Goal: Task Accomplishment & Management: Use online tool/utility

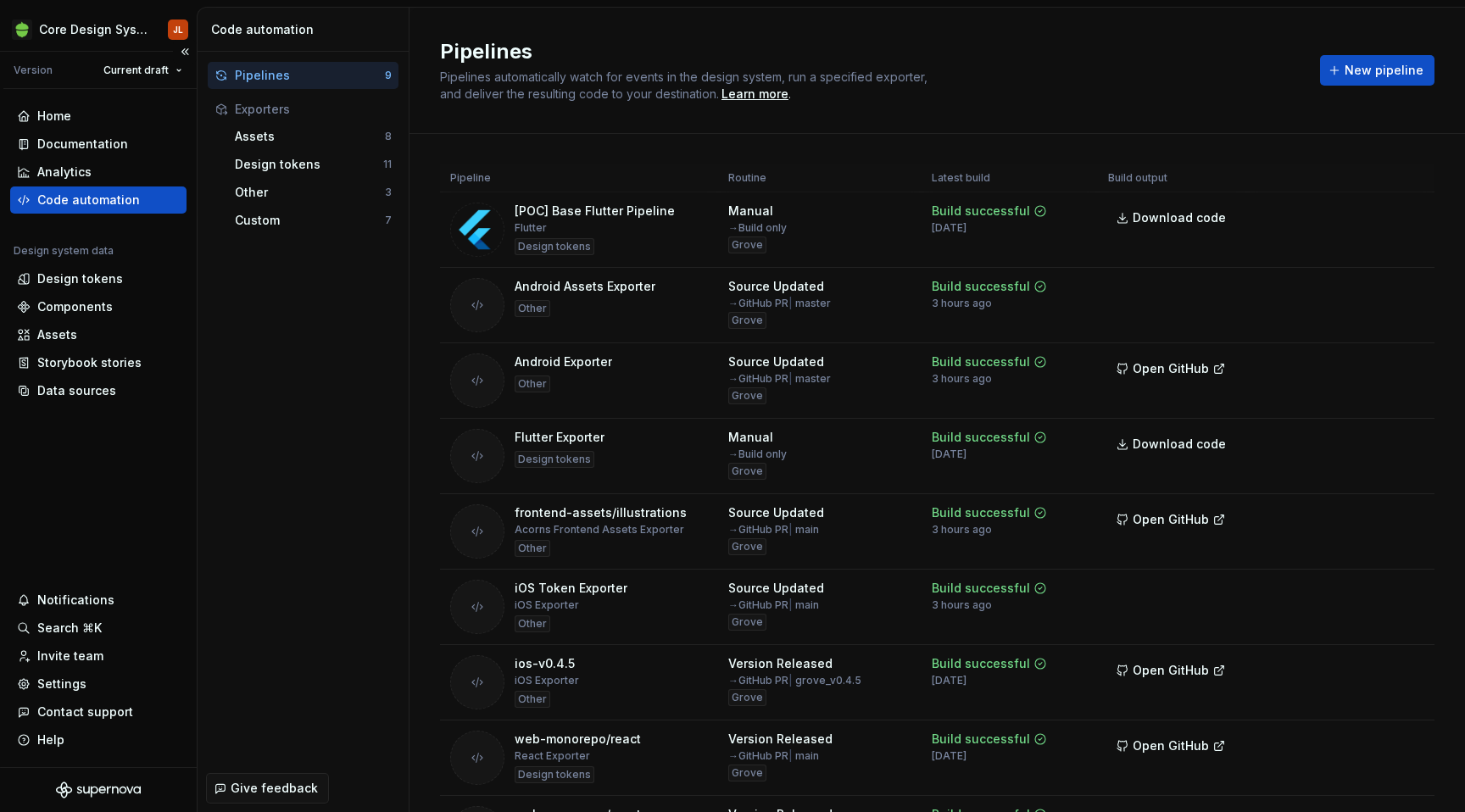
scroll to position [466, 0]
click at [60, 278] on div "Design tokens" at bounding box center [79, 279] width 86 height 17
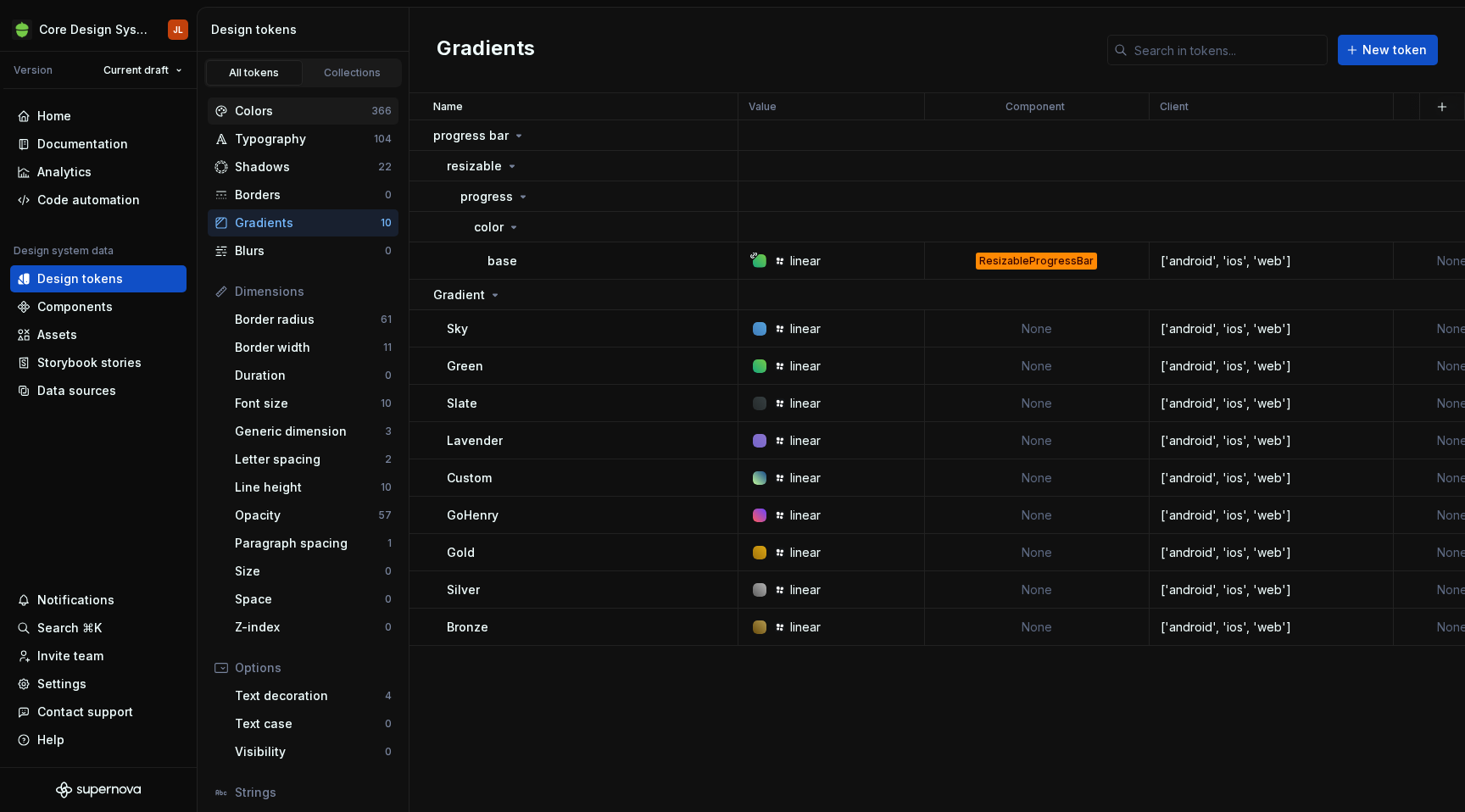
click at [277, 109] on div "Colors" at bounding box center [303, 111] width 136 height 17
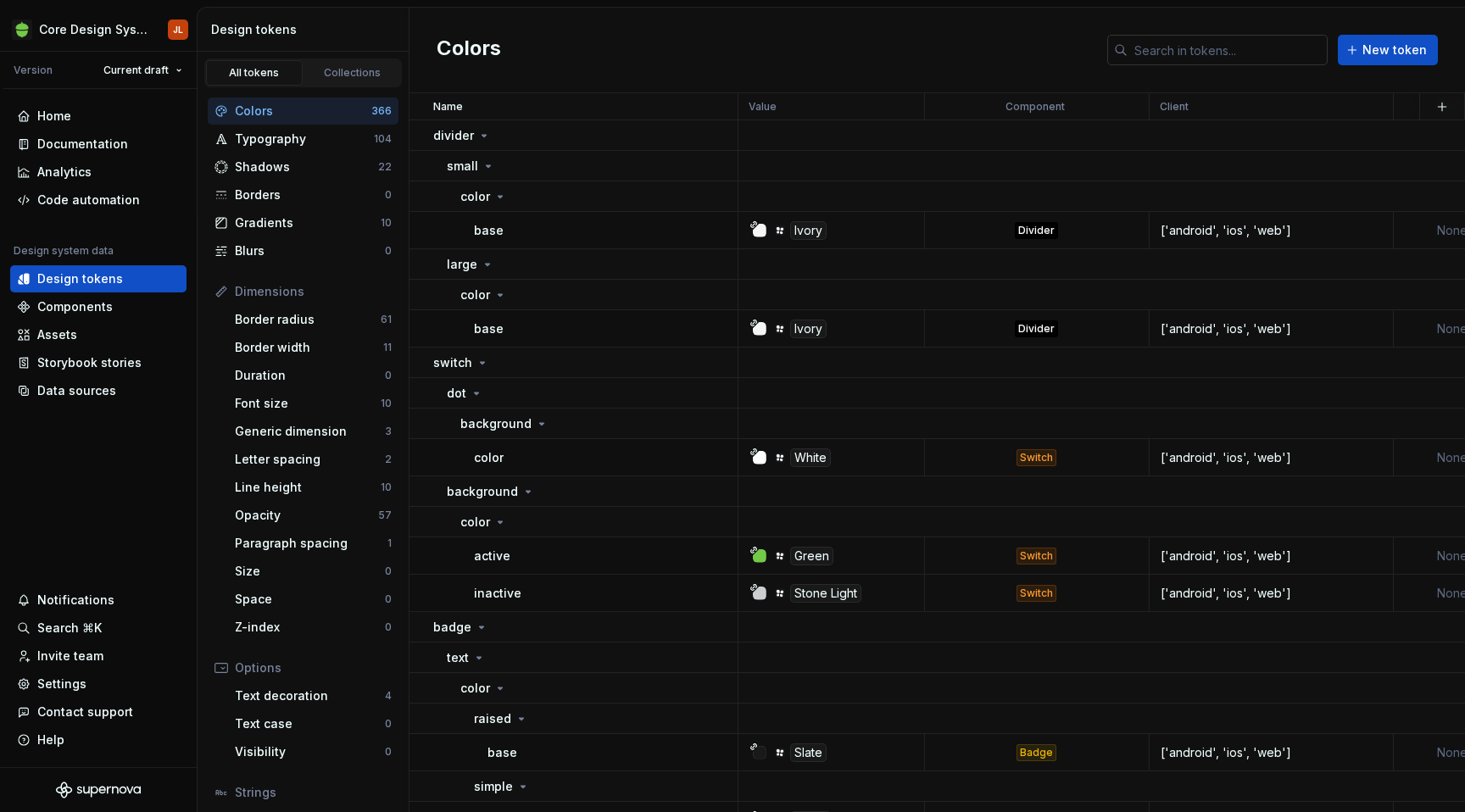
type textarea "*"
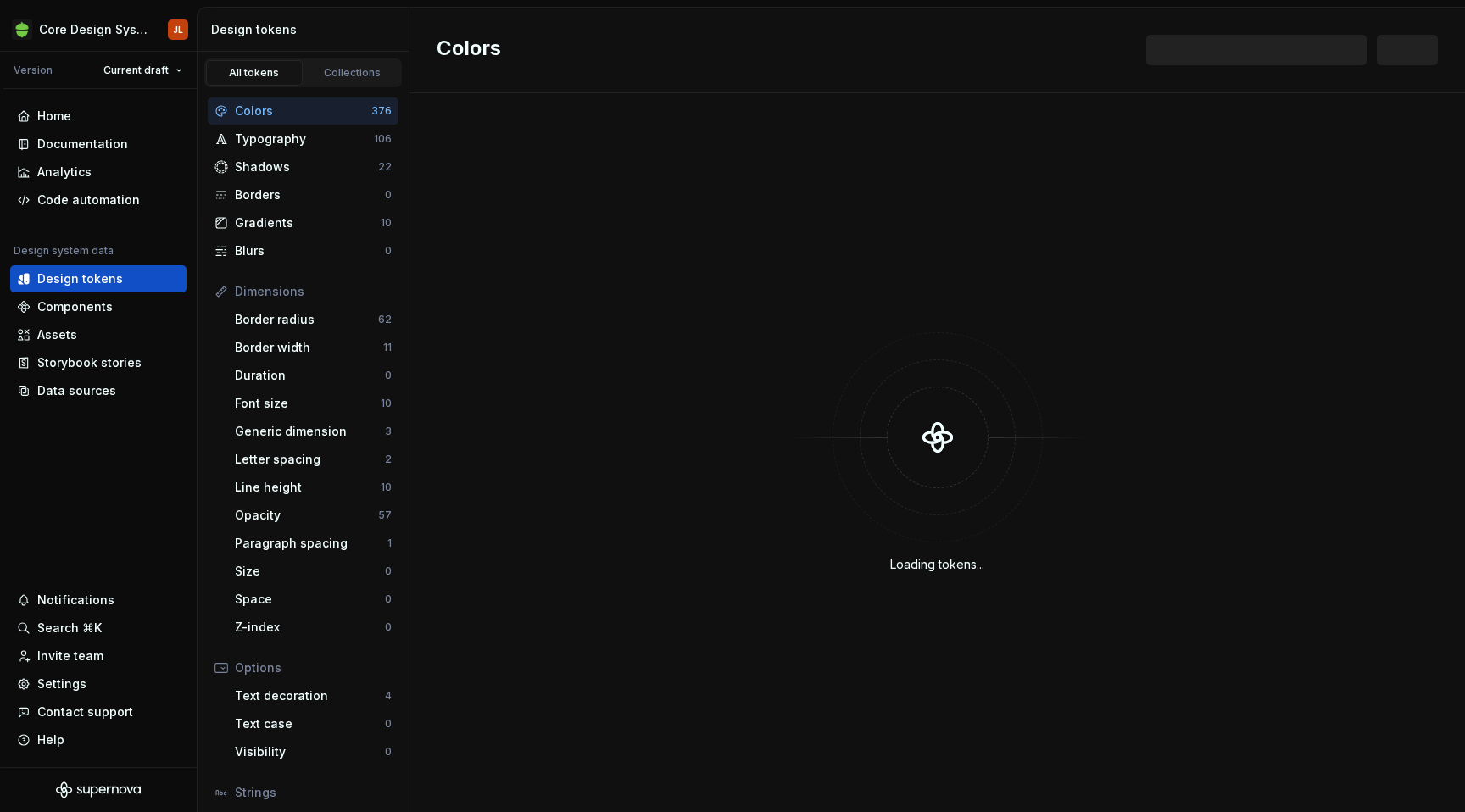
scroll to position [466, 0]
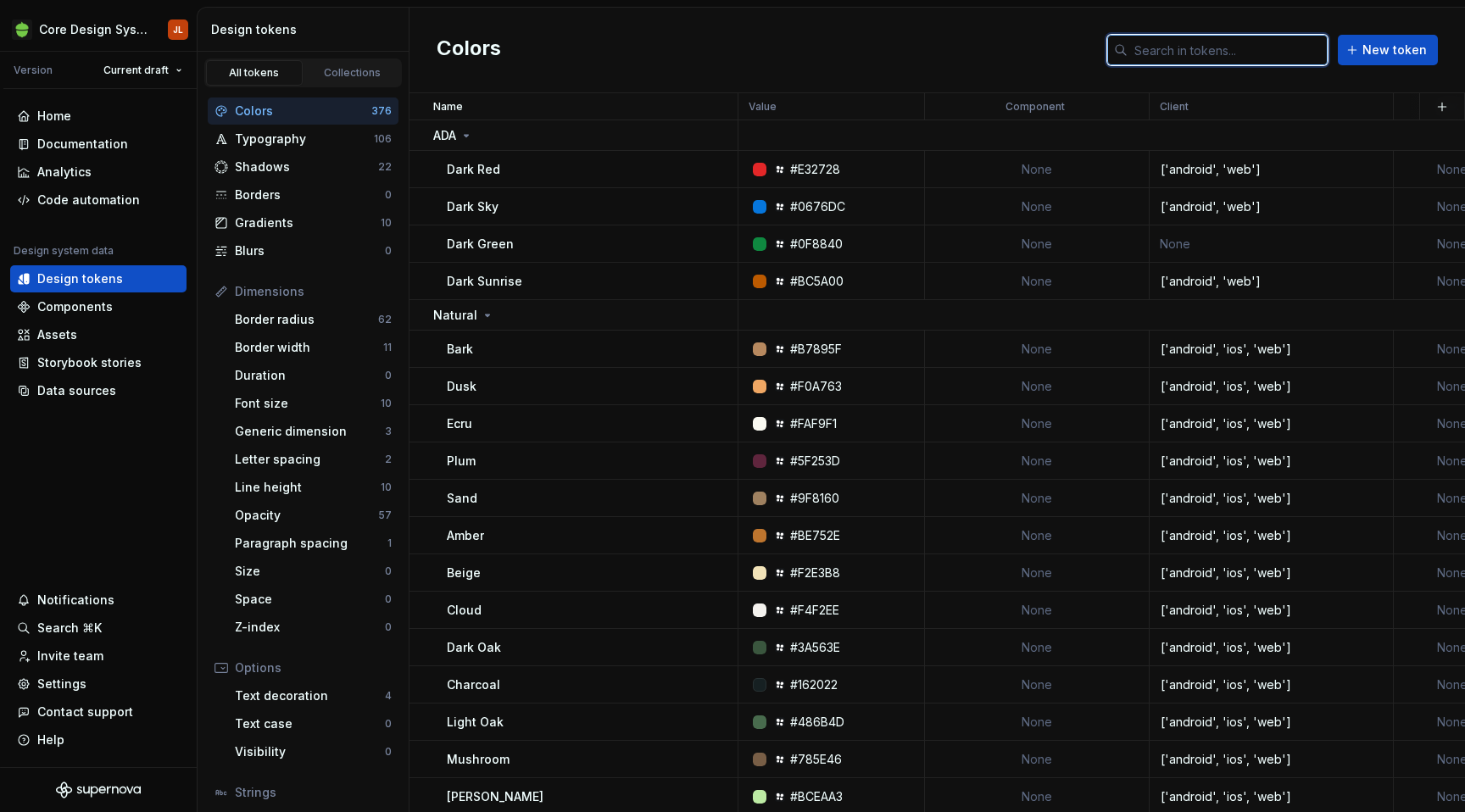
click at [1201, 52] on input "text" at bounding box center [1227, 50] width 200 height 30
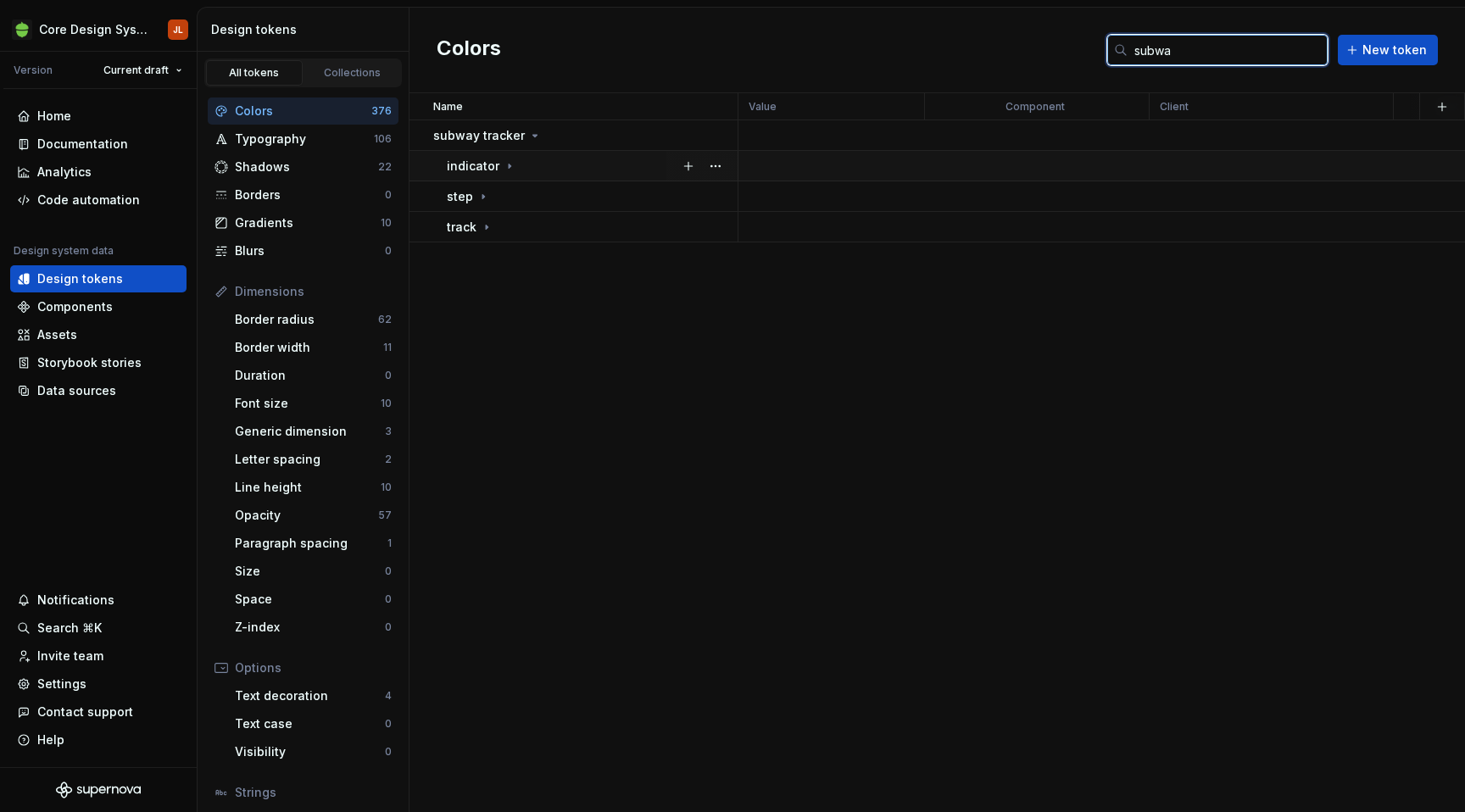
type input "subwa"
click at [508, 165] on icon at bounding box center [509, 165] width 2 height 4
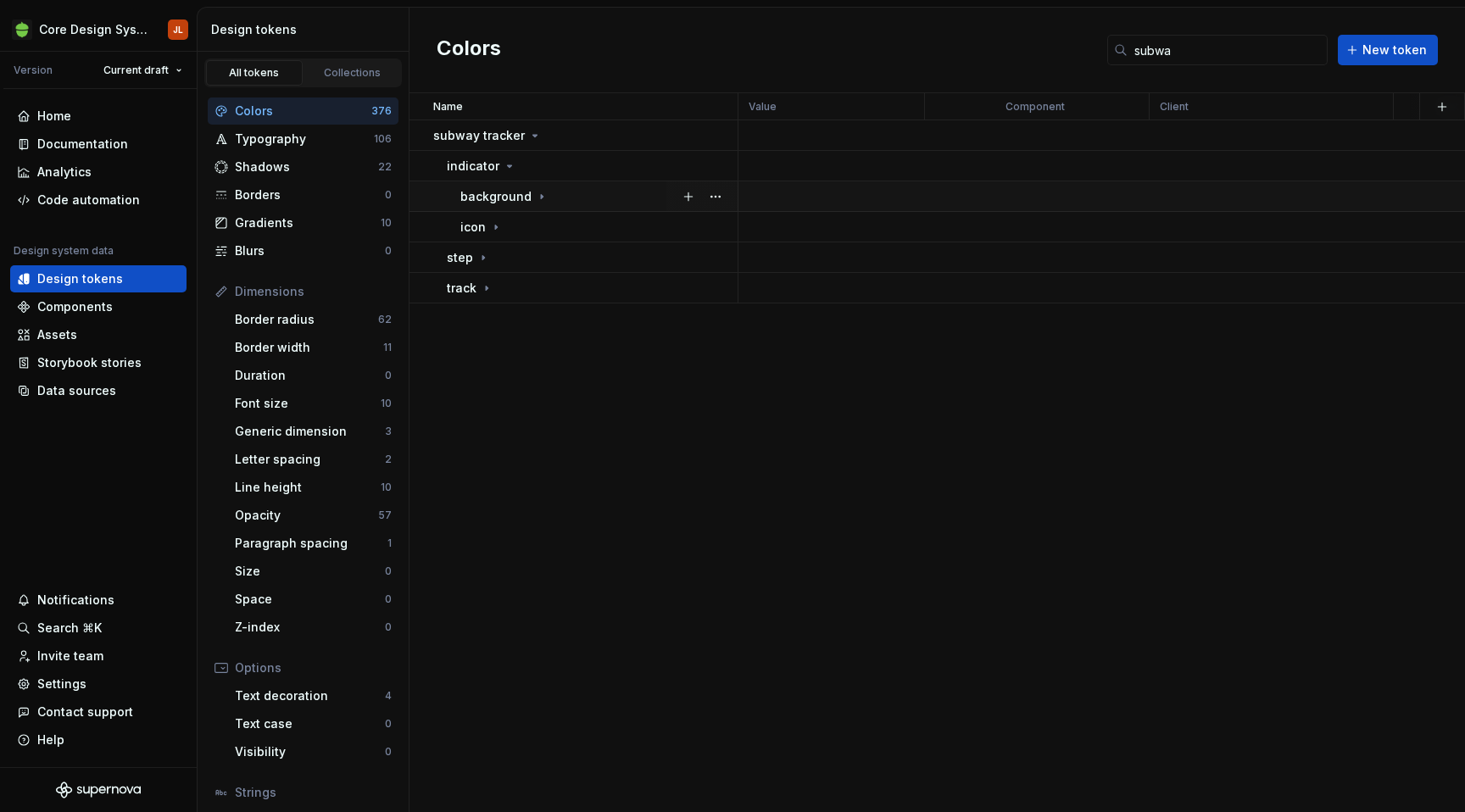
click at [525, 194] on p "background" at bounding box center [495, 196] width 71 height 17
click at [516, 228] on icon at bounding box center [514, 227] width 13 height 13
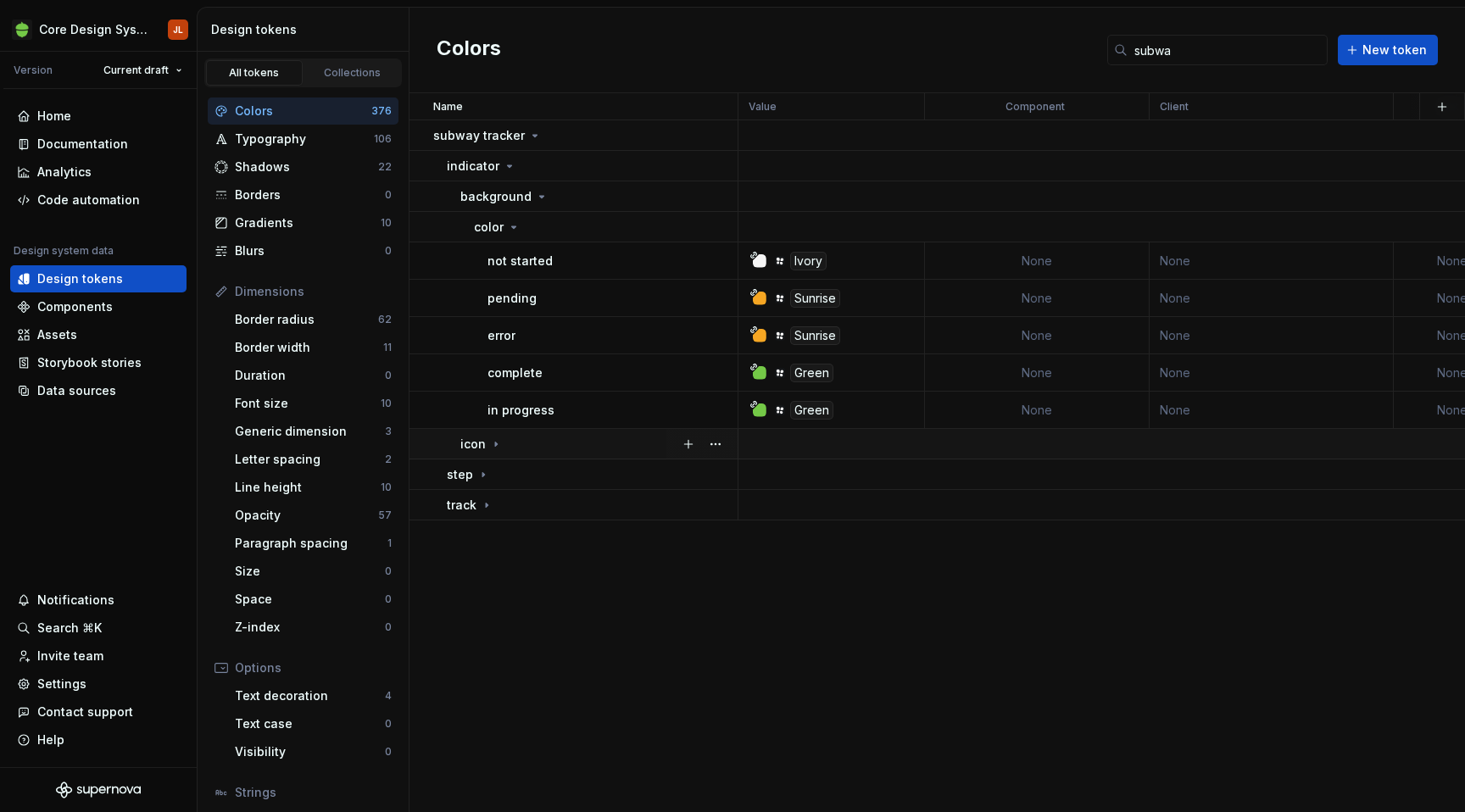
click at [493, 447] on icon at bounding box center [496, 444] width 13 height 13
click at [495, 475] on p "color" at bounding box center [488, 475] width 29 height 17
click at [491, 538] on div "step" at bounding box center [591, 542] width 290 height 17
click at [493, 570] on icon at bounding box center [493, 572] width 13 height 13
click at [506, 627] on p "footnote" at bounding box center [485, 634] width 52 height 17
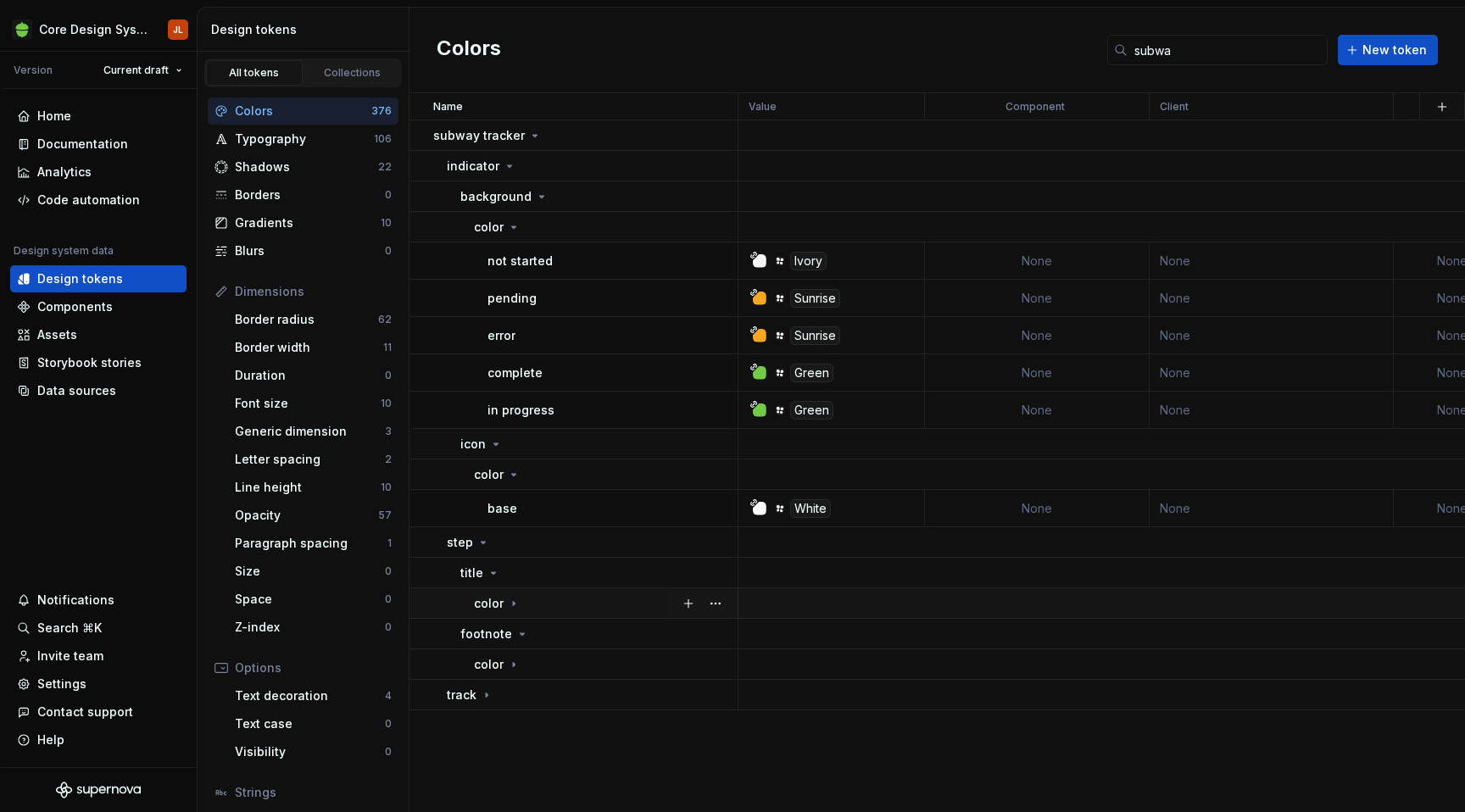
click at [510, 606] on icon at bounding box center [514, 603] width 13 height 13
click at [510, 693] on div "color" at bounding box center [497, 702] width 46 height 17
click at [488, 770] on icon at bounding box center [486, 770] width 13 height 13
click at [493, 793] on icon at bounding box center [500, 800] width 13 height 13
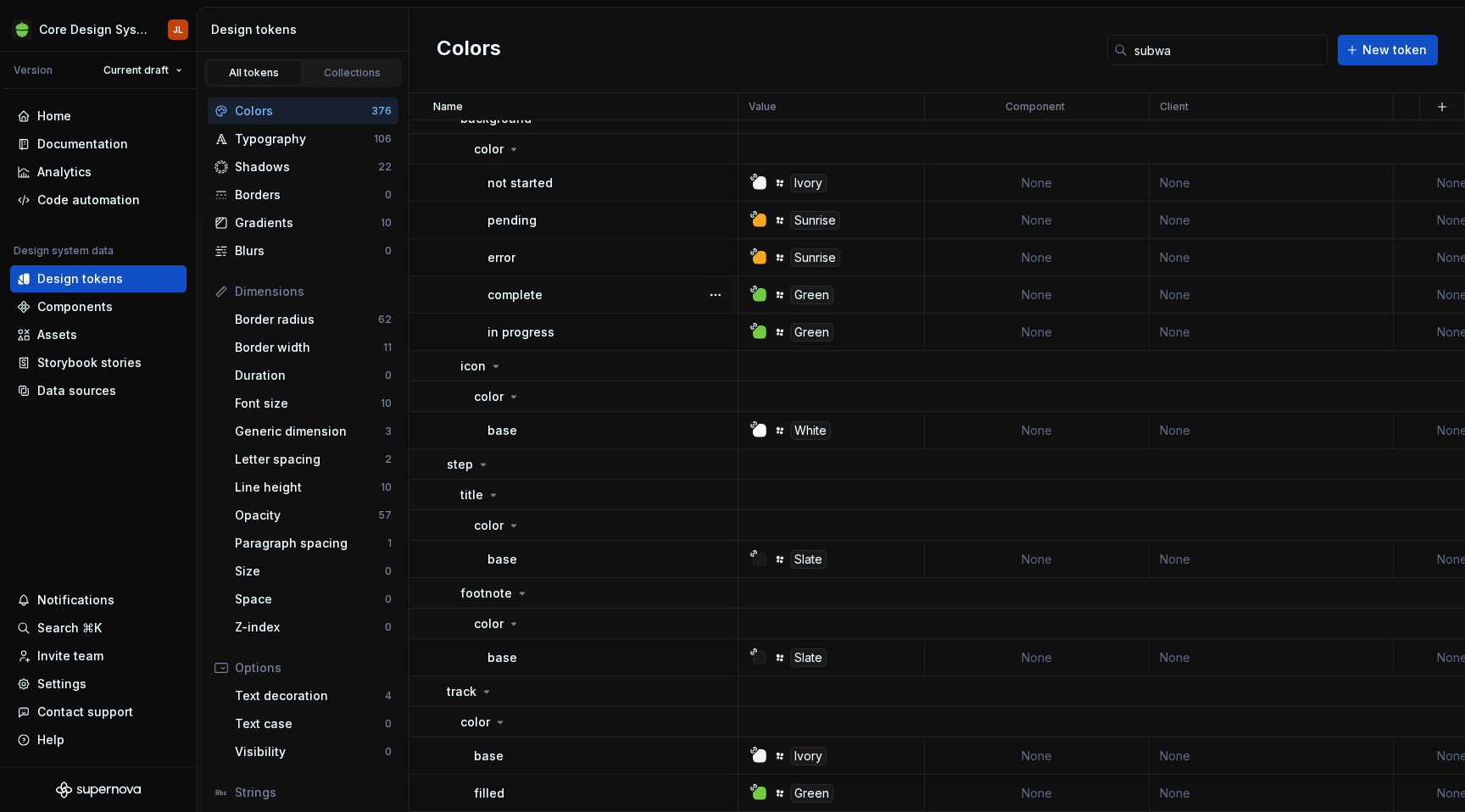
scroll to position [0, 0]
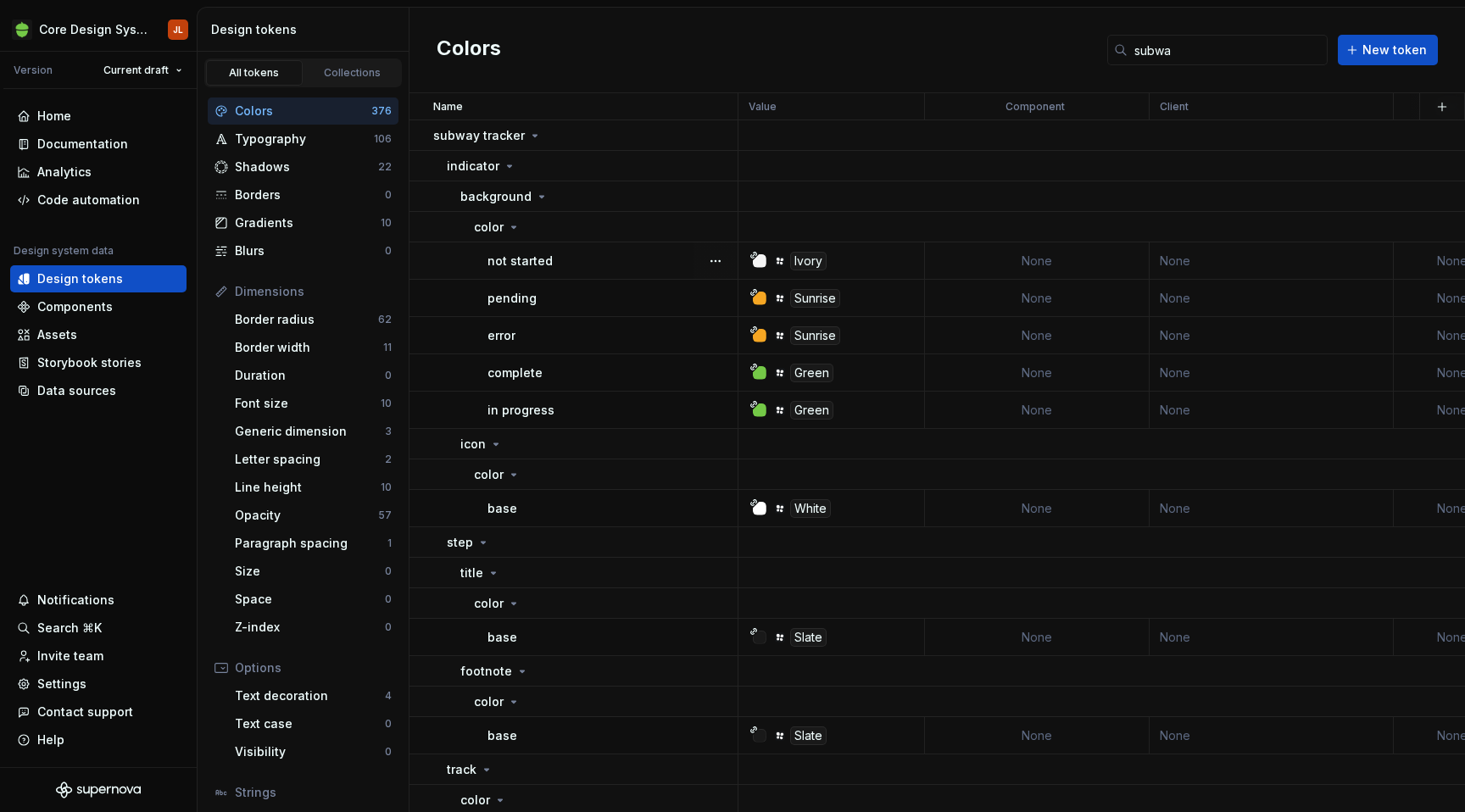
click at [1042, 256] on td "None" at bounding box center [1037, 261] width 225 height 37
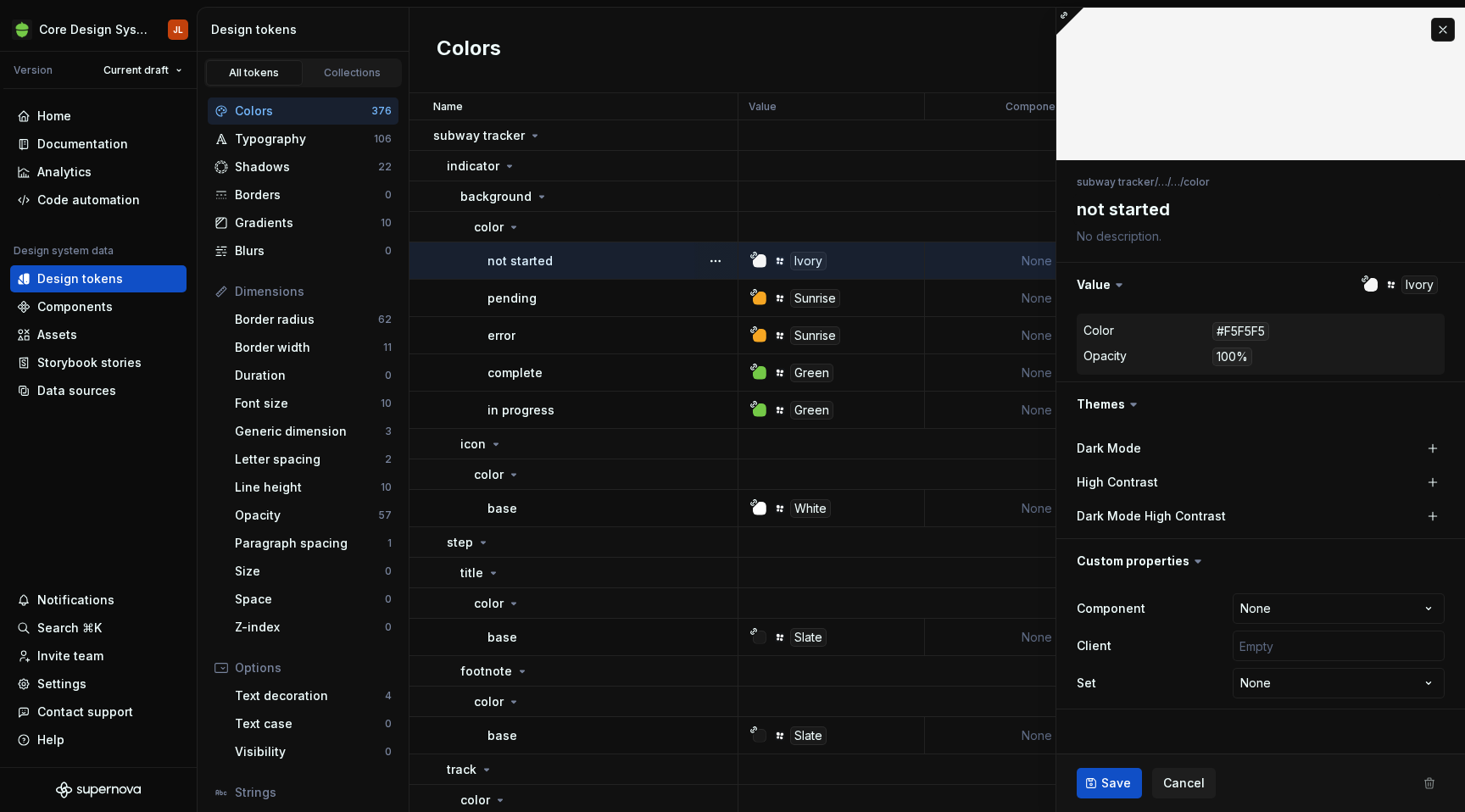
type textarea "*"
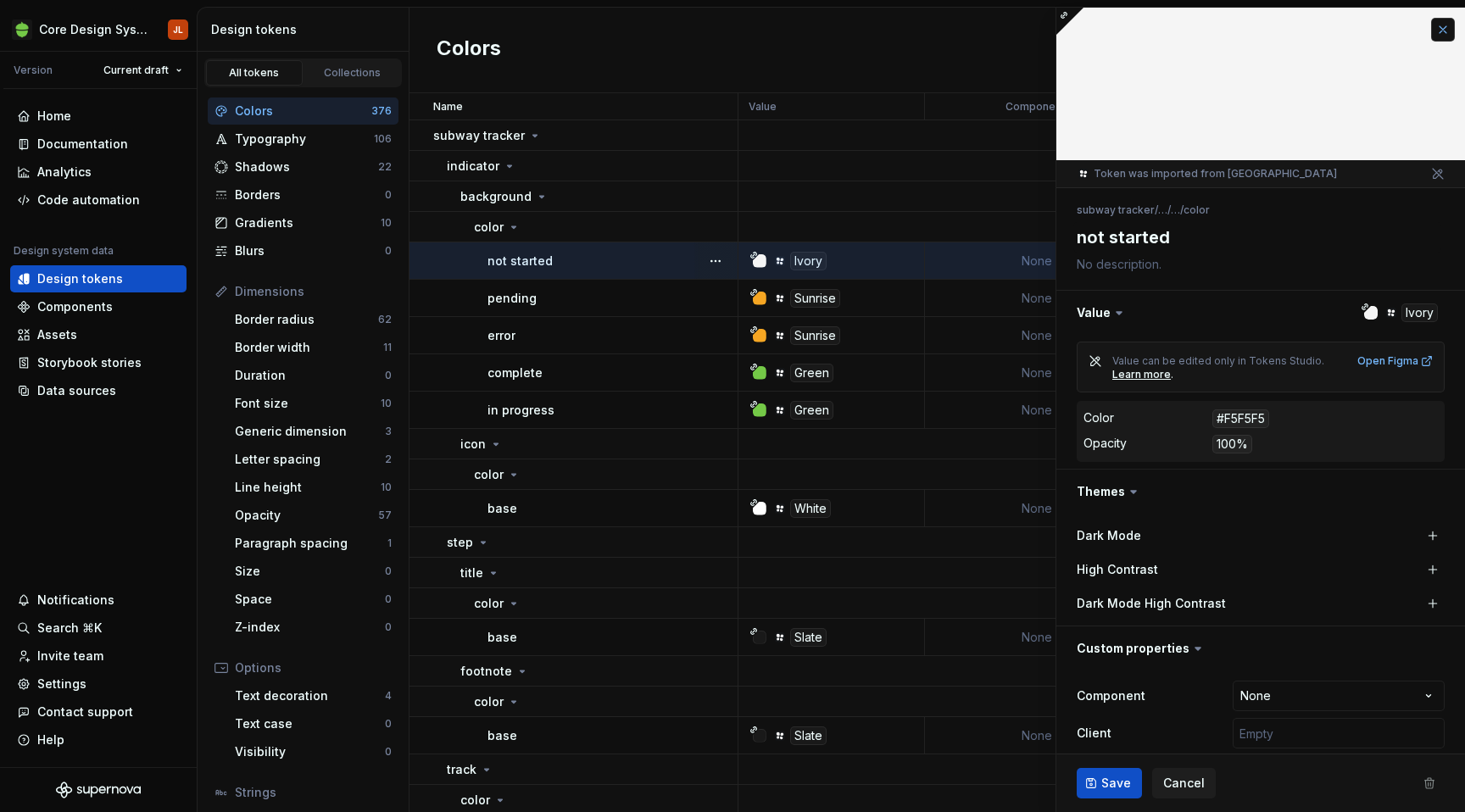
click at [1443, 25] on button "button" at bounding box center [1442, 29] width 24 height 24
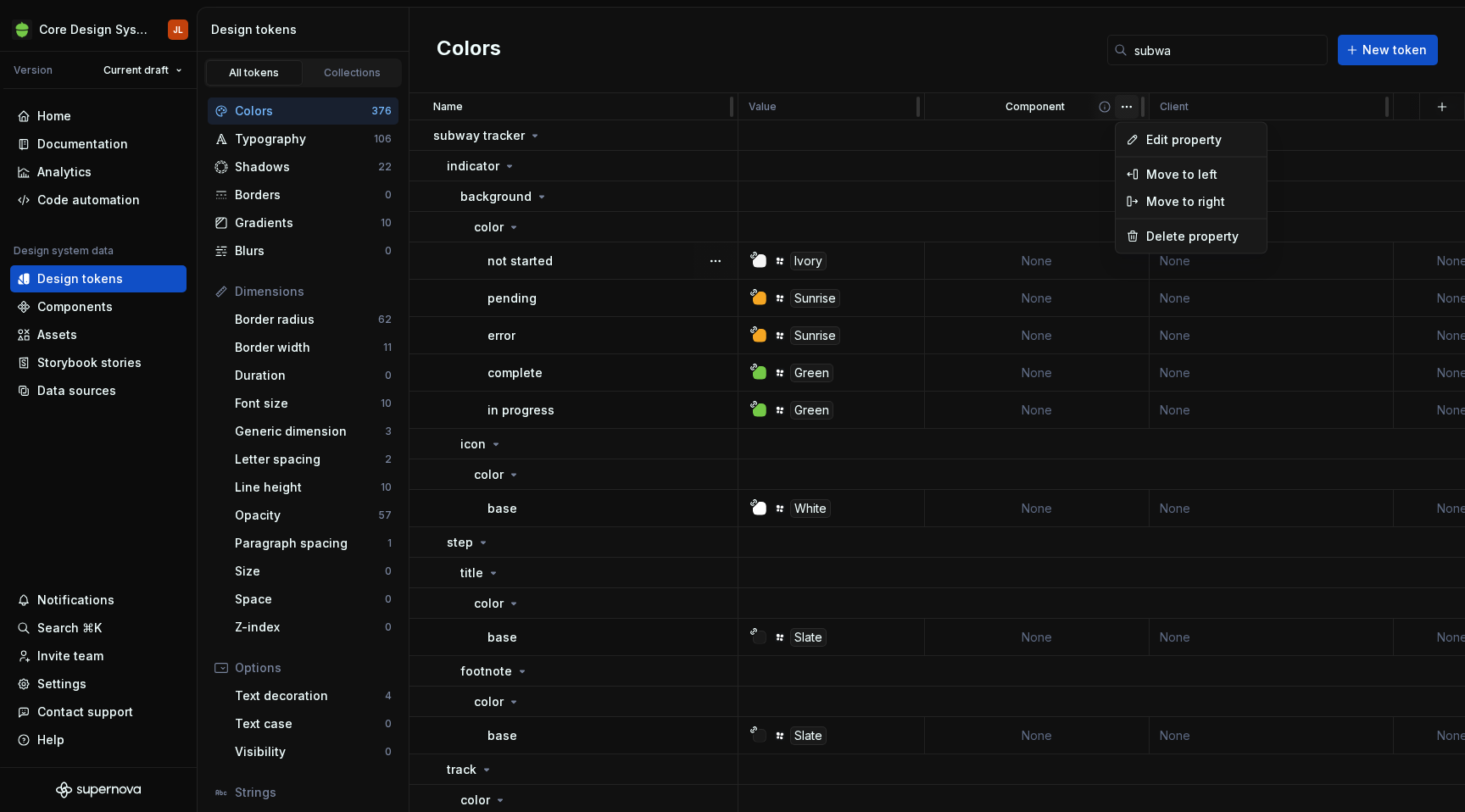
click at [1130, 106] on html "Core Design System JL Version Current draft Home Documentation Analytics Code a…" at bounding box center [732, 406] width 1465 height 812
click at [1160, 139] on span "Edit property" at bounding box center [1201, 140] width 111 height 17
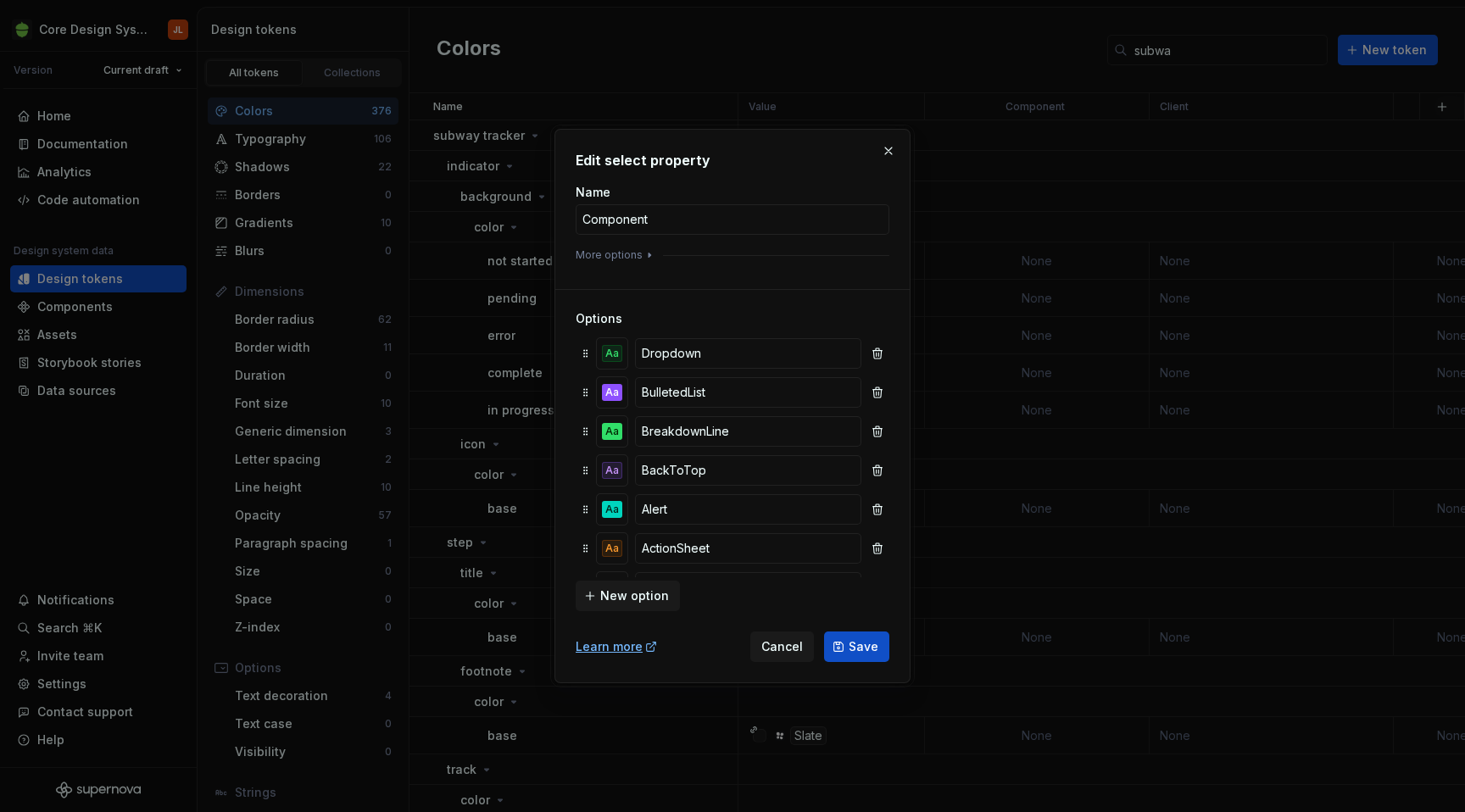
scroll to position [1789, 0]
click at [618, 596] on span "New option" at bounding box center [634, 596] width 69 height 17
click at [719, 554] on input "Option #53" at bounding box center [748, 551] width 227 height 30
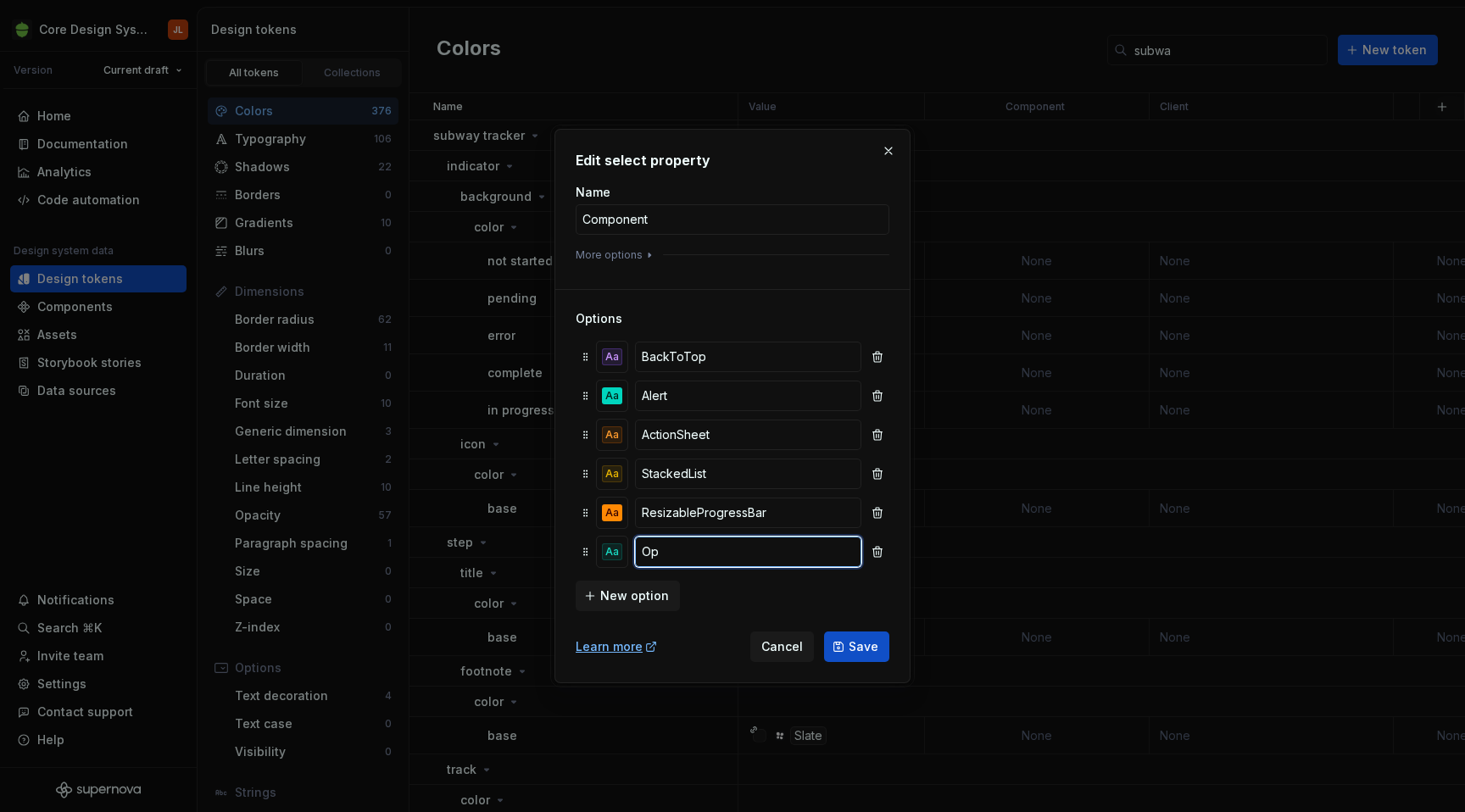
type input "O"
type input "SubwayTracker"
click at [867, 648] on span "Save" at bounding box center [862, 647] width 29 height 17
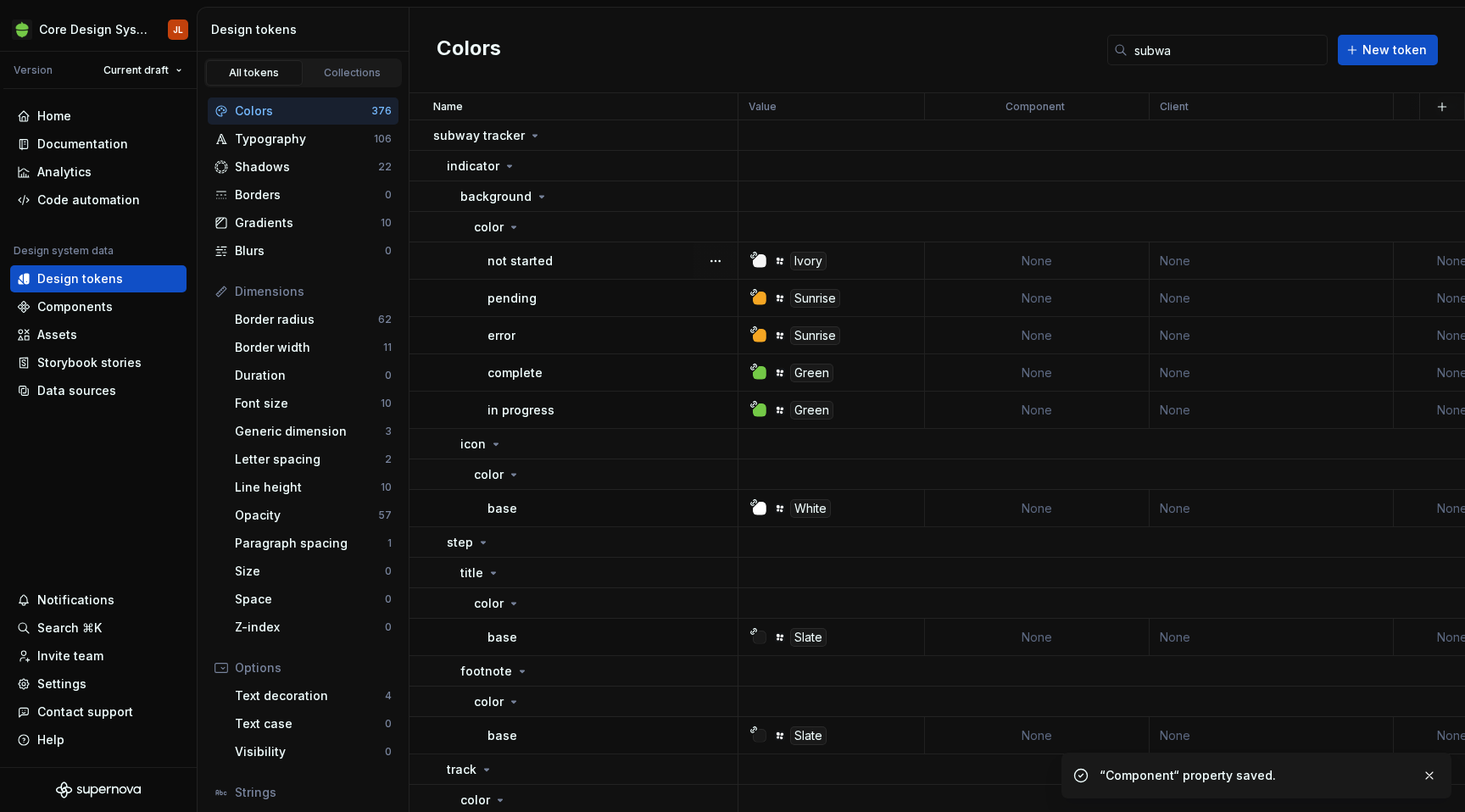
click at [1045, 263] on td "None" at bounding box center [1037, 261] width 225 height 37
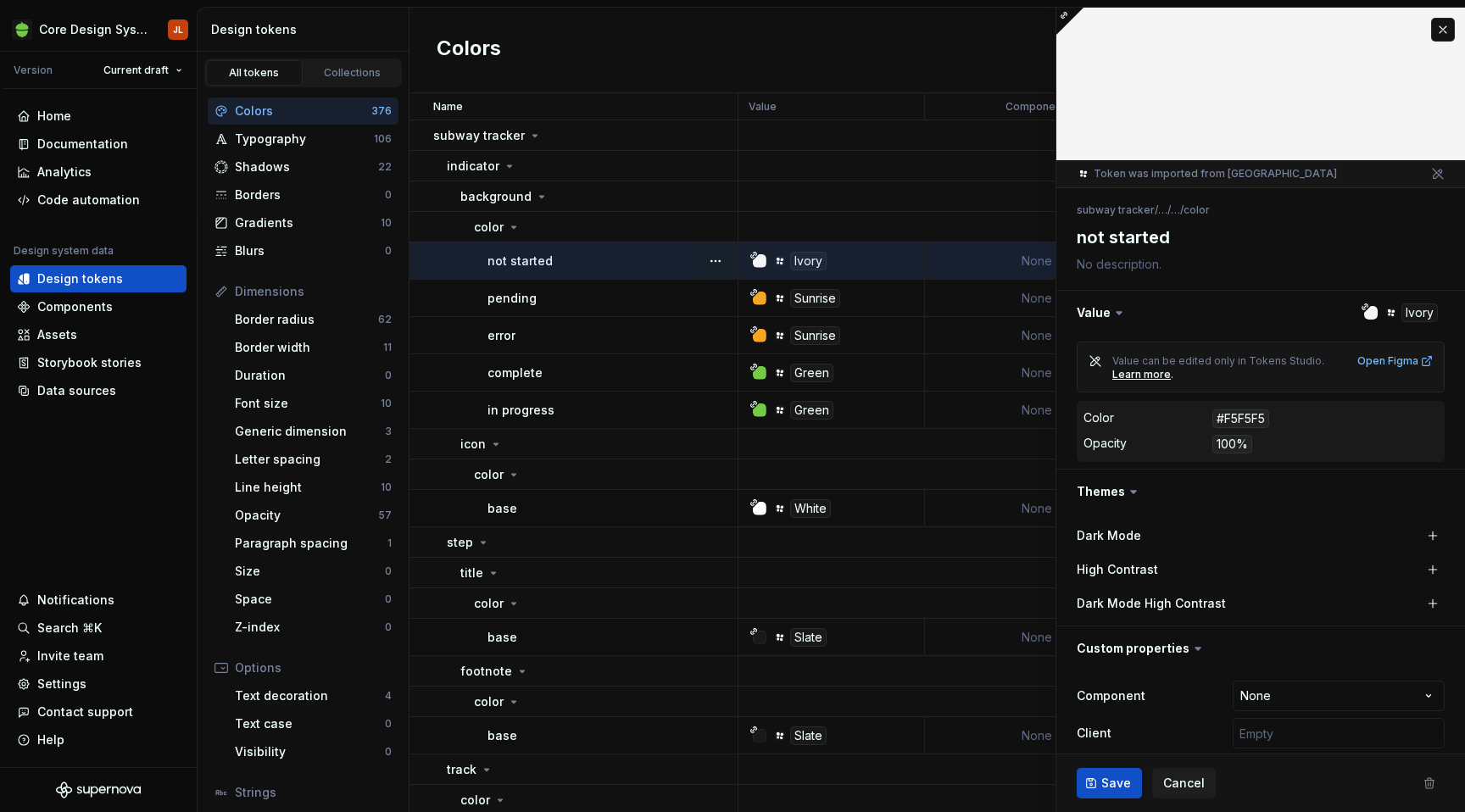
scroll to position [54, 0]
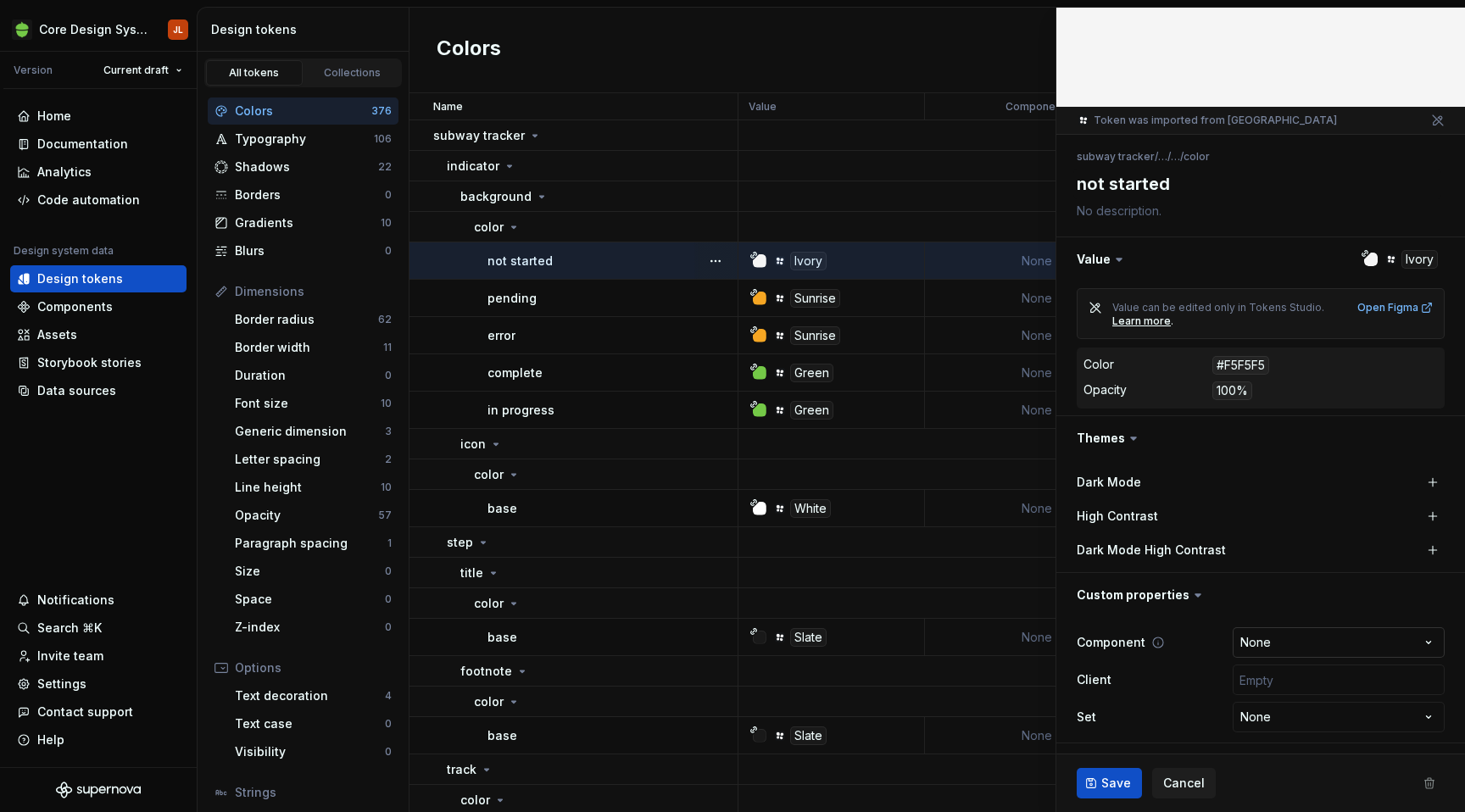
click at [1275, 640] on html "Core Design System JL Version Current draft Home Documentation Analytics Code a…" at bounding box center [732, 406] width 1465 height 812
type textarea "*"
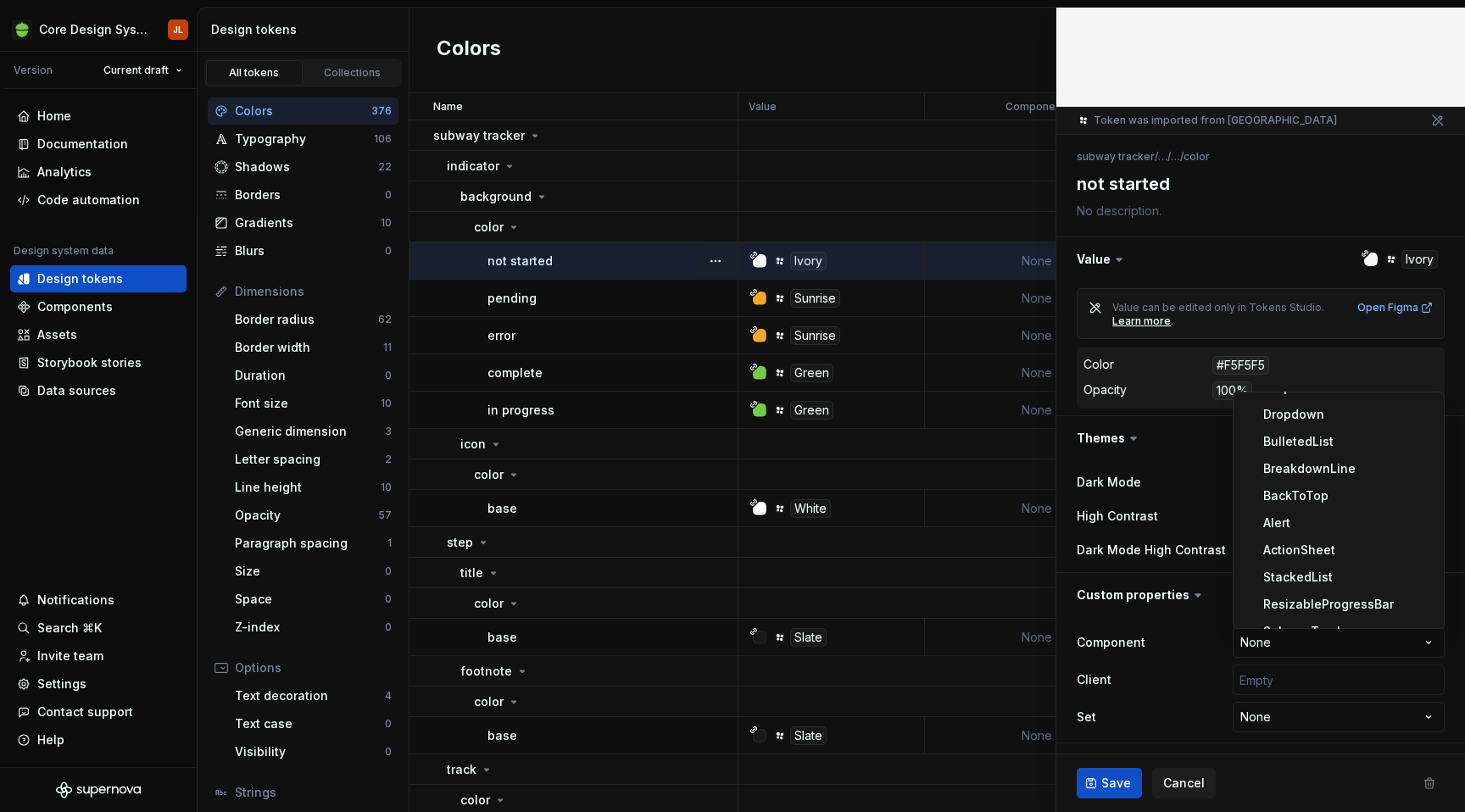
scroll to position [1234, 0]
select select "**********"
type textarea "*"
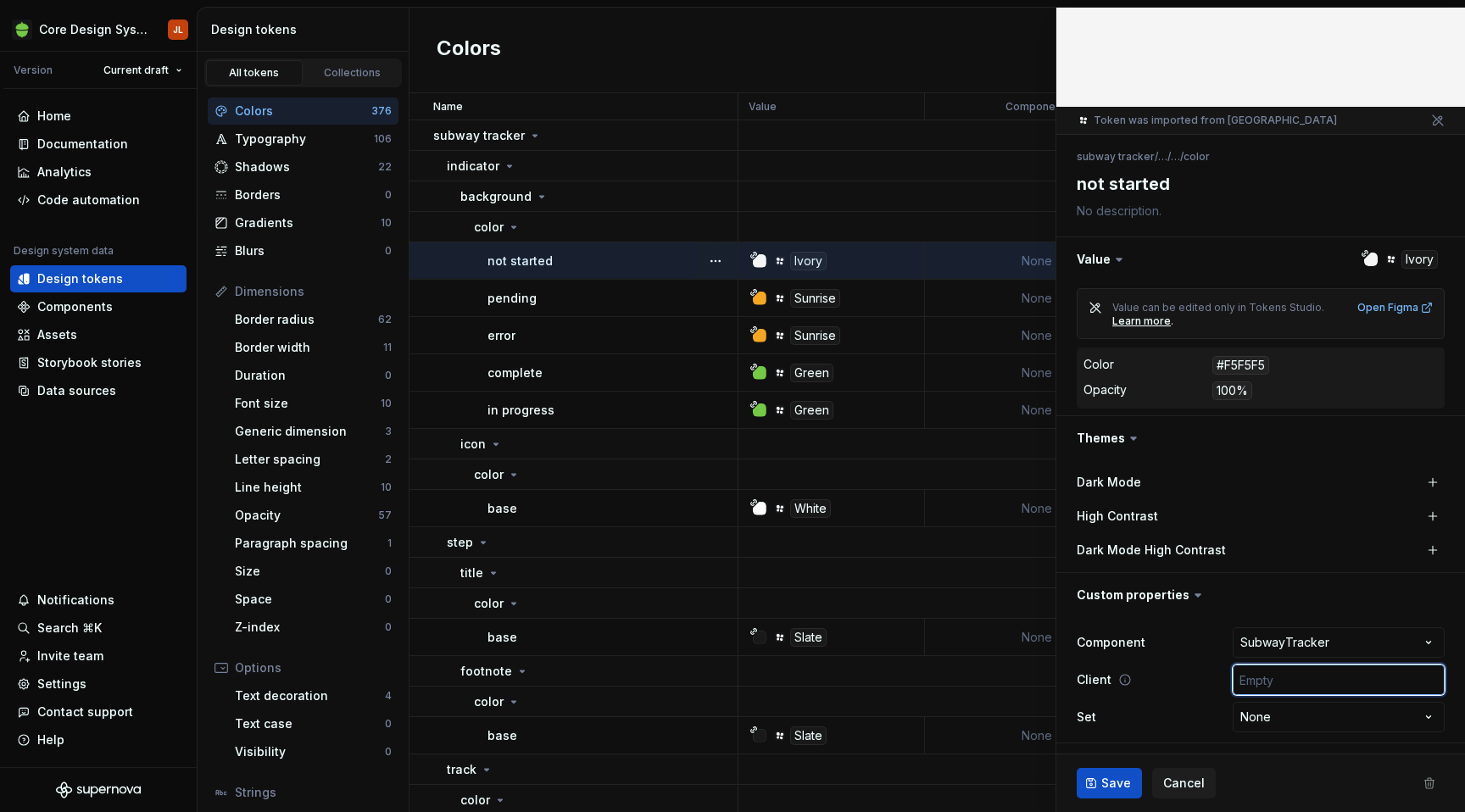
click at [1303, 676] on input "text" at bounding box center [1338, 680] width 212 height 30
type input "['android', 'ios', 'web']"
click at [1116, 776] on span "Save" at bounding box center [1116, 783] width 29 height 17
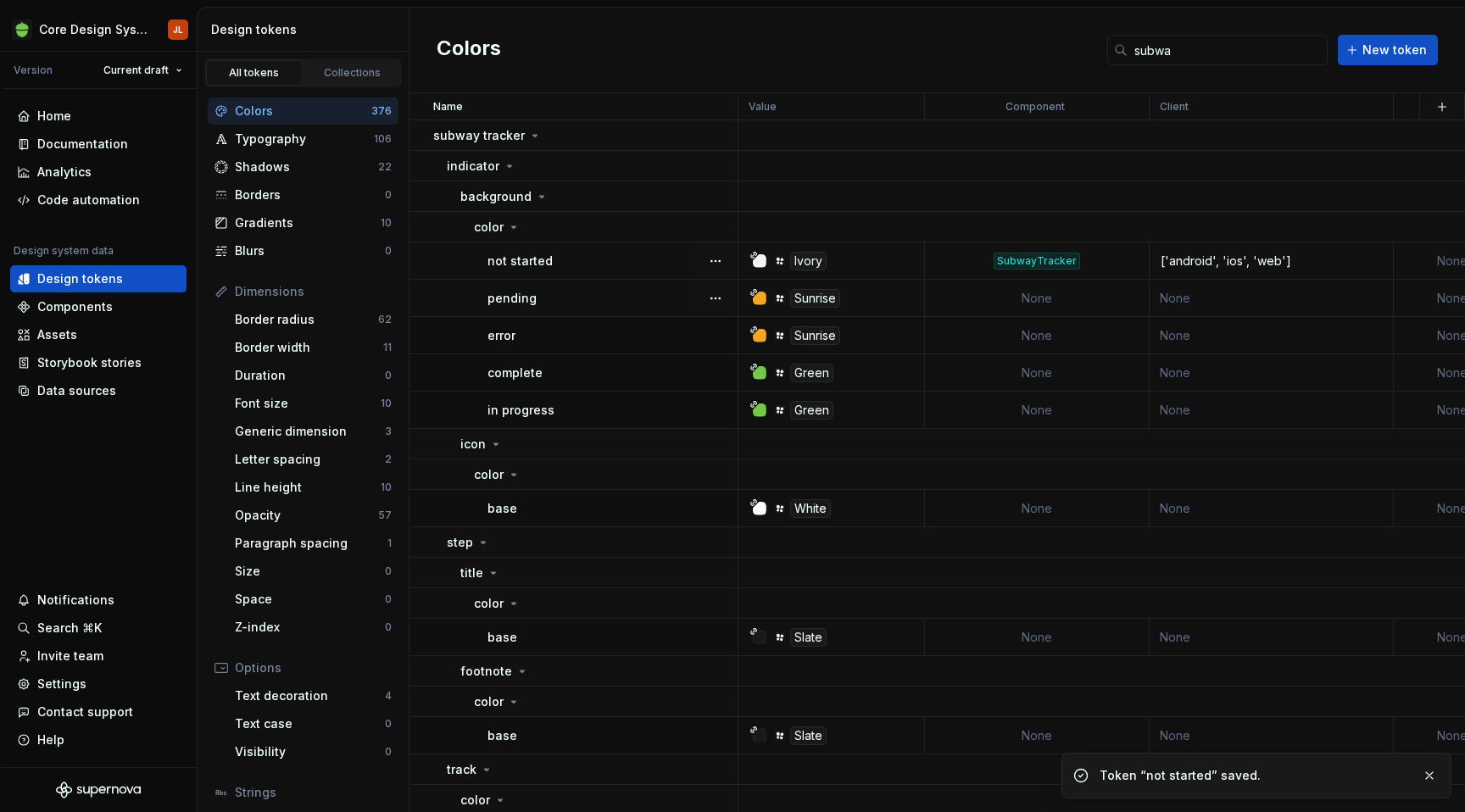
click at [1027, 301] on td "None" at bounding box center [1037, 297] width 225 height 37
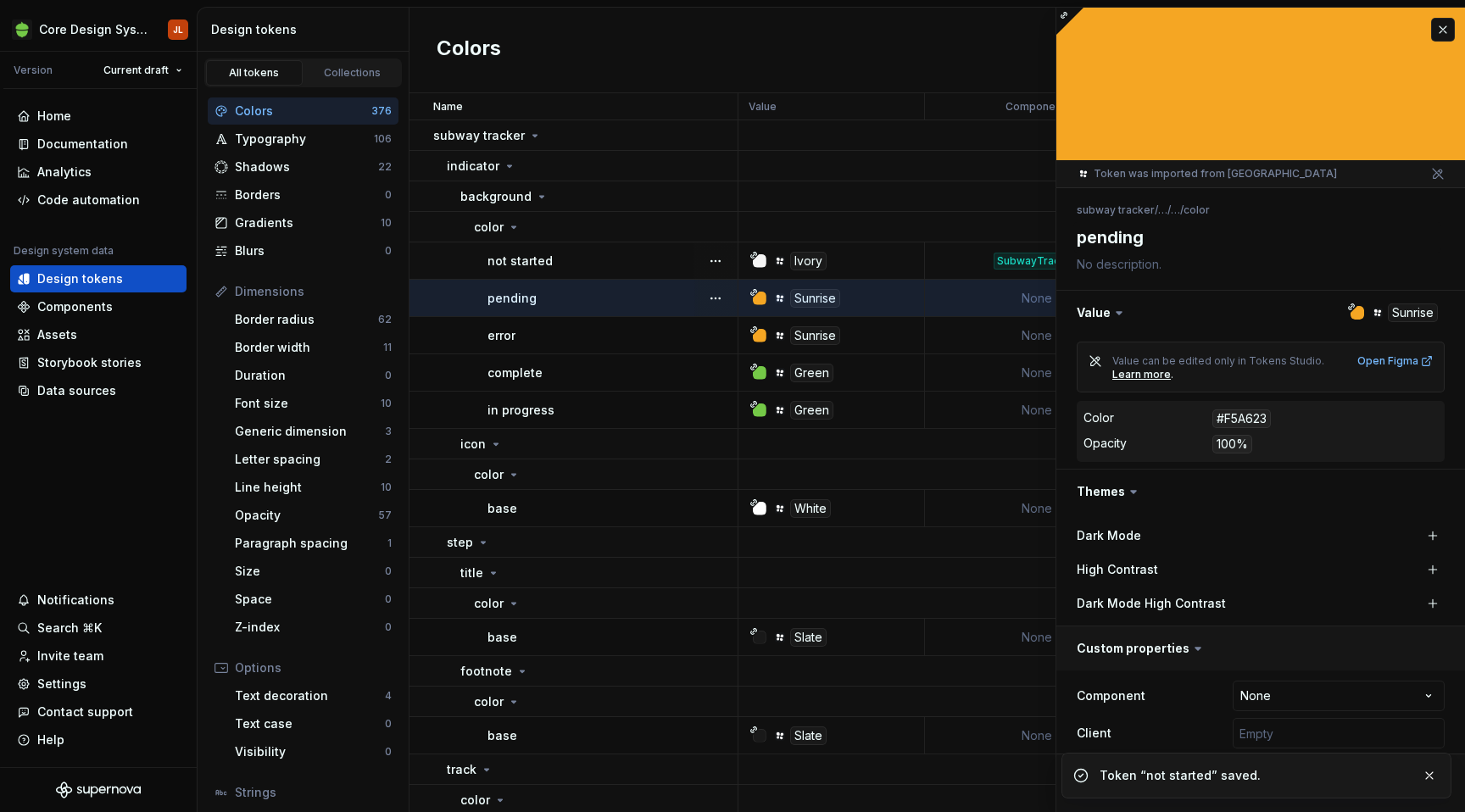
scroll to position [54, 0]
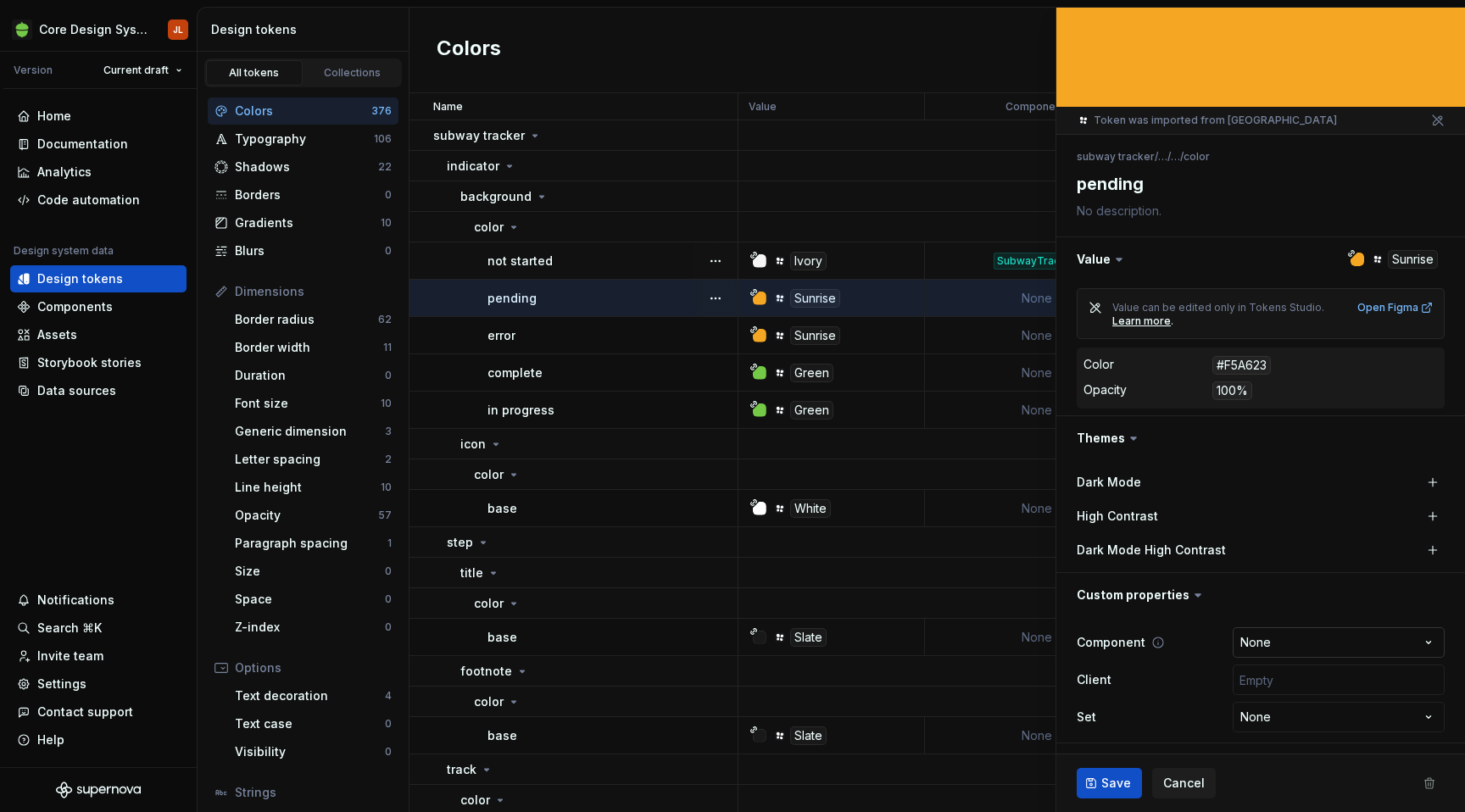
click at [1270, 641] on html "Core Design System JL Version Current draft Home Documentation Analytics Code a…" at bounding box center [732, 406] width 1465 height 812
type textarea "*"
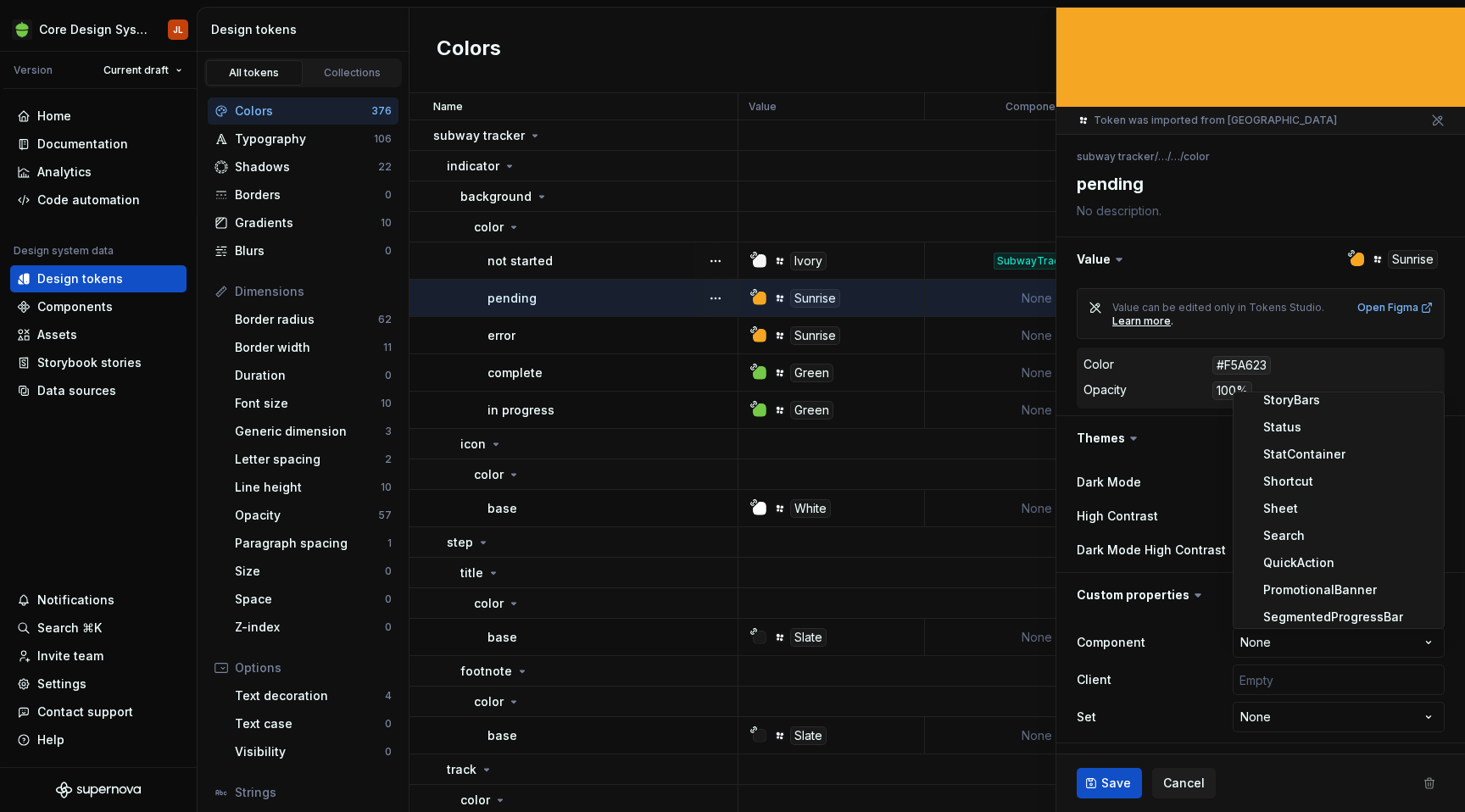
scroll to position [1234, 0]
select select "**********"
type textarea "*"
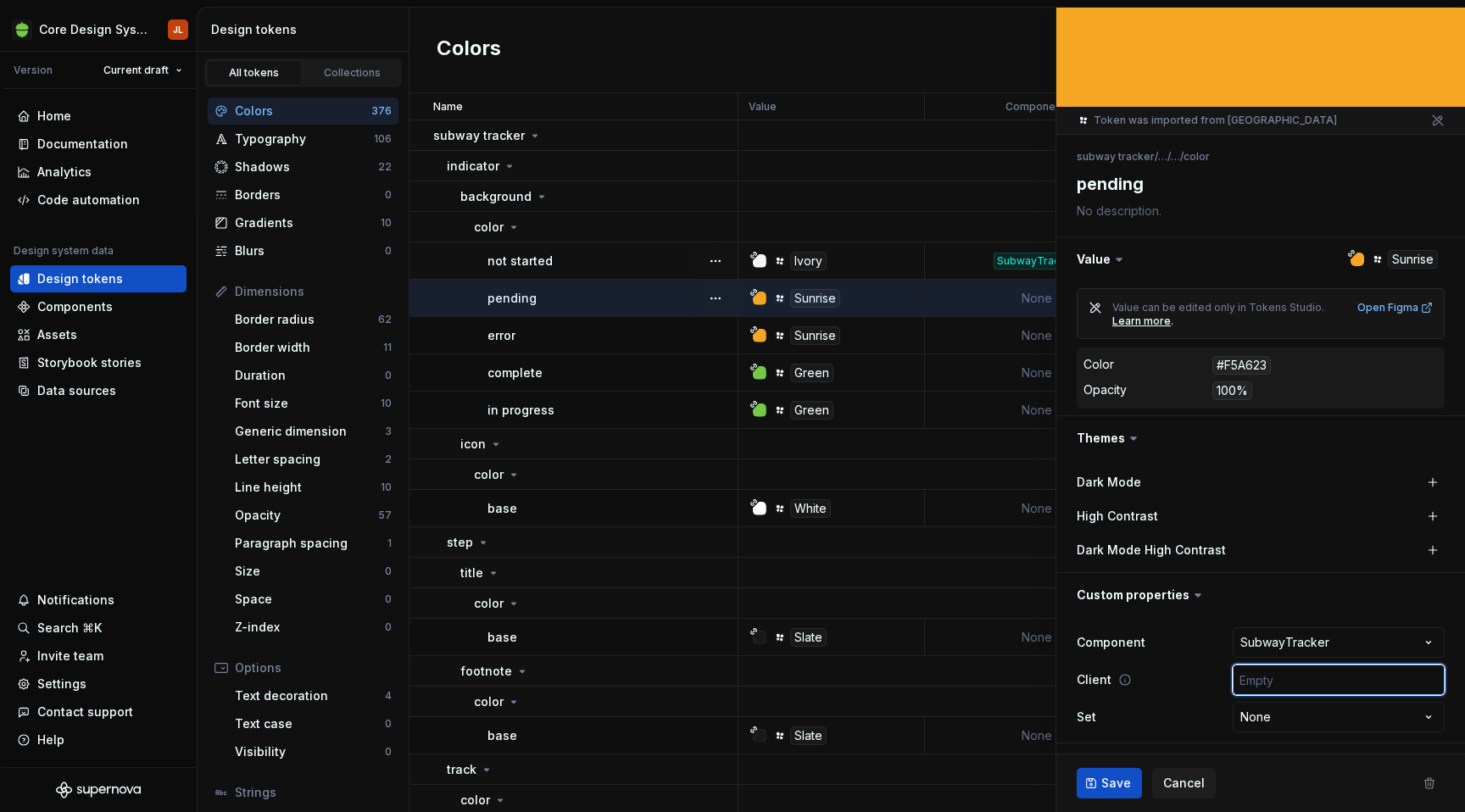
click at [1297, 677] on input "text" at bounding box center [1338, 680] width 212 height 30
type input "['android', 'ios', 'web']"
click at [1099, 782] on button "Save" at bounding box center [1109, 783] width 65 height 30
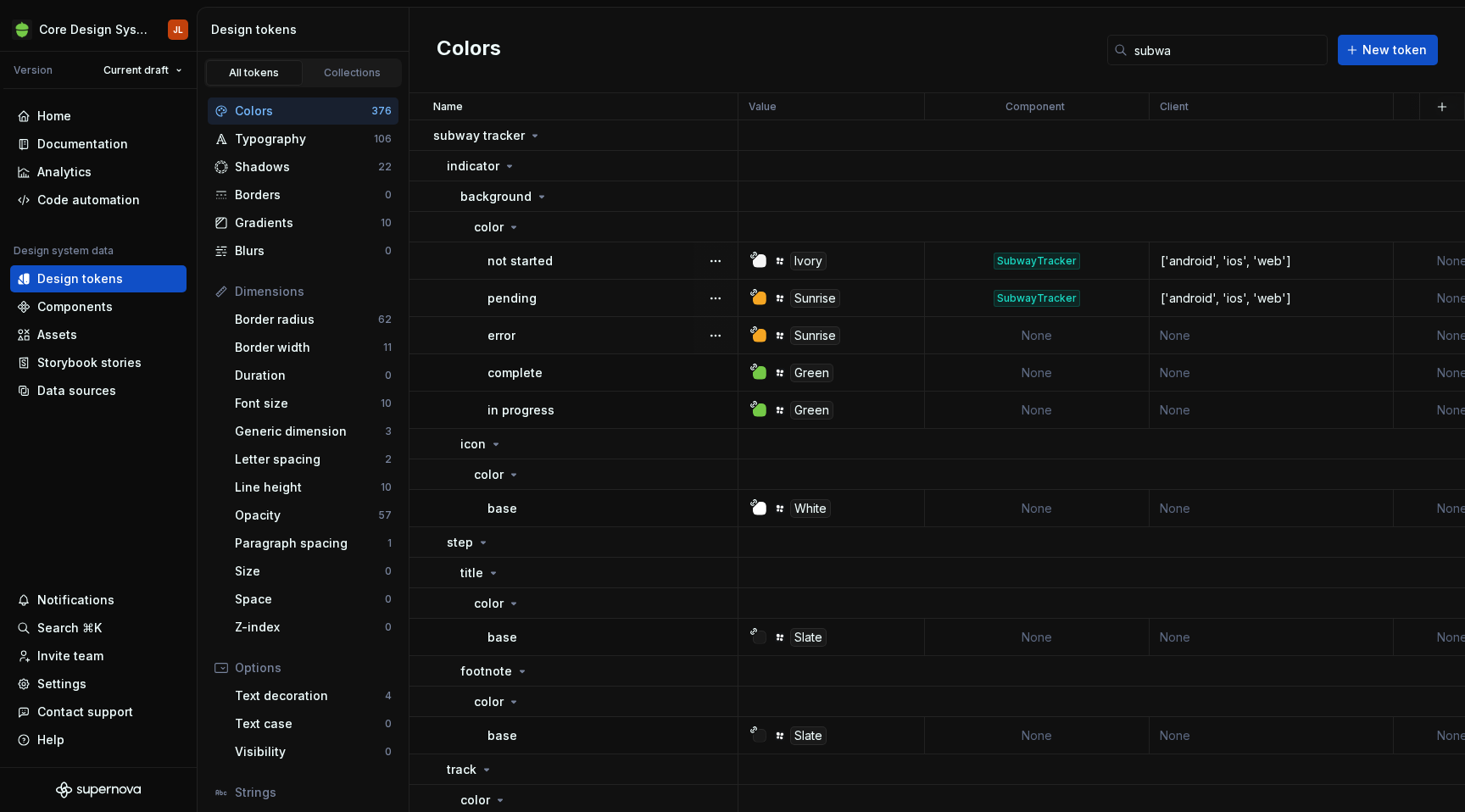
click at [1051, 337] on td "None" at bounding box center [1037, 335] width 225 height 37
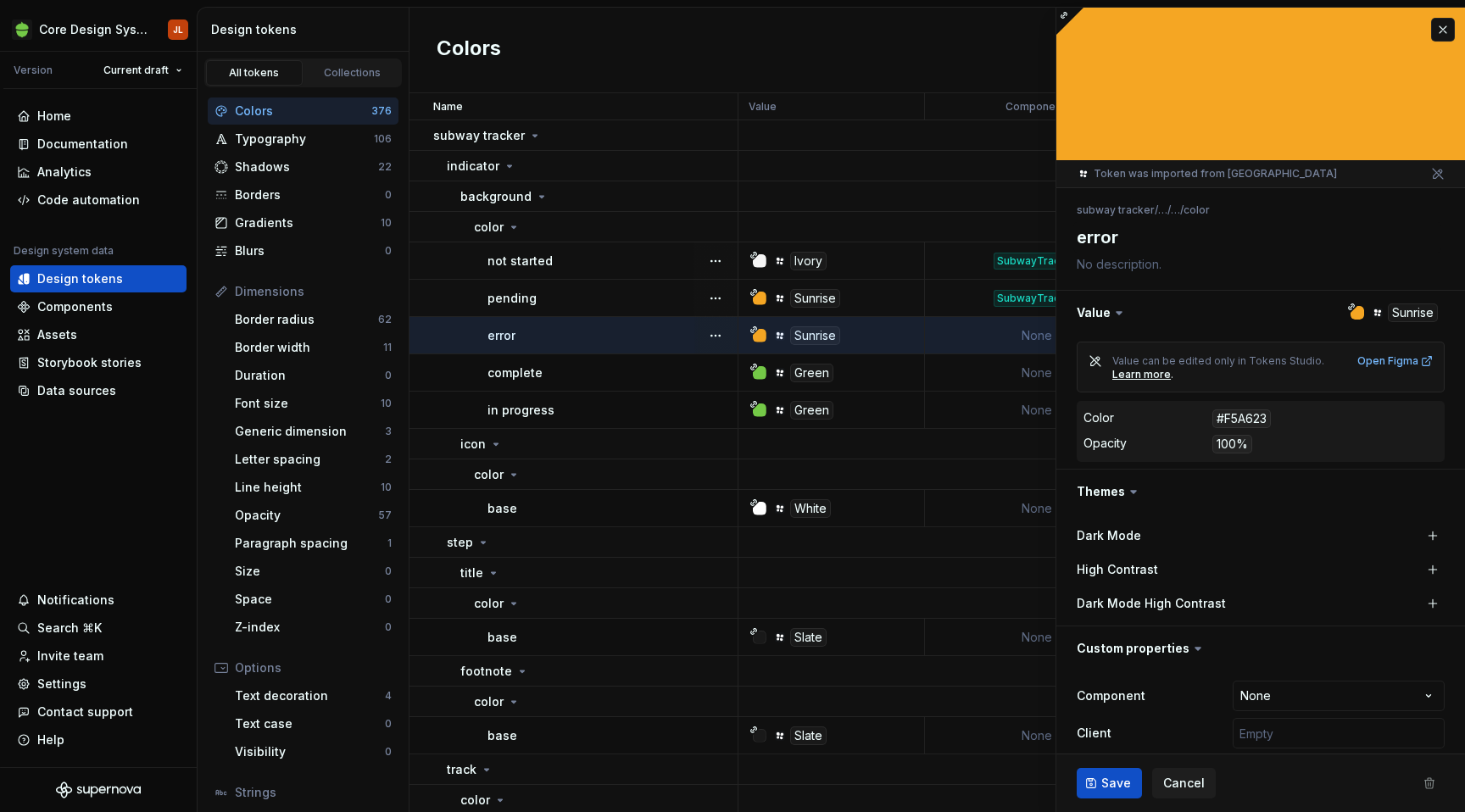
type textarea "*"
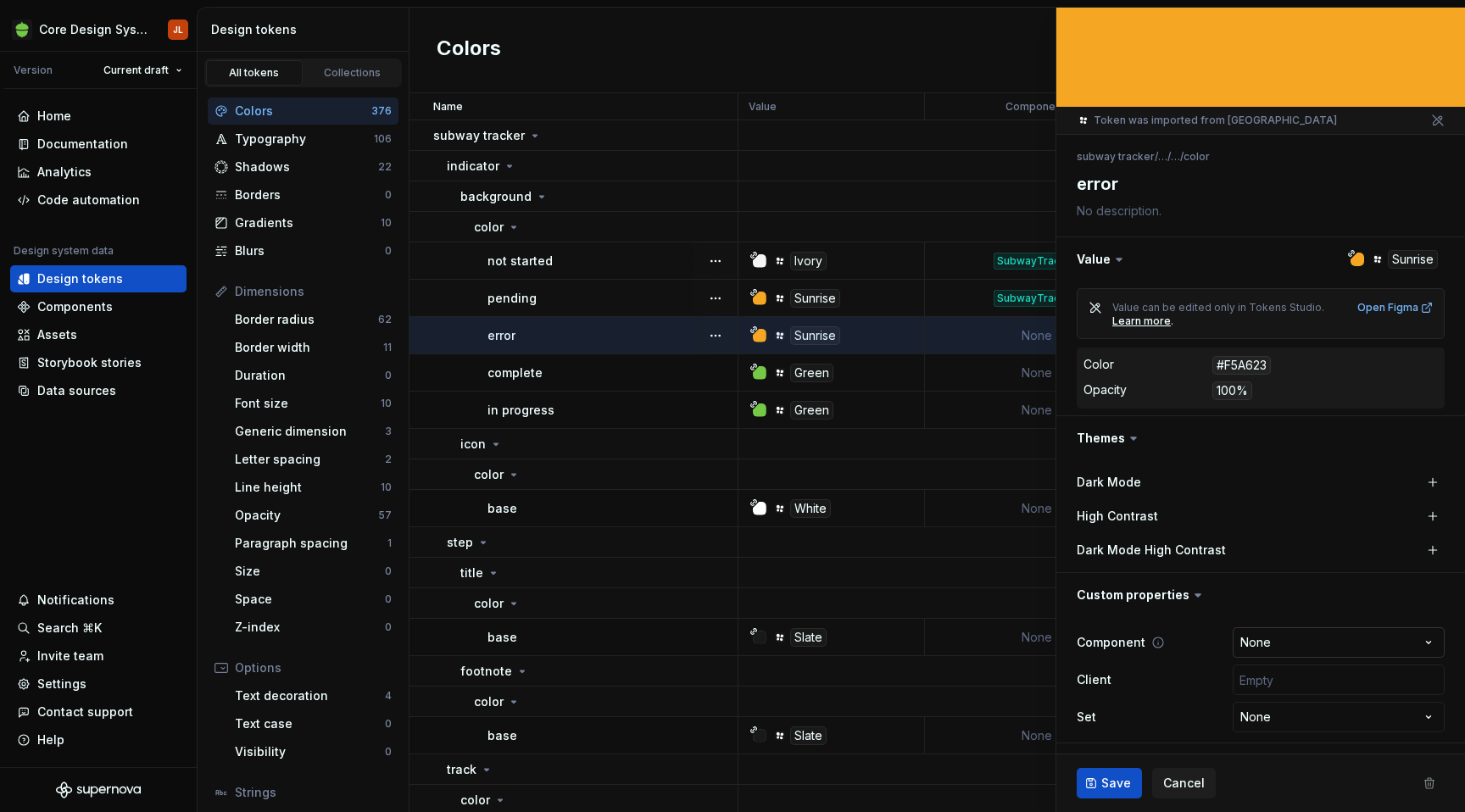
click at [1277, 648] on html "Core Design System JL Version Current draft Home Documentation Analytics Code a…" at bounding box center [732, 406] width 1465 height 812
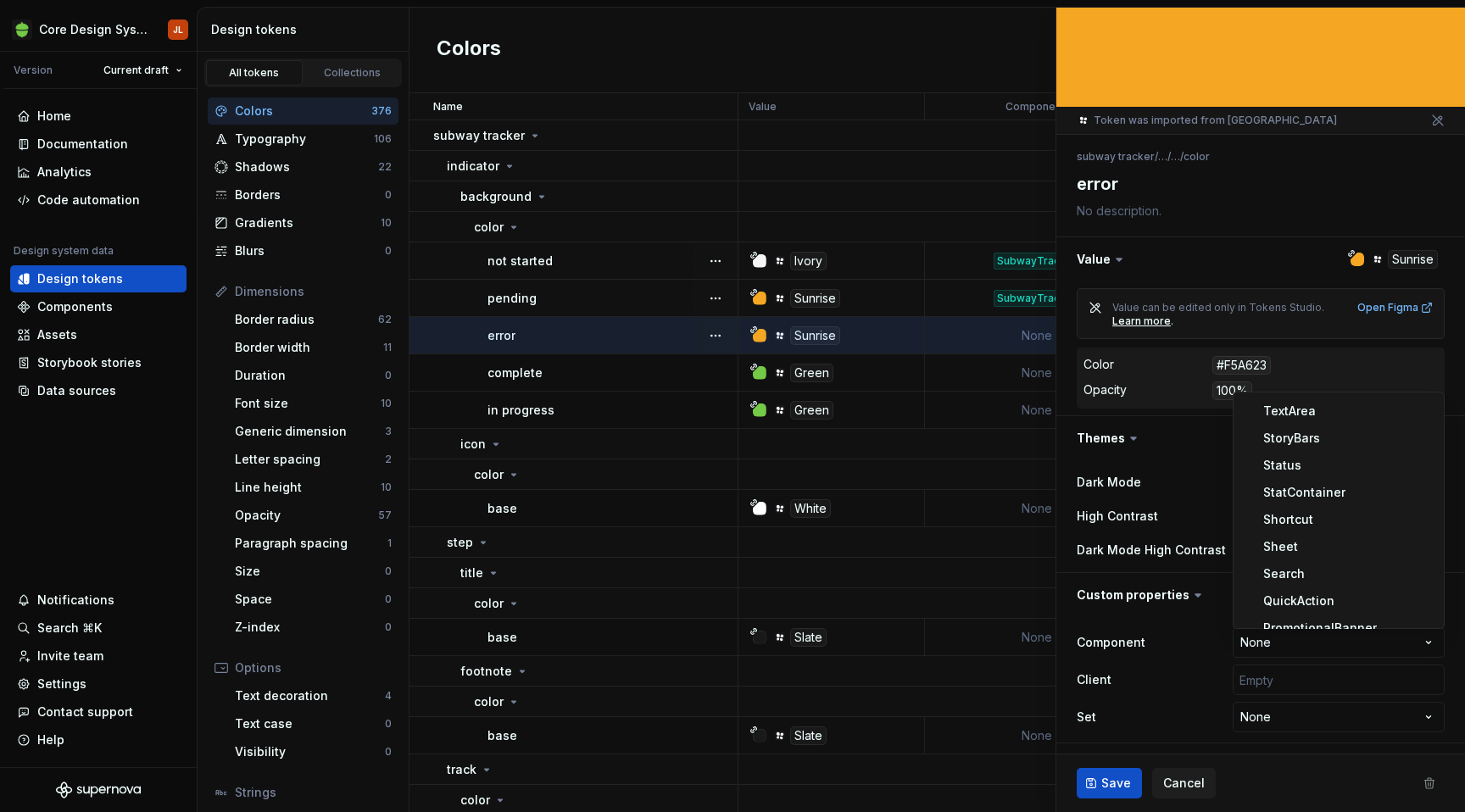
scroll to position [1234, 0]
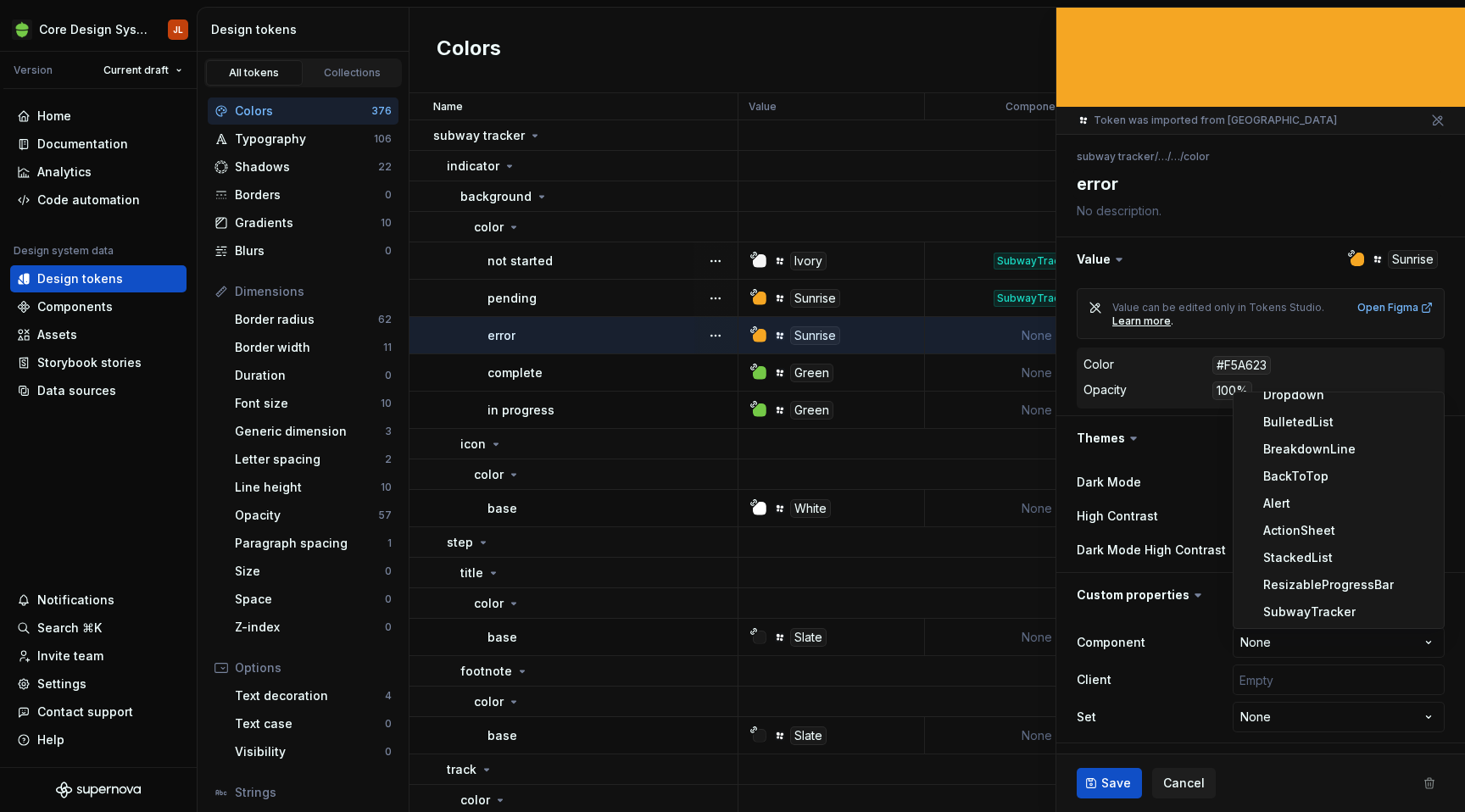
select select "**********"
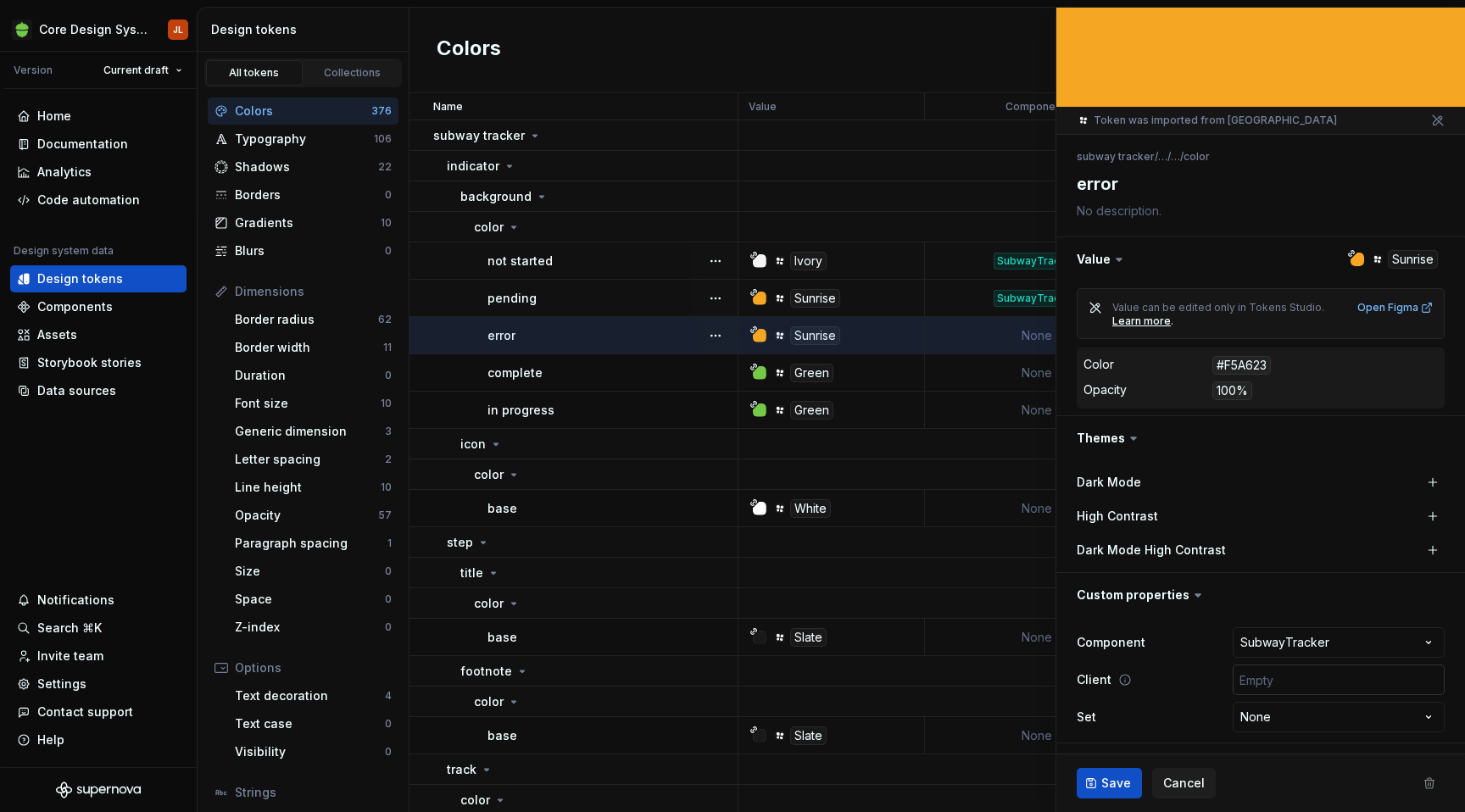
type textarea "*"
click at [1303, 672] on input "text" at bounding box center [1338, 680] width 212 height 30
type input "['android', 'ios', 'web']"
click at [1118, 784] on span "Save" at bounding box center [1116, 783] width 29 height 17
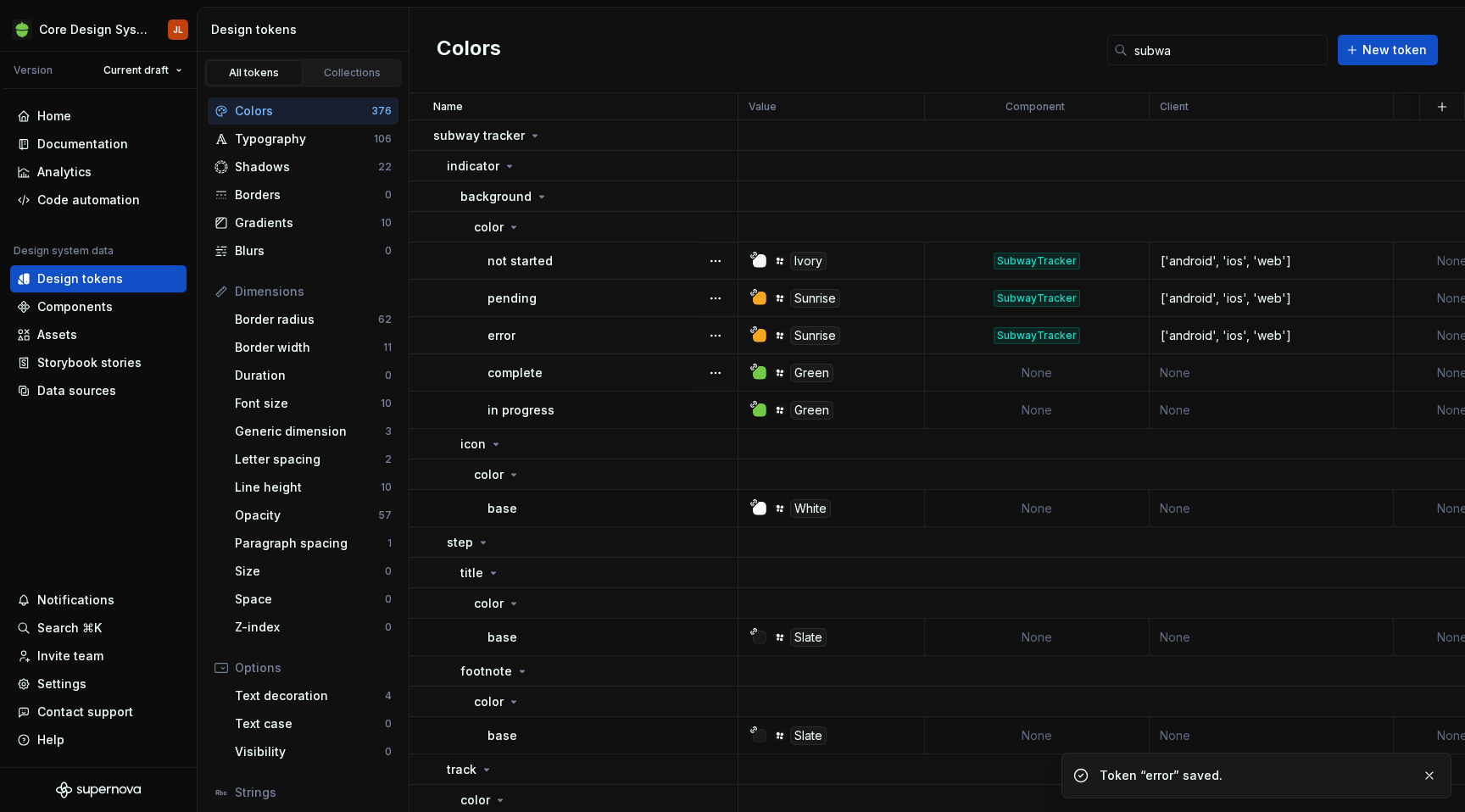
click at [1051, 372] on td "None" at bounding box center [1037, 372] width 225 height 37
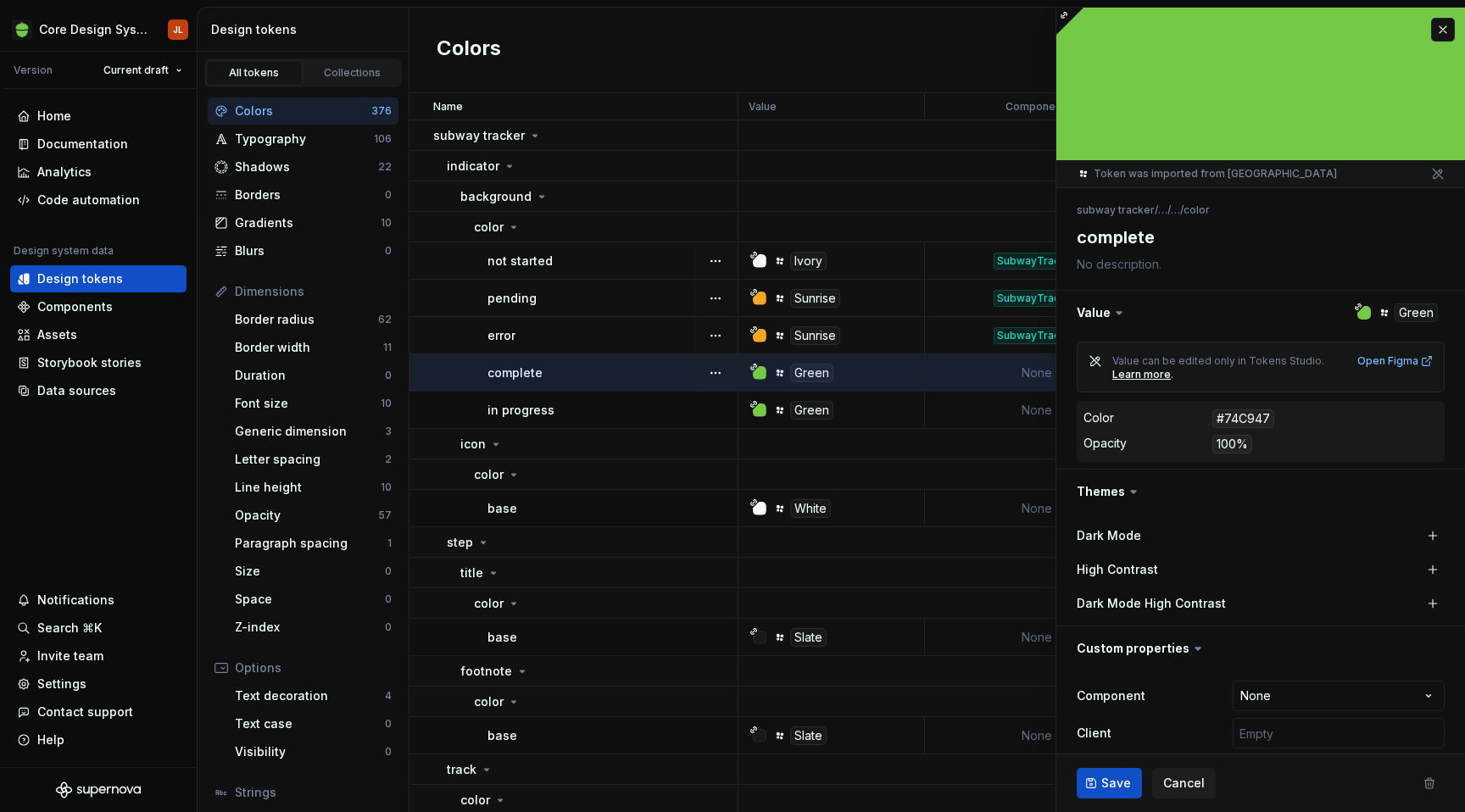
type textarea "*"
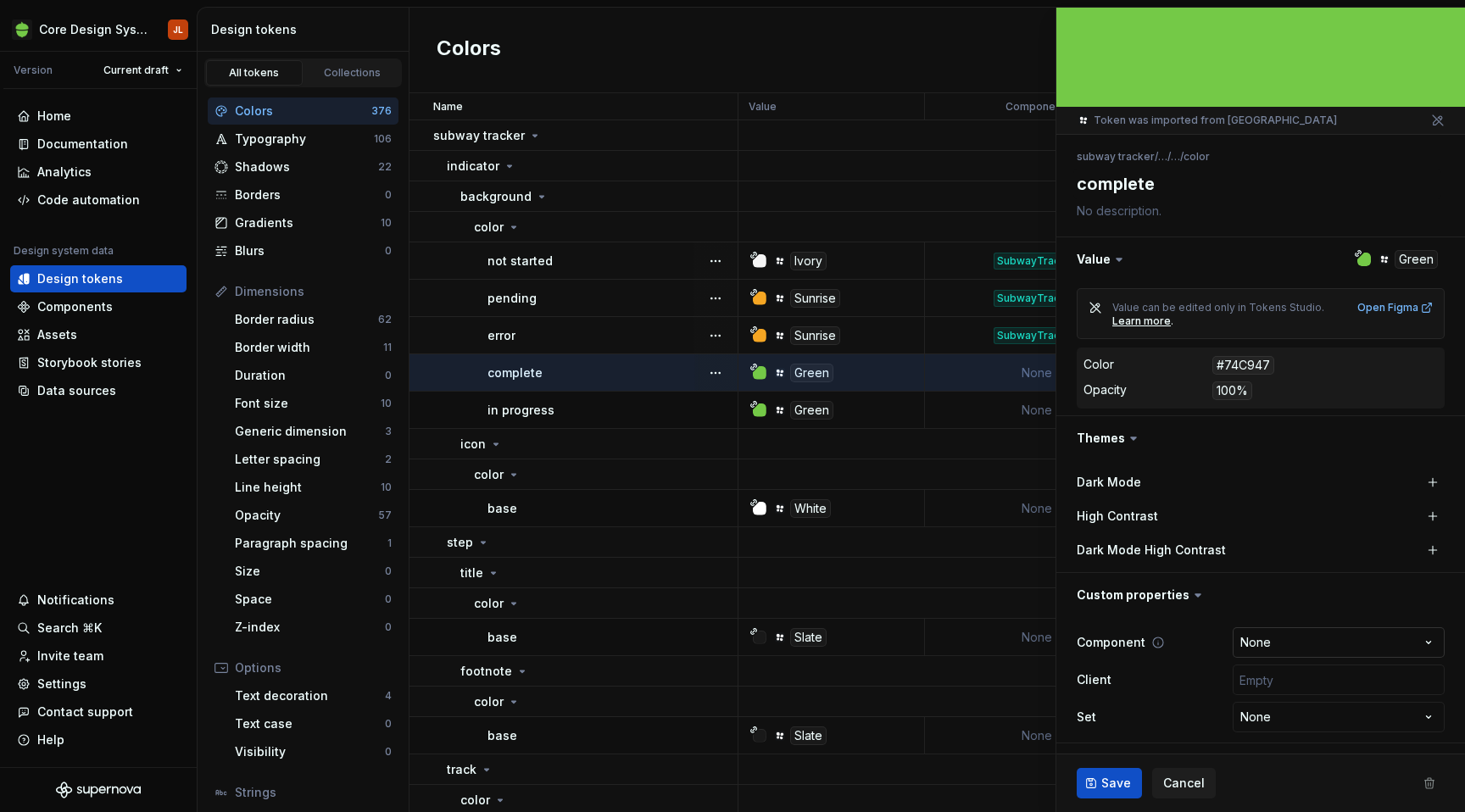
click at [1312, 641] on html "Core Design System JL Version Current draft Home Documentation Analytics Code a…" at bounding box center [732, 406] width 1465 height 812
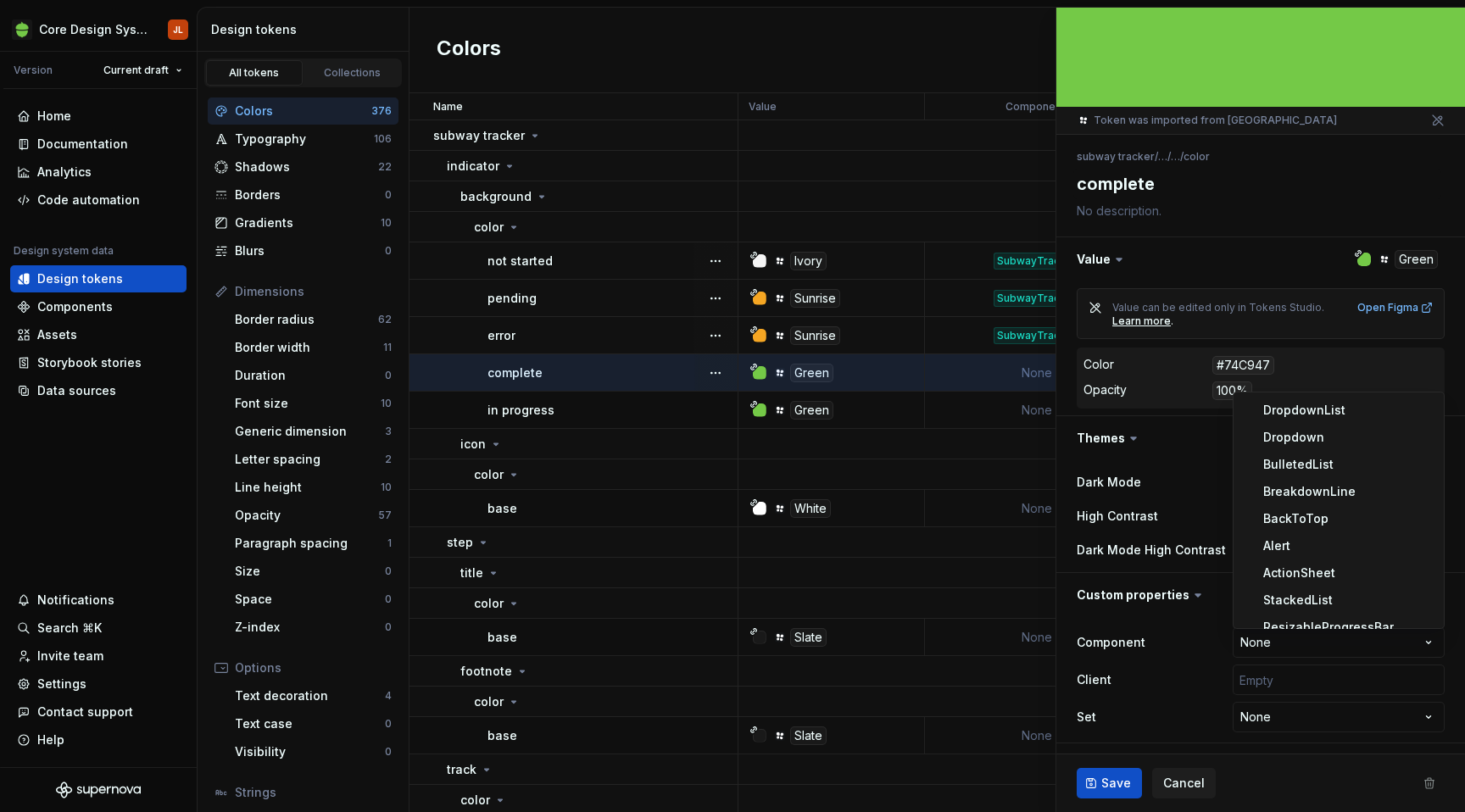
scroll to position [1234, 0]
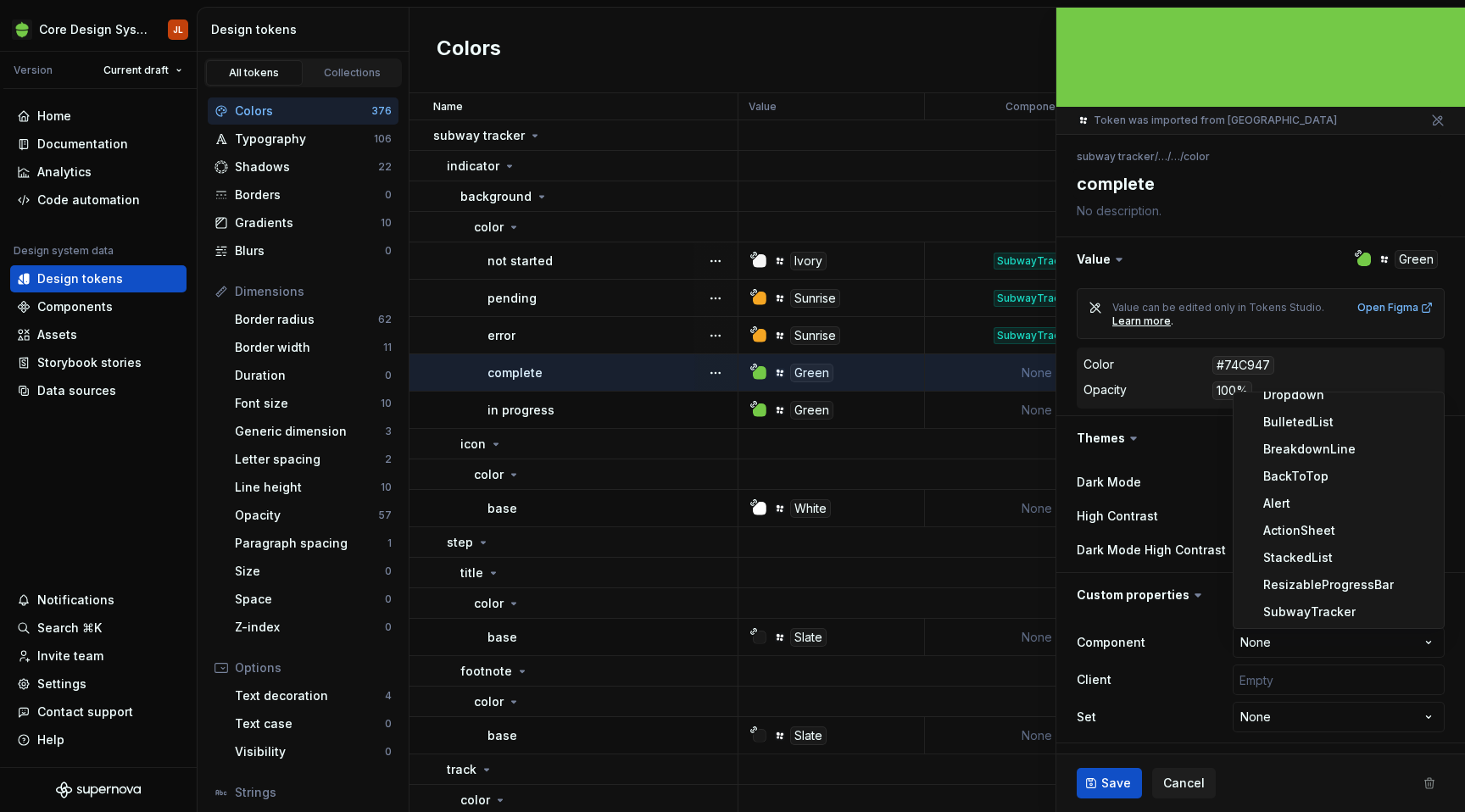
select select "**********"
type textarea "*"
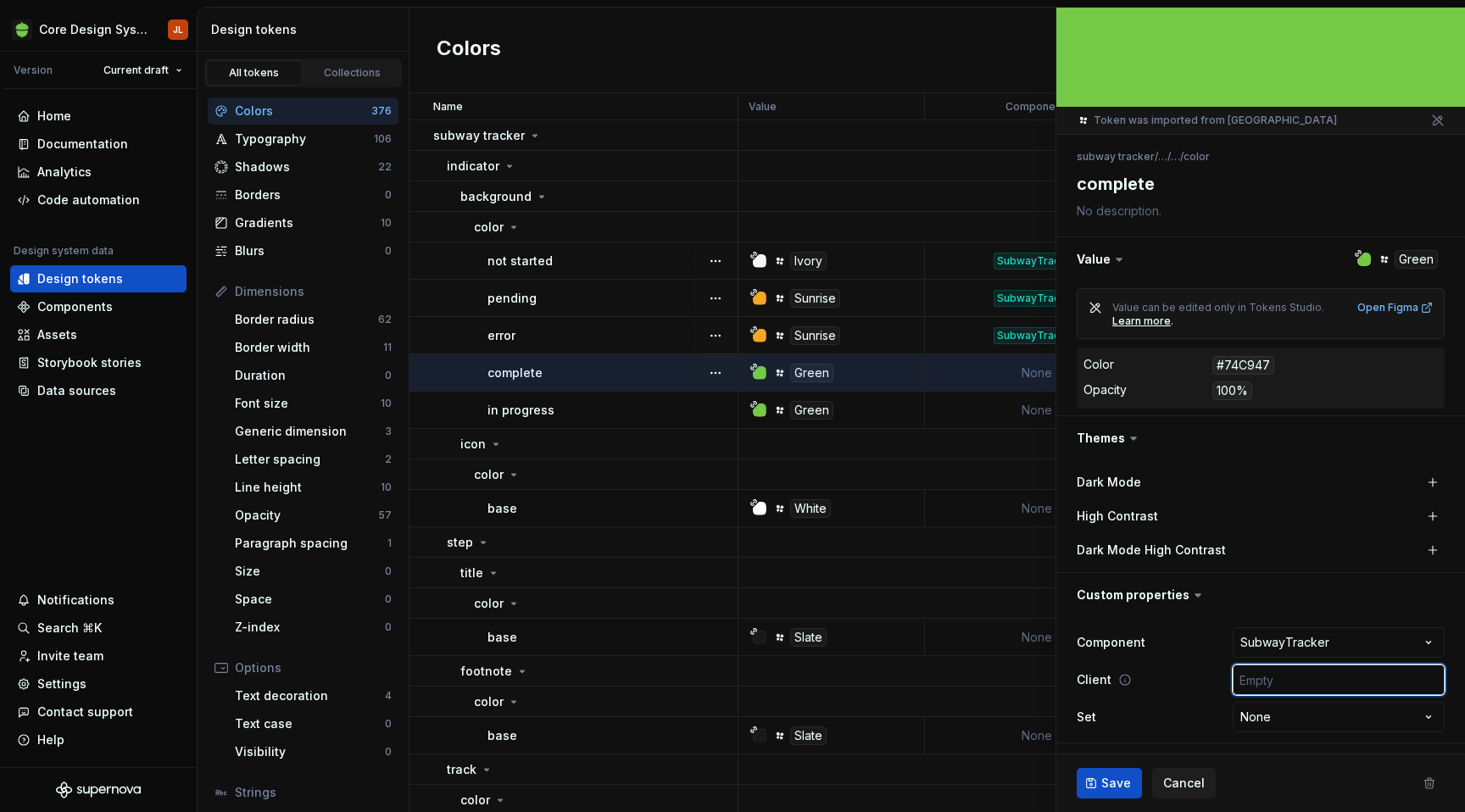
click at [1314, 677] on input "text" at bounding box center [1338, 680] width 212 height 30
type input "['android', 'ios', 'web']"
click at [1107, 776] on span "Save" at bounding box center [1116, 783] width 29 height 17
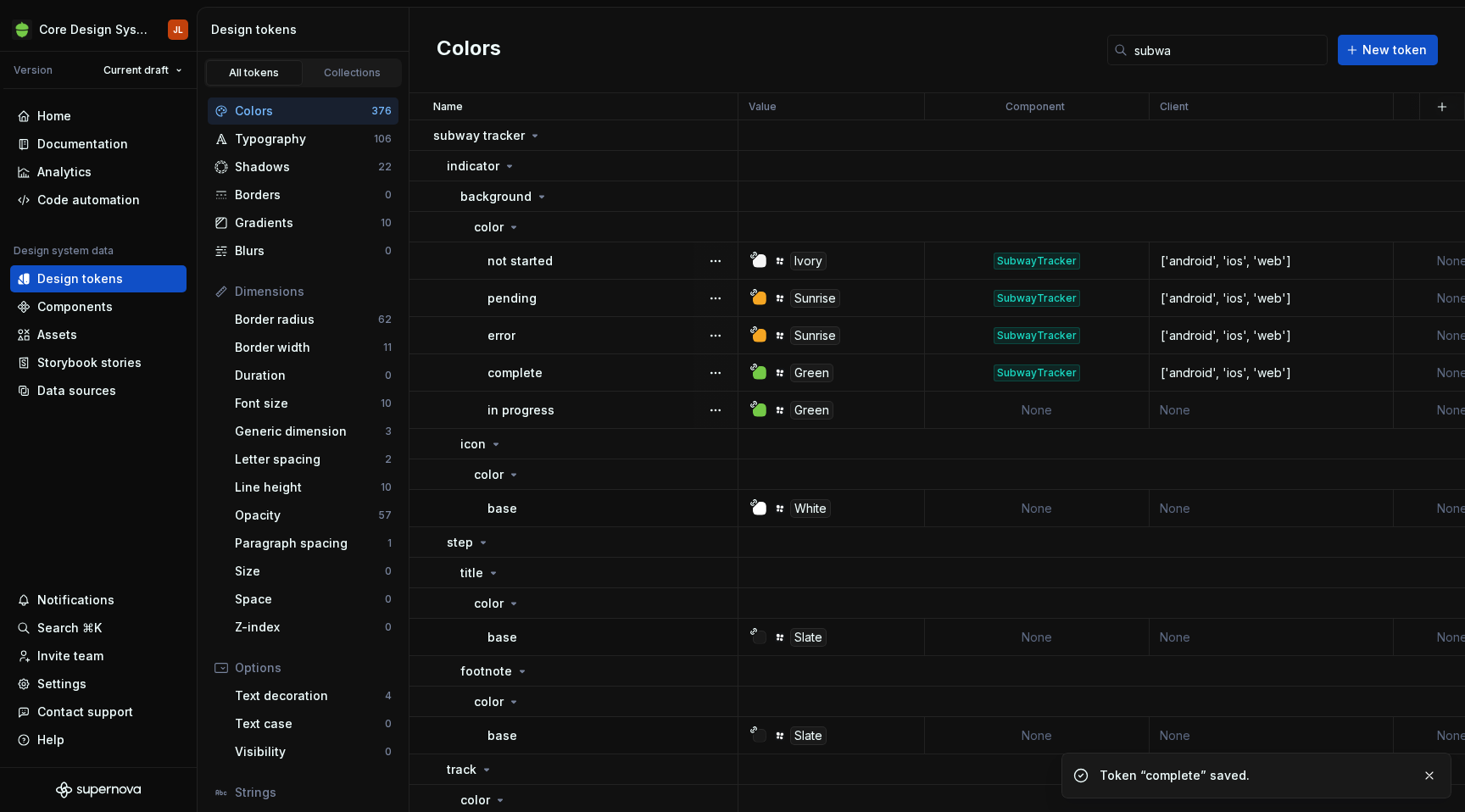
click at [1036, 403] on td "None" at bounding box center [1037, 410] width 225 height 37
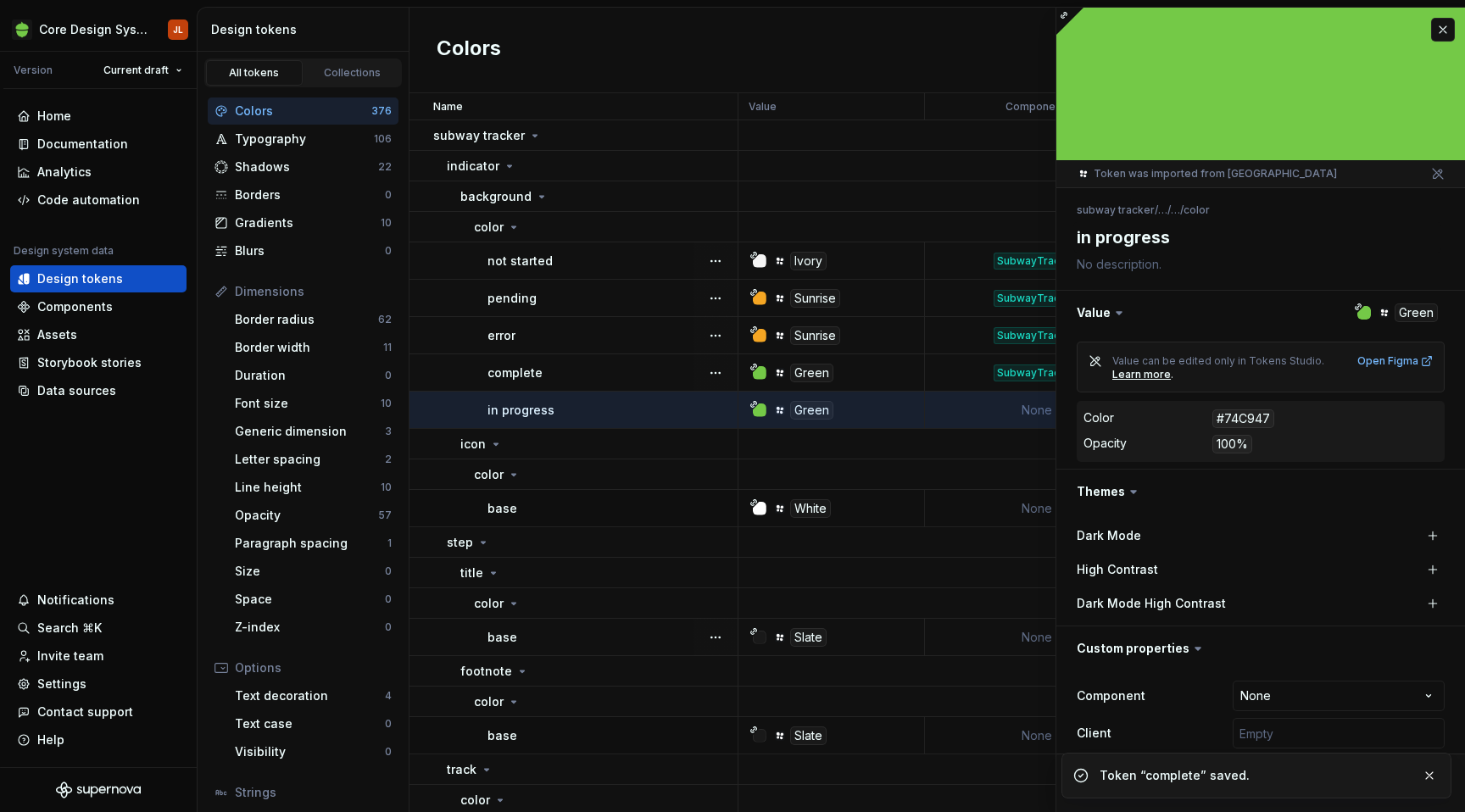
scroll to position [54, 0]
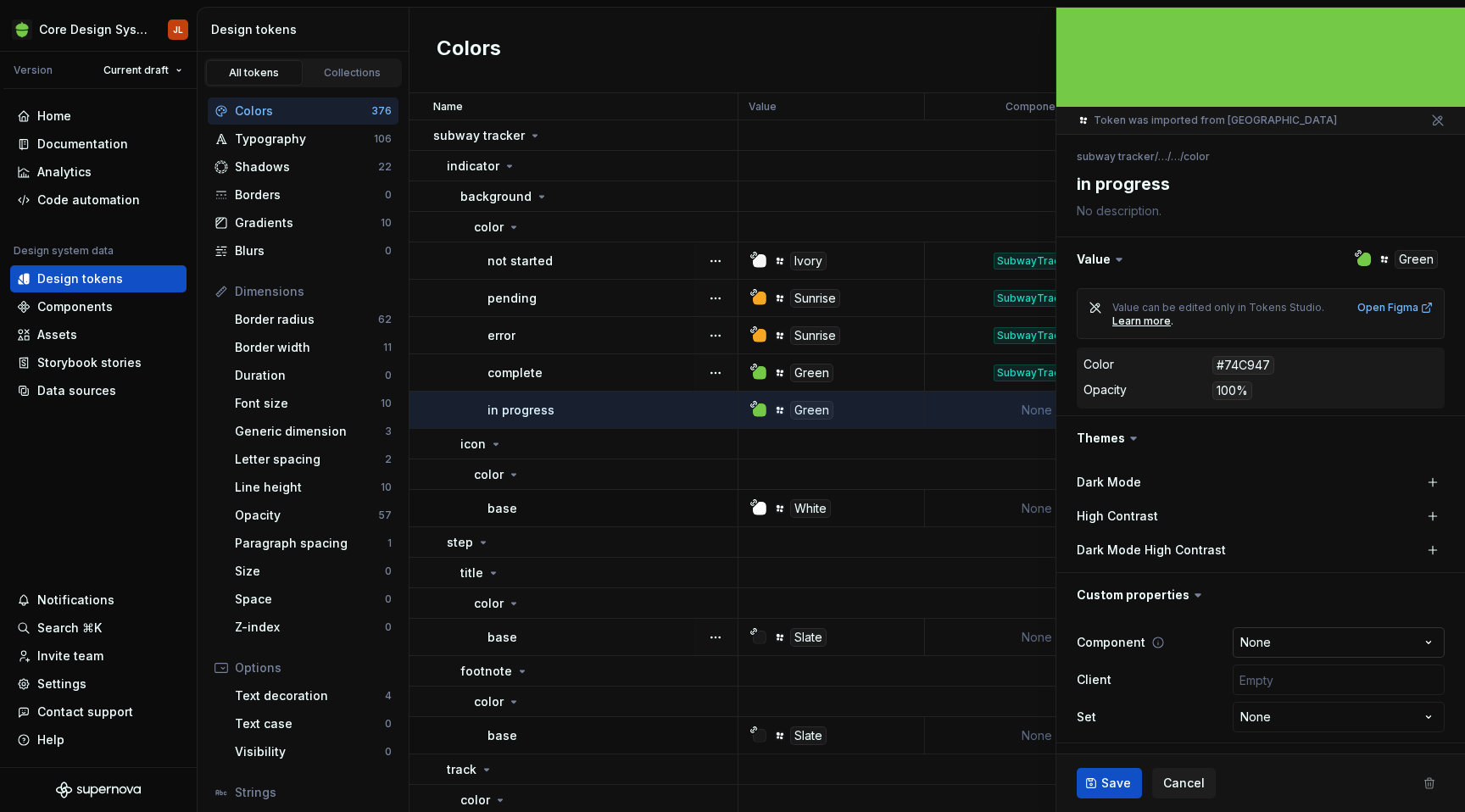
type textarea "*"
click at [1276, 641] on html "Core Design System JL Version Current draft Home Documentation Analytics Code a…" at bounding box center [732, 406] width 1465 height 812
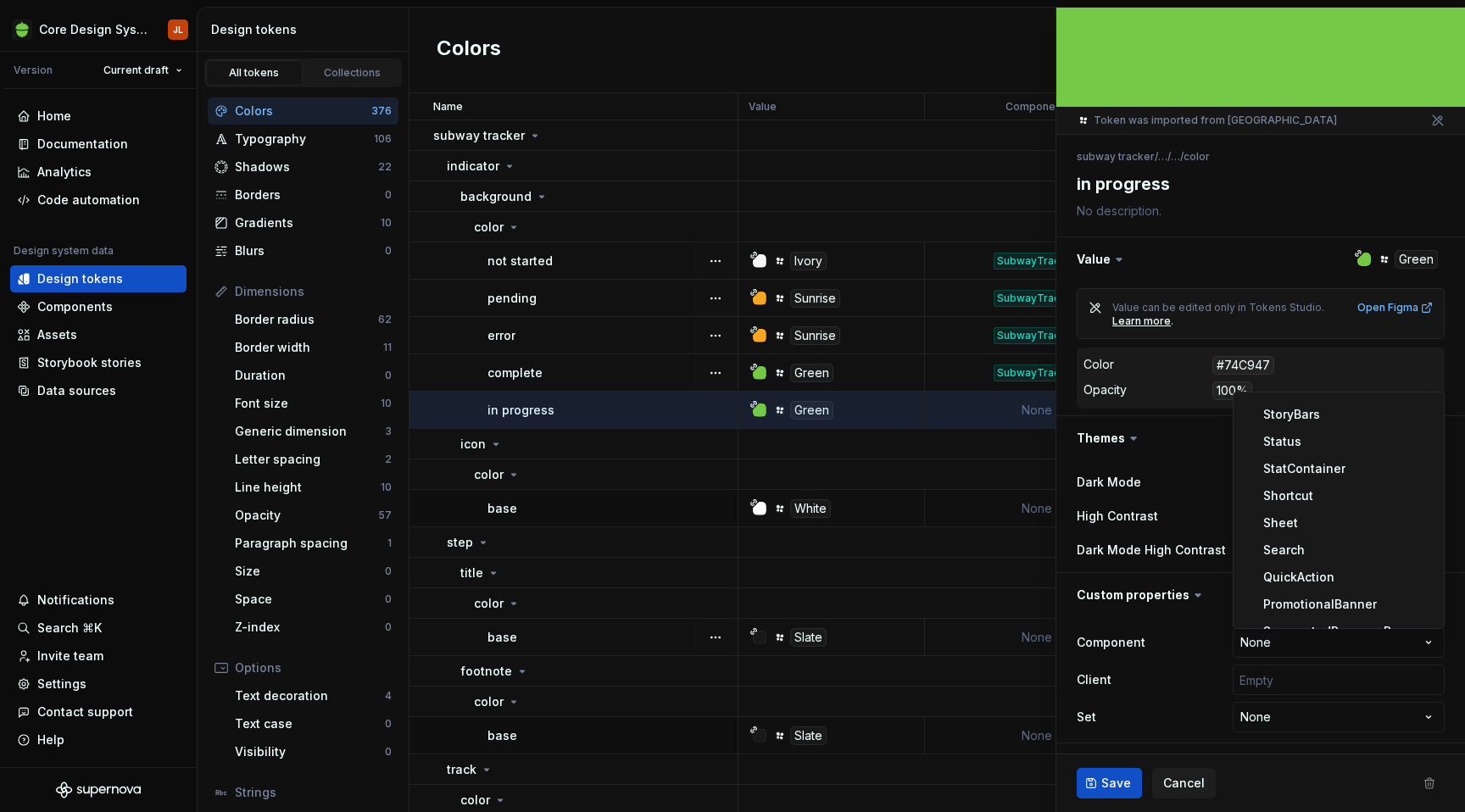
scroll to position [1234, 0]
select select "**********"
type textarea "*"
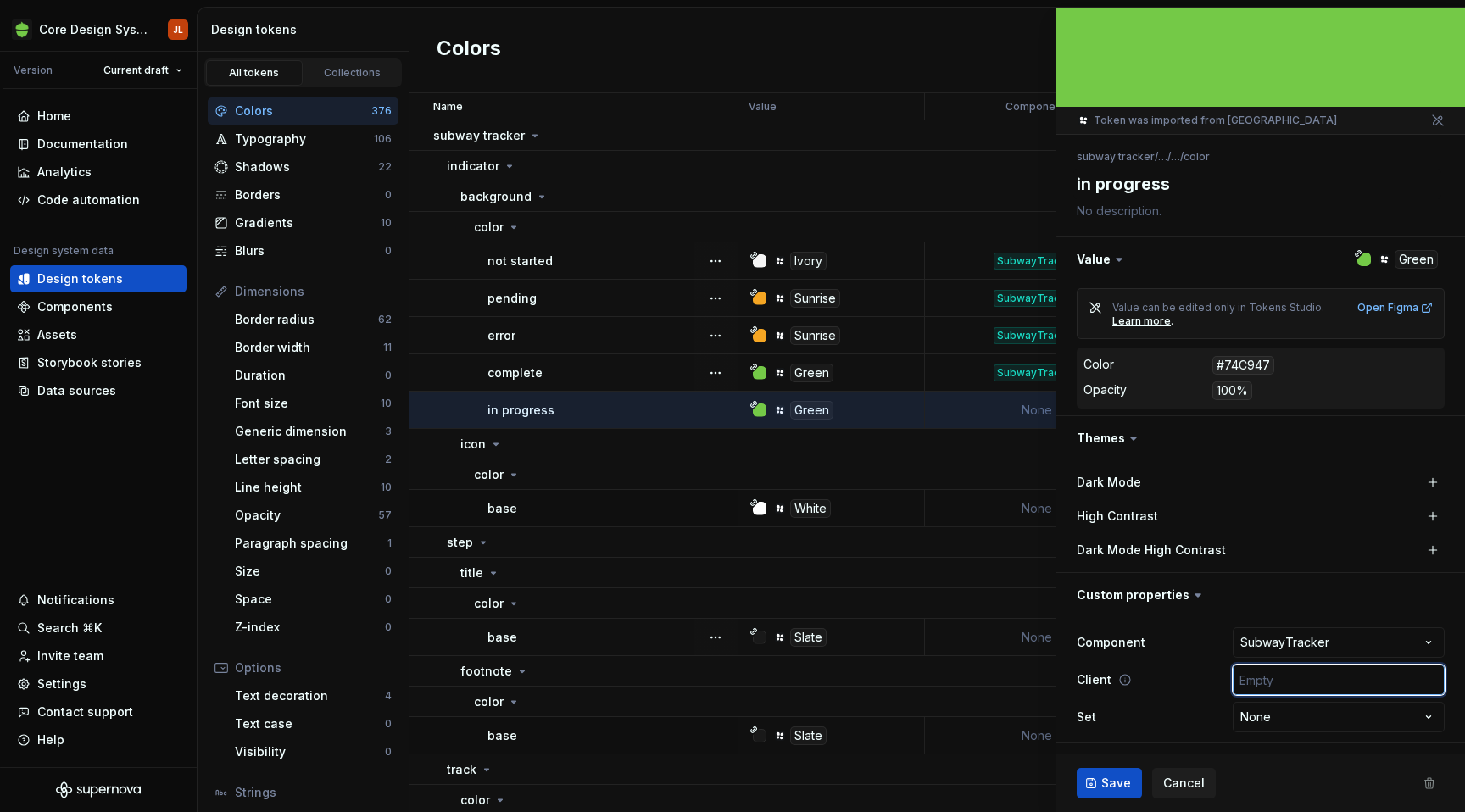
click at [1309, 671] on input "text" at bounding box center [1338, 680] width 212 height 30
type input "['android', 'ios', 'web']"
click at [1113, 775] on span "Save" at bounding box center [1116, 783] width 29 height 17
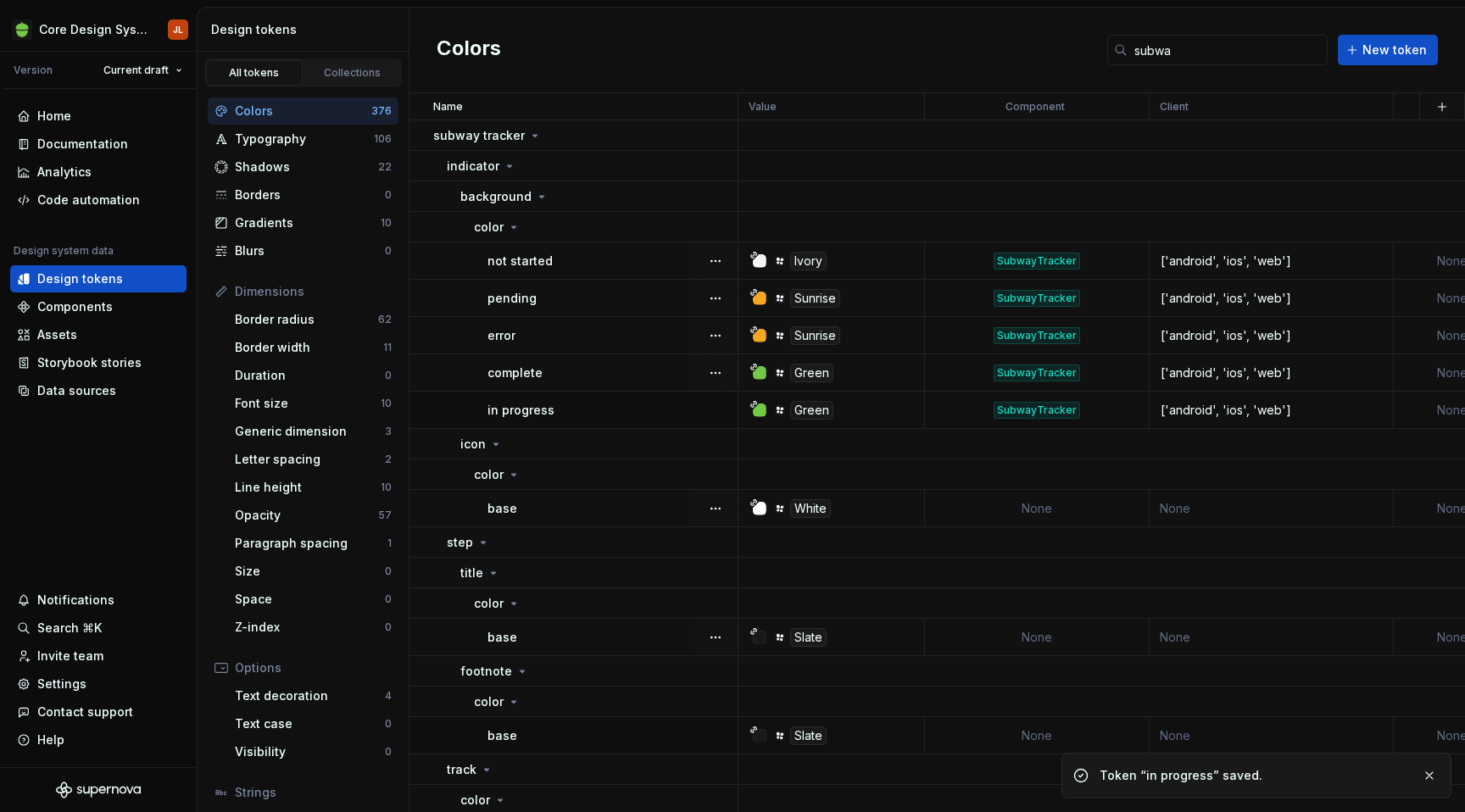
click at [1234, 503] on td "None" at bounding box center [1271, 508] width 244 height 37
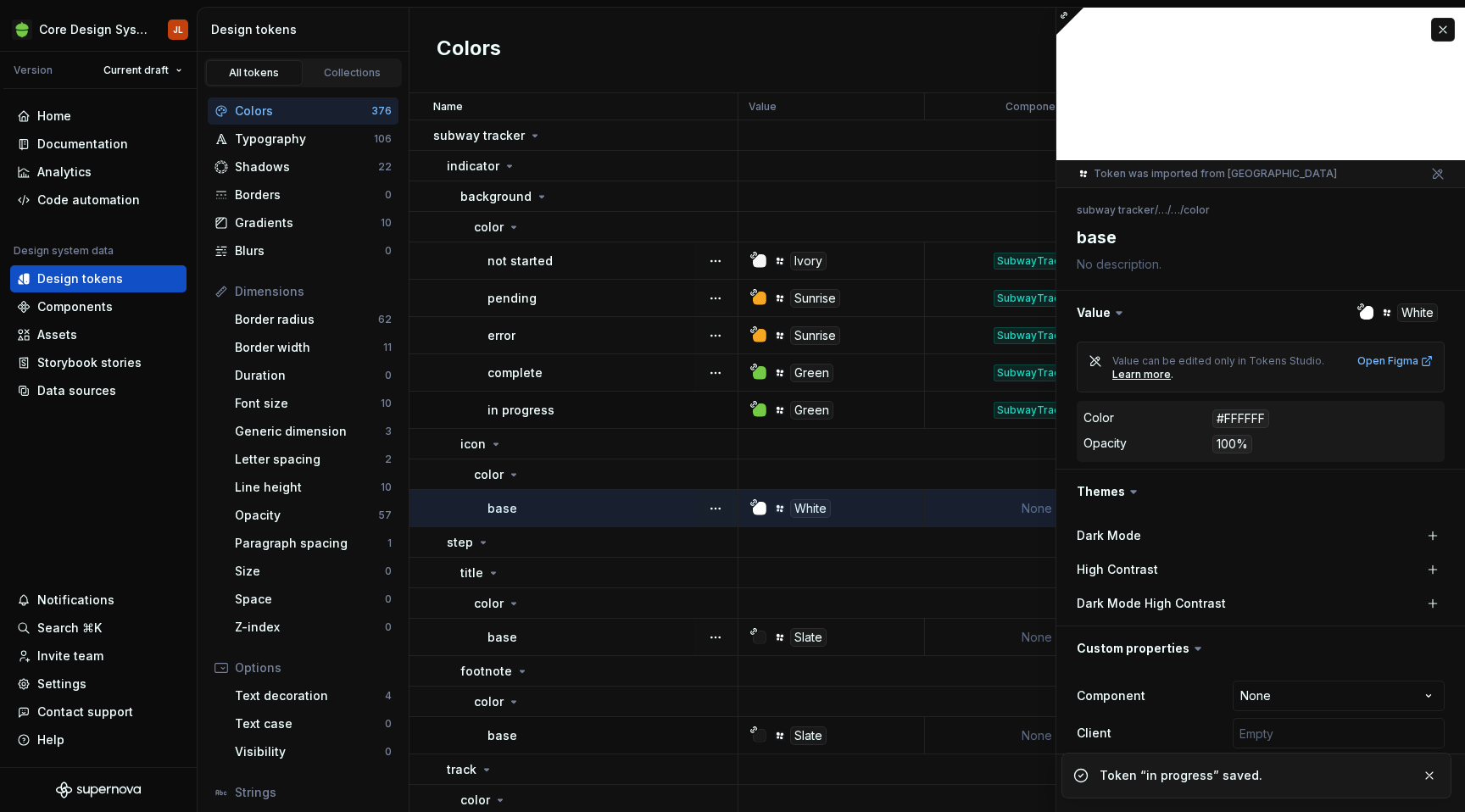
scroll to position [54, 0]
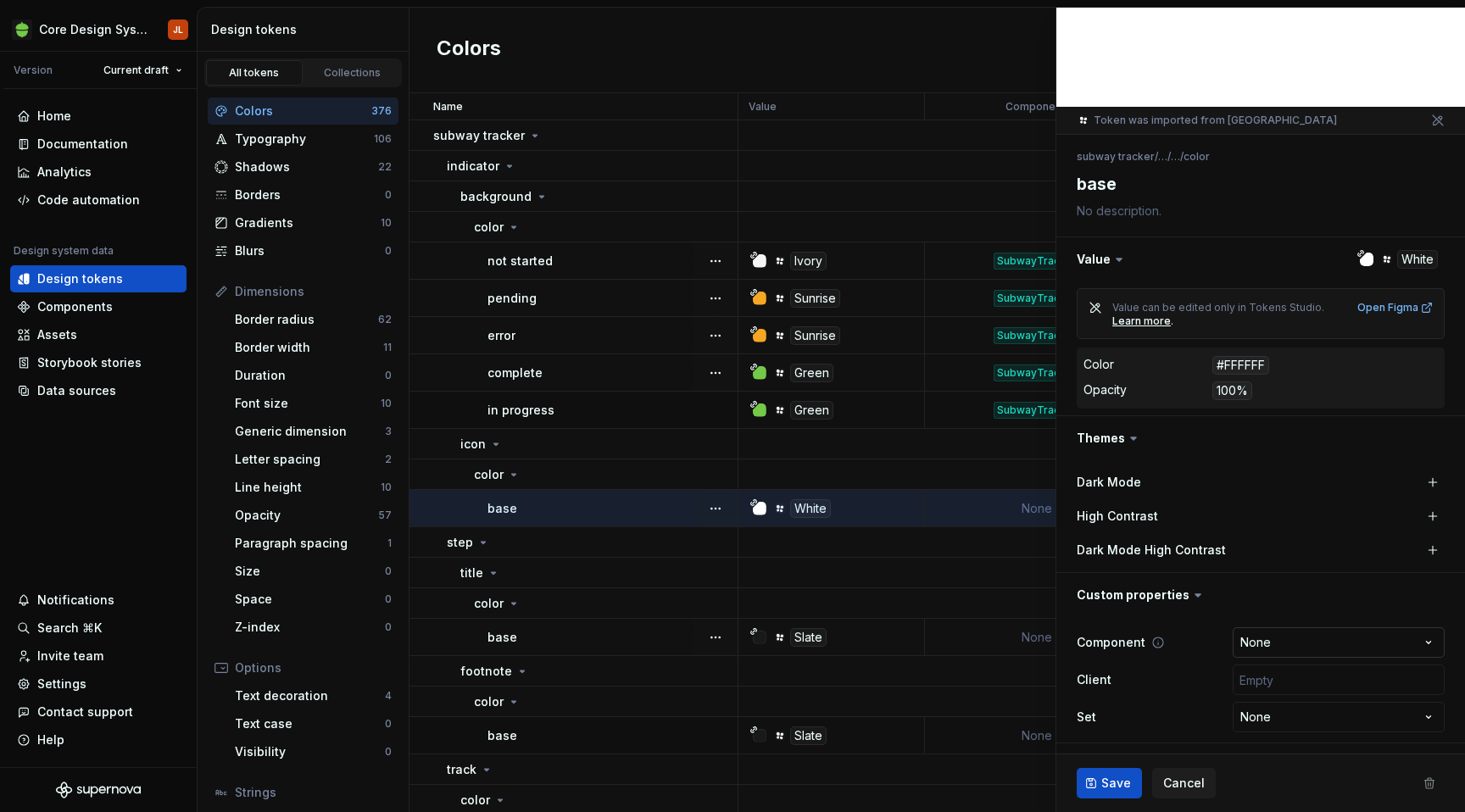
click at [1259, 633] on html "Core Design System JL Version Current draft Home Documentation Analytics Code a…" at bounding box center [732, 406] width 1465 height 812
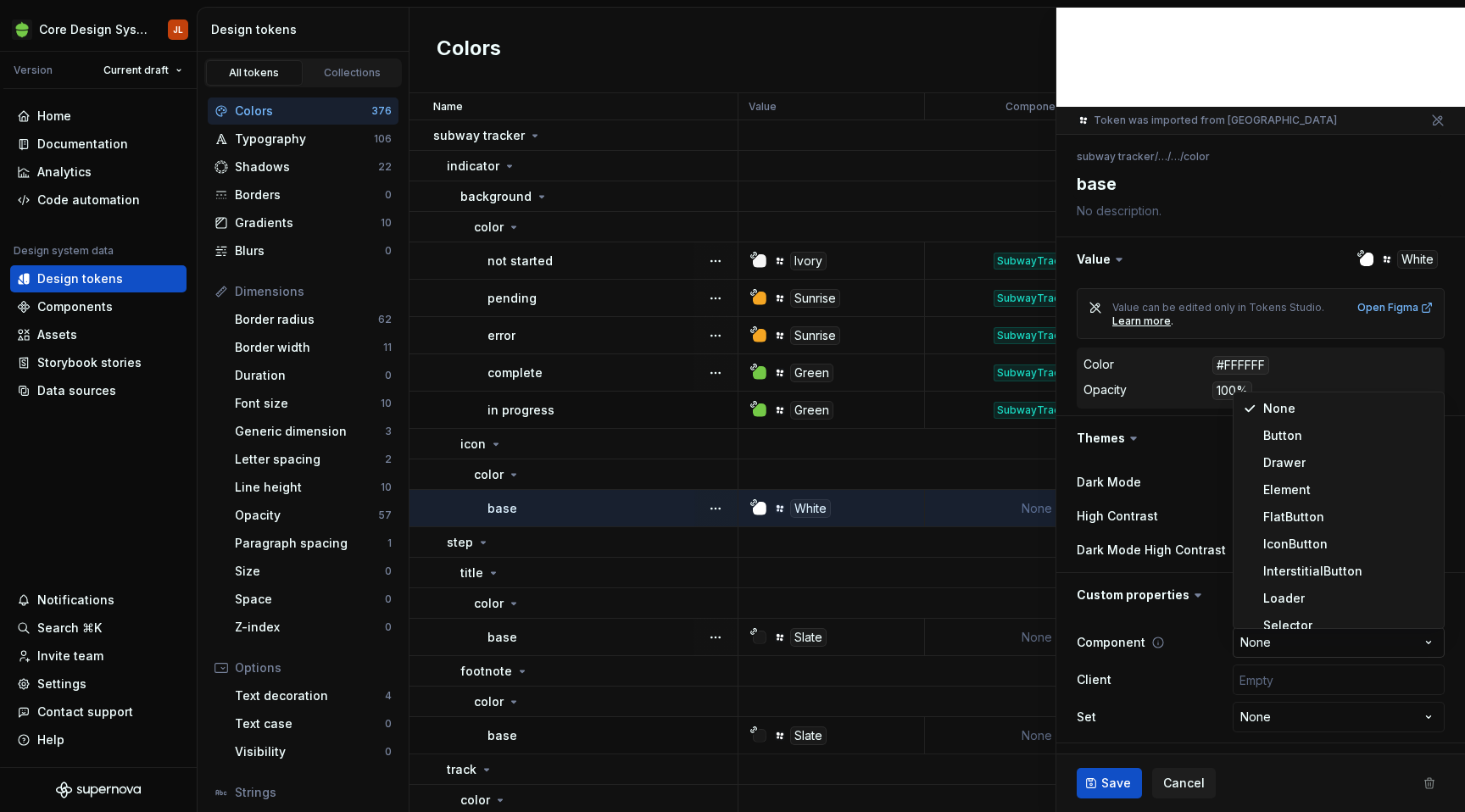
type textarea "*"
select select "**********"
type textarea "*"
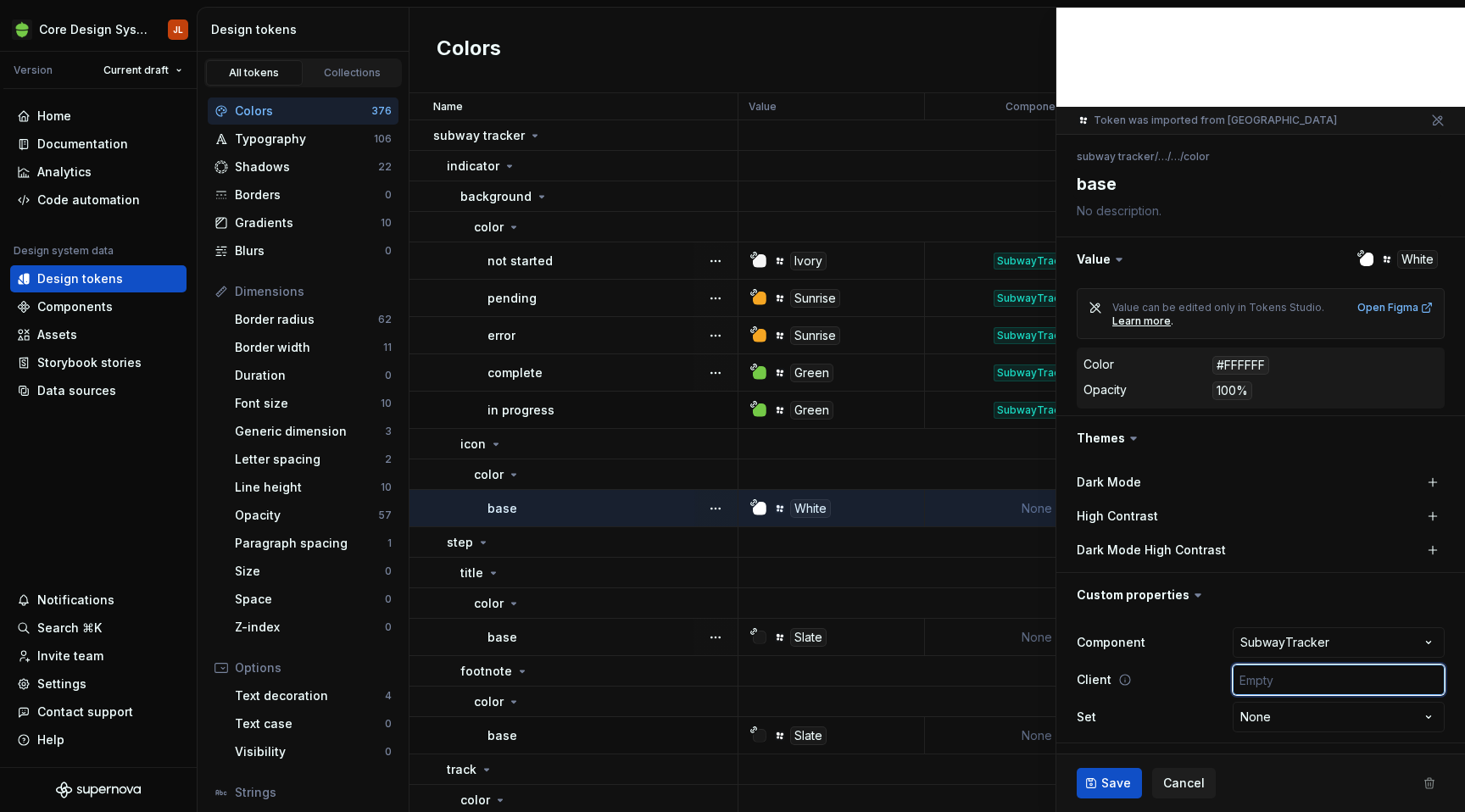
click at [1291, 672] on input "text" at bounding box center [1338, 680] width 212 height 30
type input "['android', 'ios', 'web']"
click at [1111, 777] on span "Save" at bounding box center [1116, 783] width 29 height 17
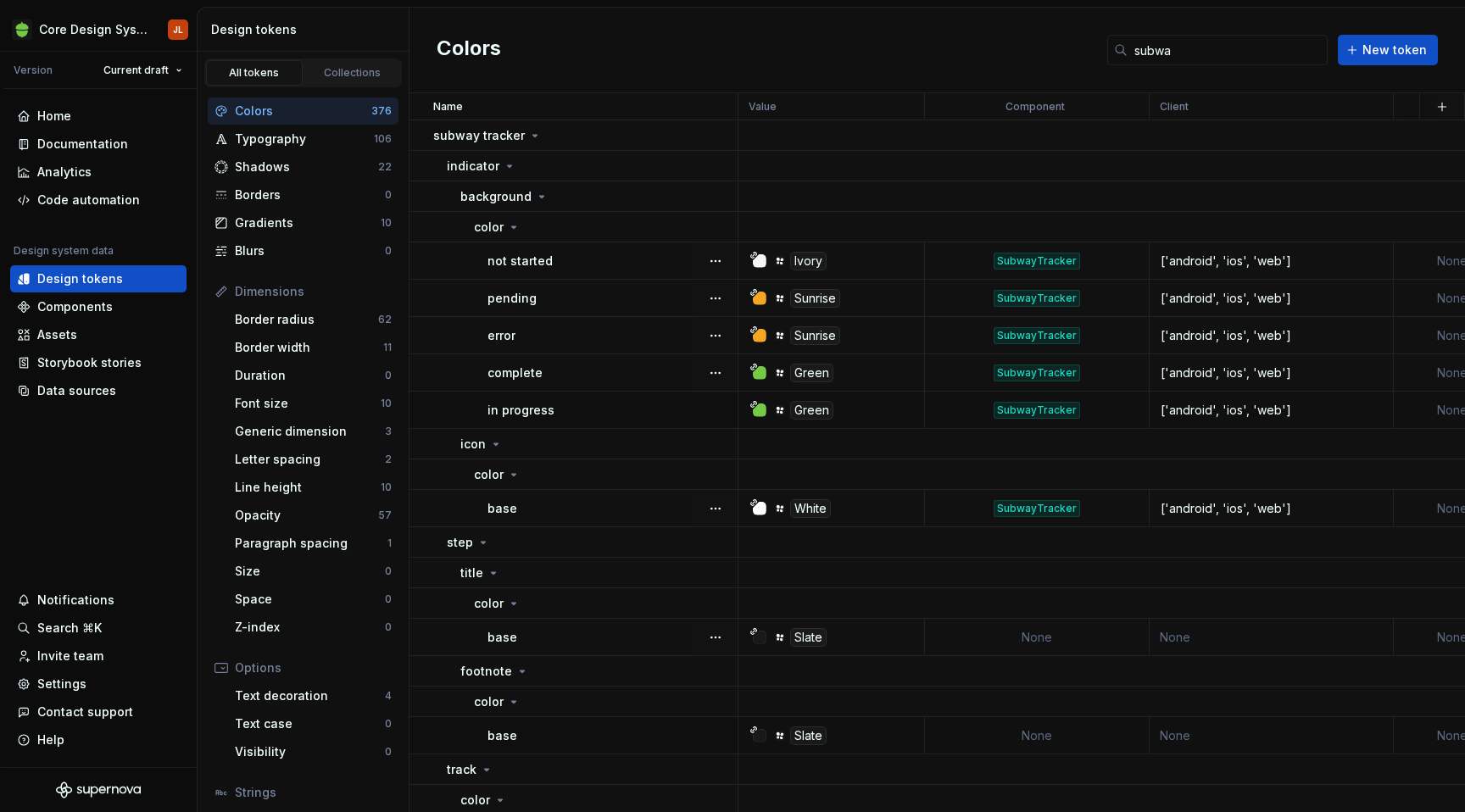
scroll to position [78, 0]
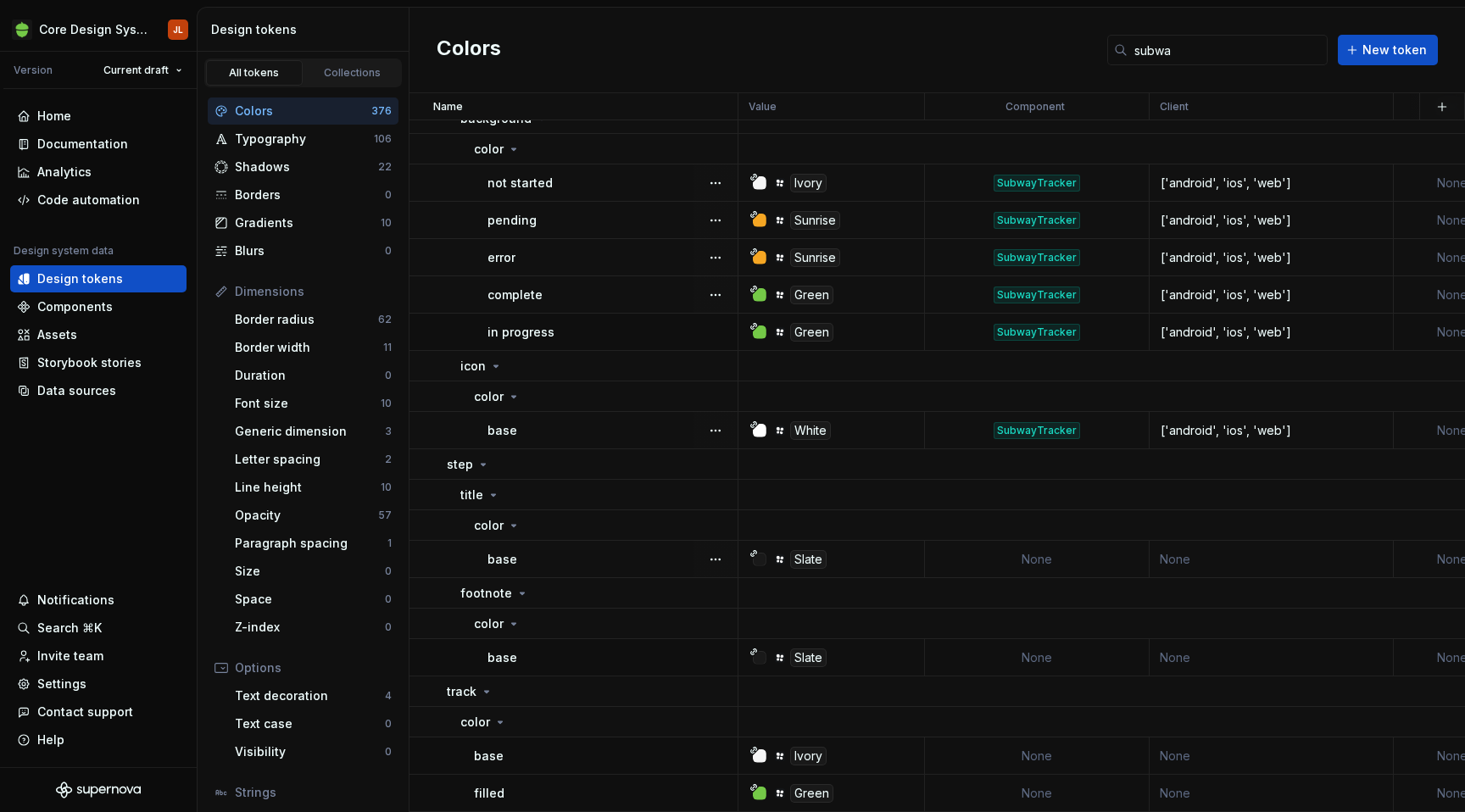
click at [1042, 551] on td "None" at bounding box center [1037, 559] width 225 height 37
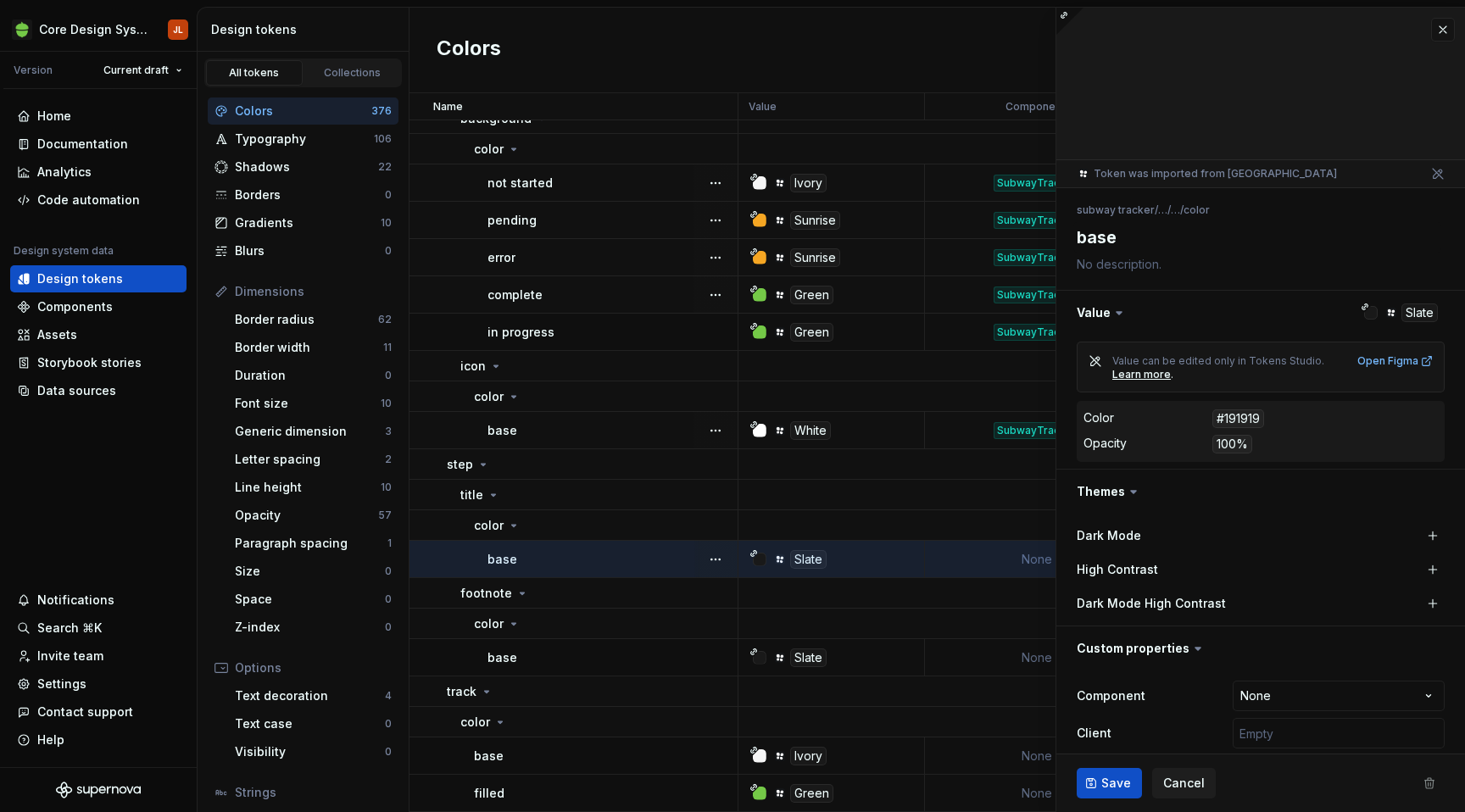
type textarea "*"
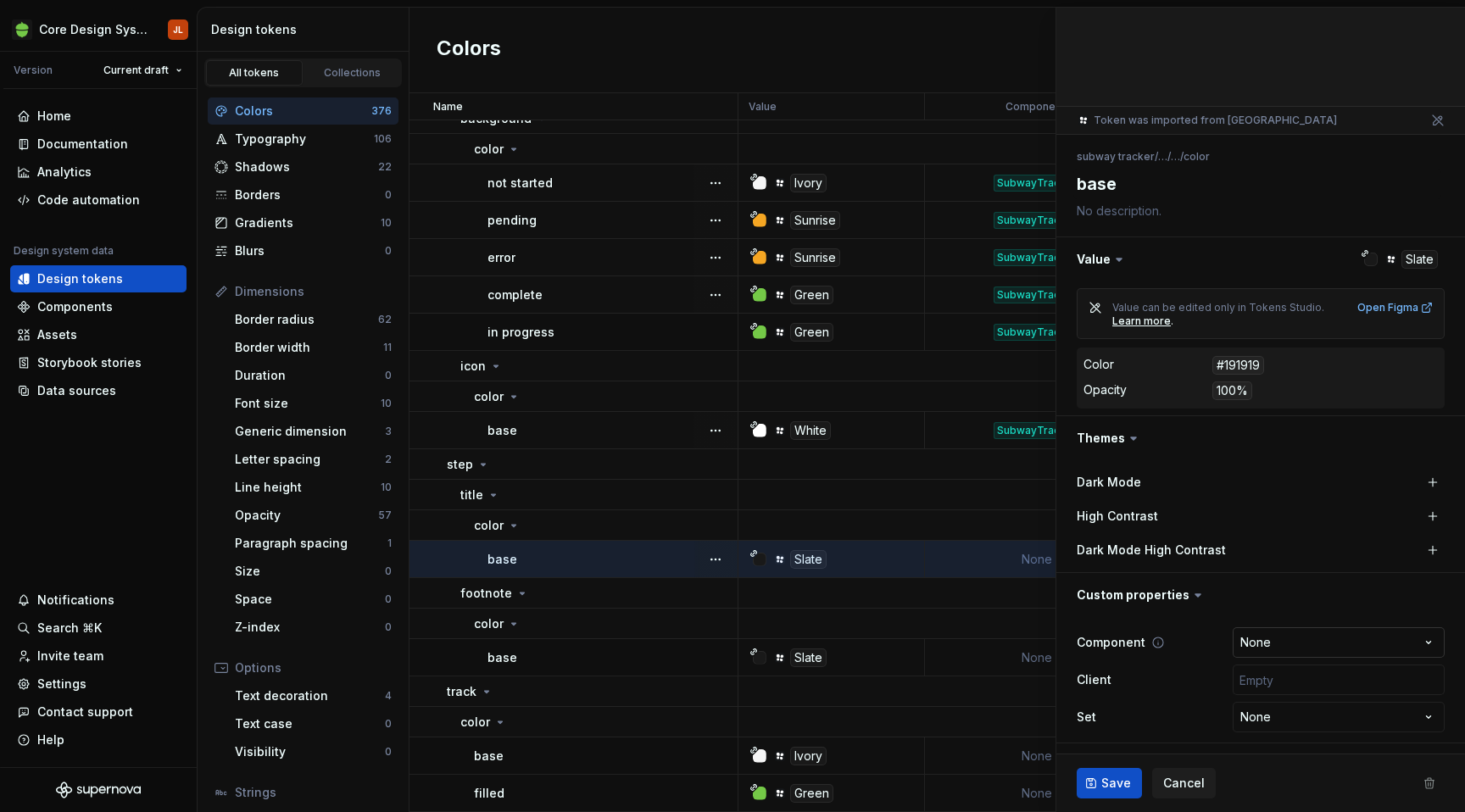
click at [1287, 643] on html "Core Design System JL Version Current draft Home Documentation Analytics Code a…" at bounding box center [732, 406] width 1465 height 812
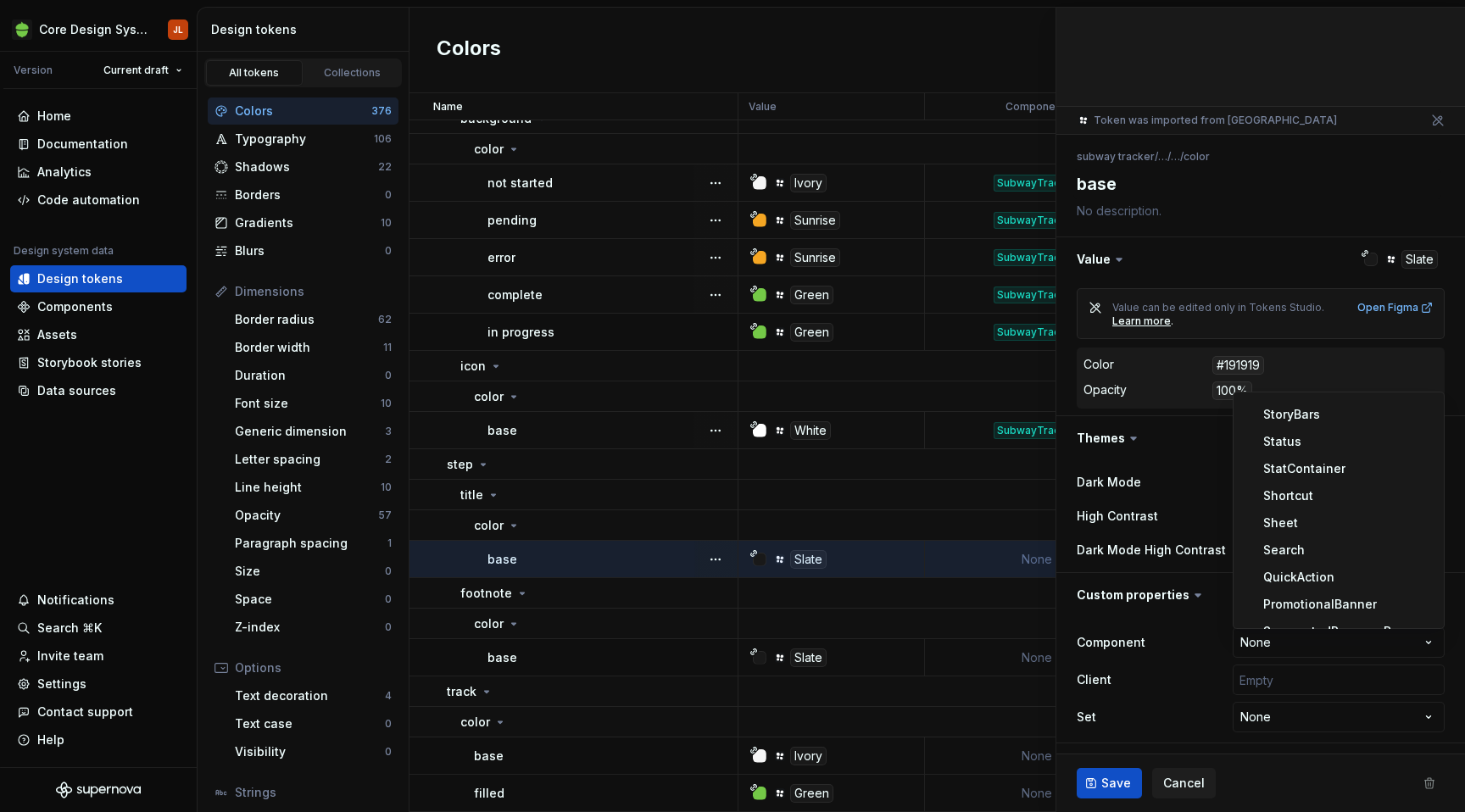
scroll to position [1234, 0]
select select "**********"
type textarea "*"
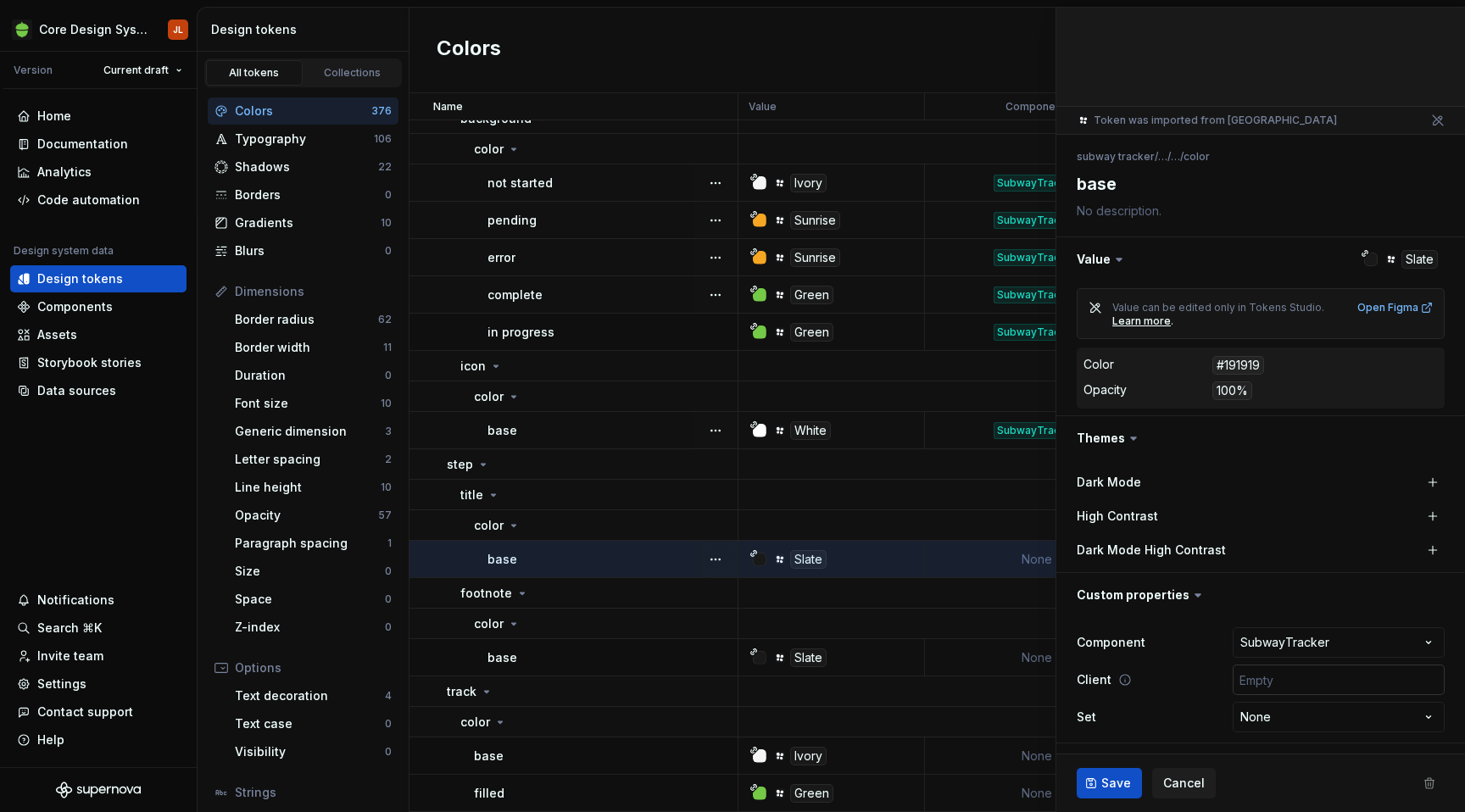
click at [1303, 681] on input "text" at bounding box center [1338, 680] width 212 height 30
type input "['android', 'ios', 'web']"
click at [1115, 788] on span "Save" at bounding box center [1116, 783] width 29 height 17
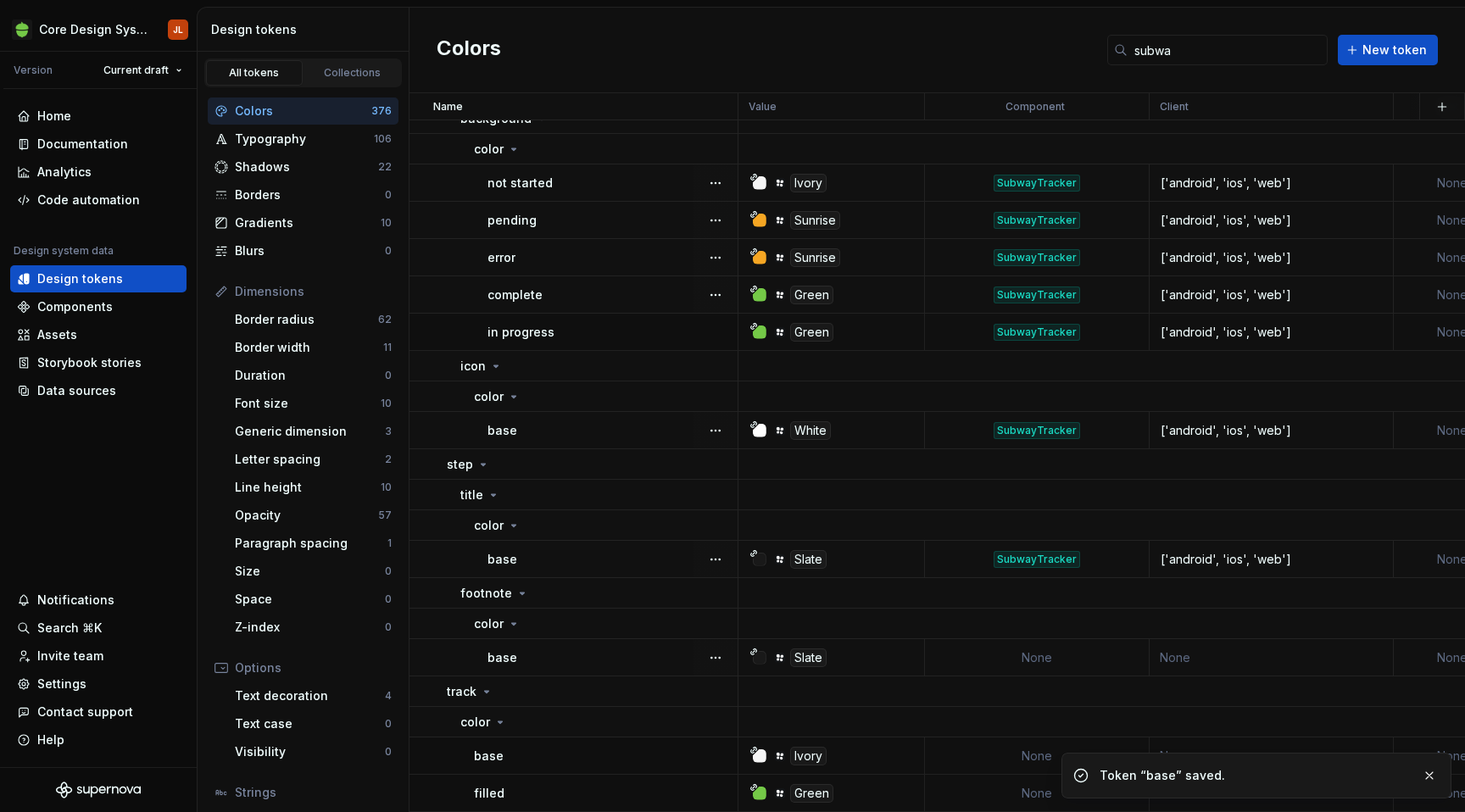
click at [1070, 656] on td "None" at bounding box center [1037, 657] width 225 height 37
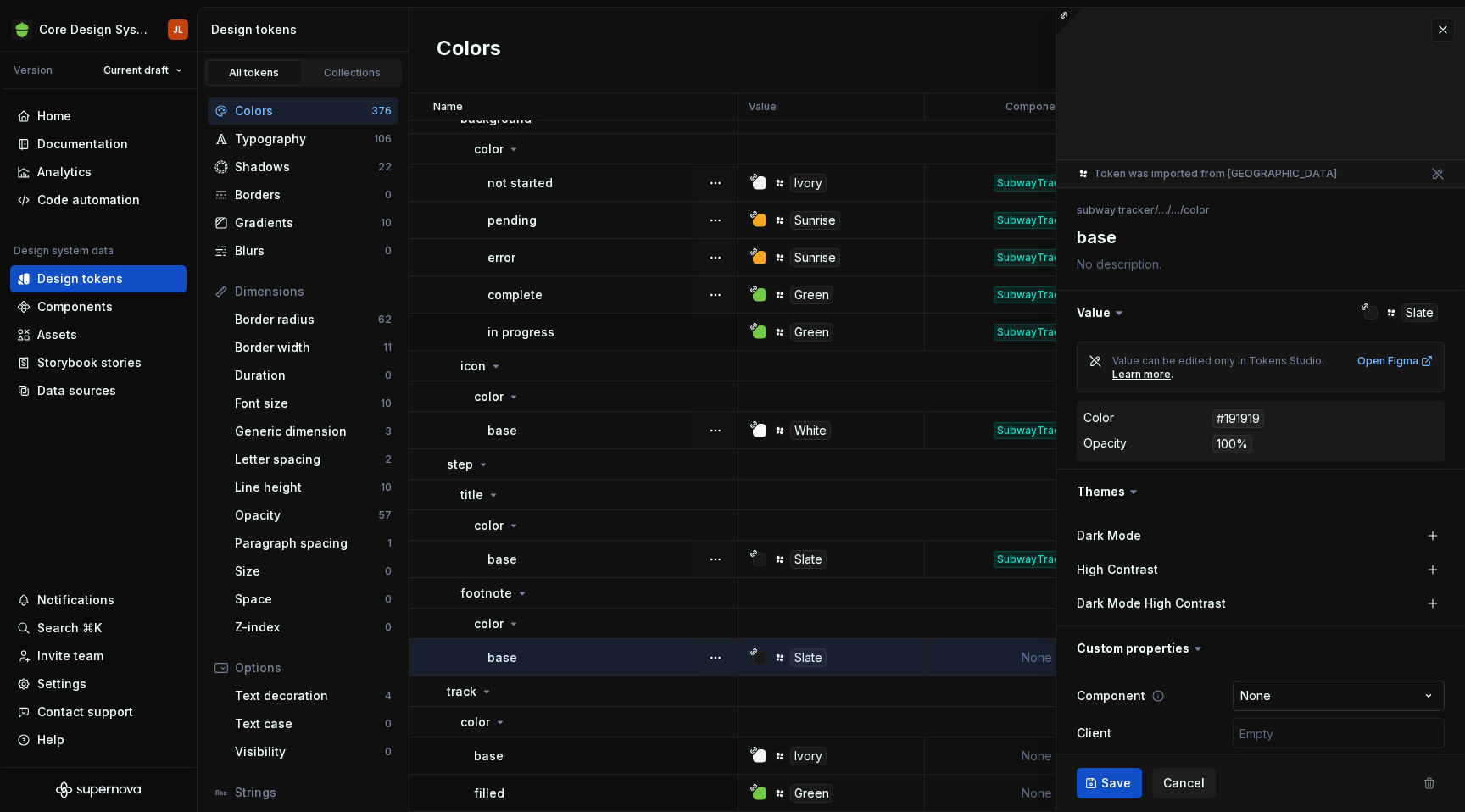
type textarea "*"
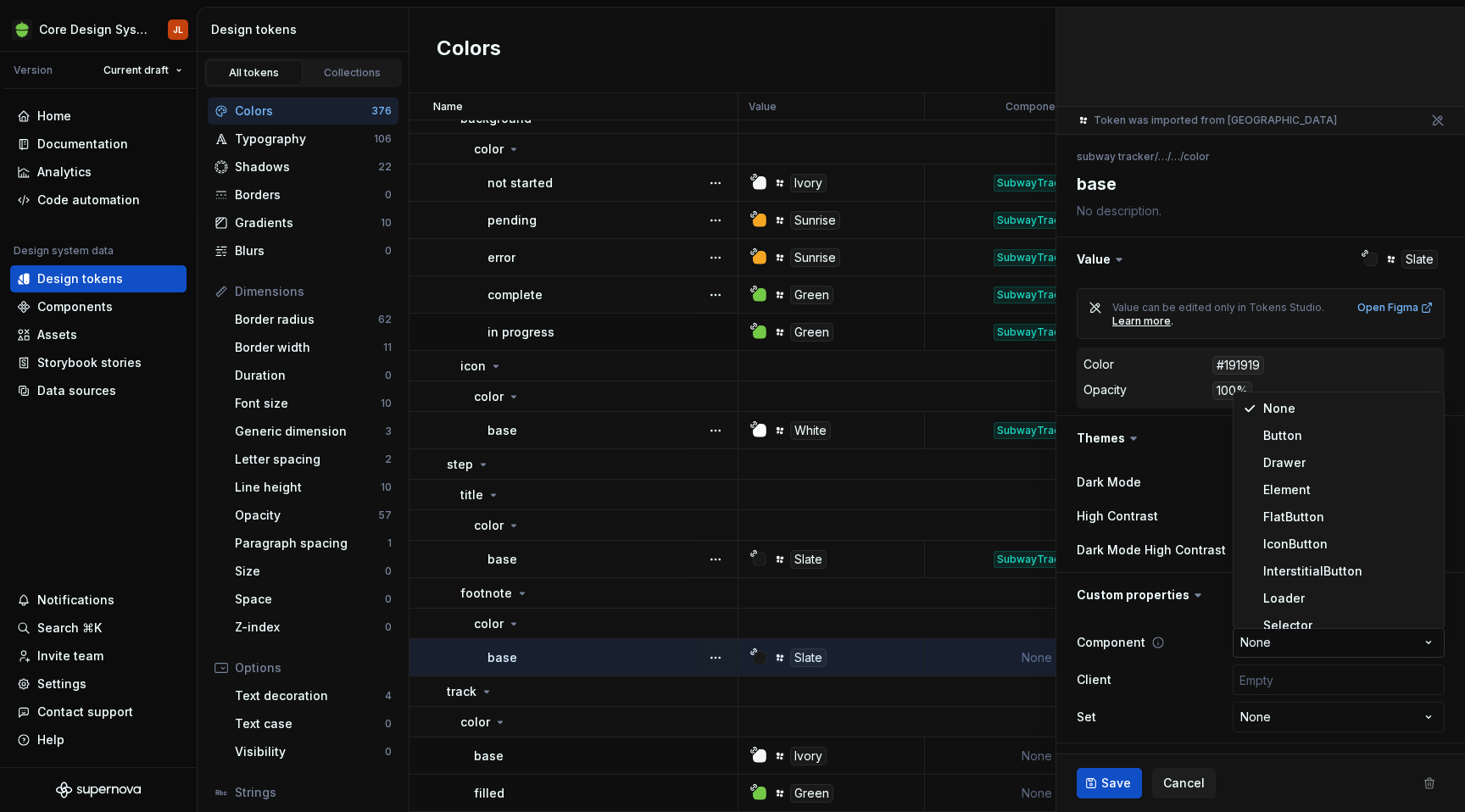
click at [1311, 646] on html "Core Design System JL Version Current draft Home Documentation Analytics Code a…" at bounding box center [732, 406] width 1465 height 812
select select "**********"
type textarea "*"
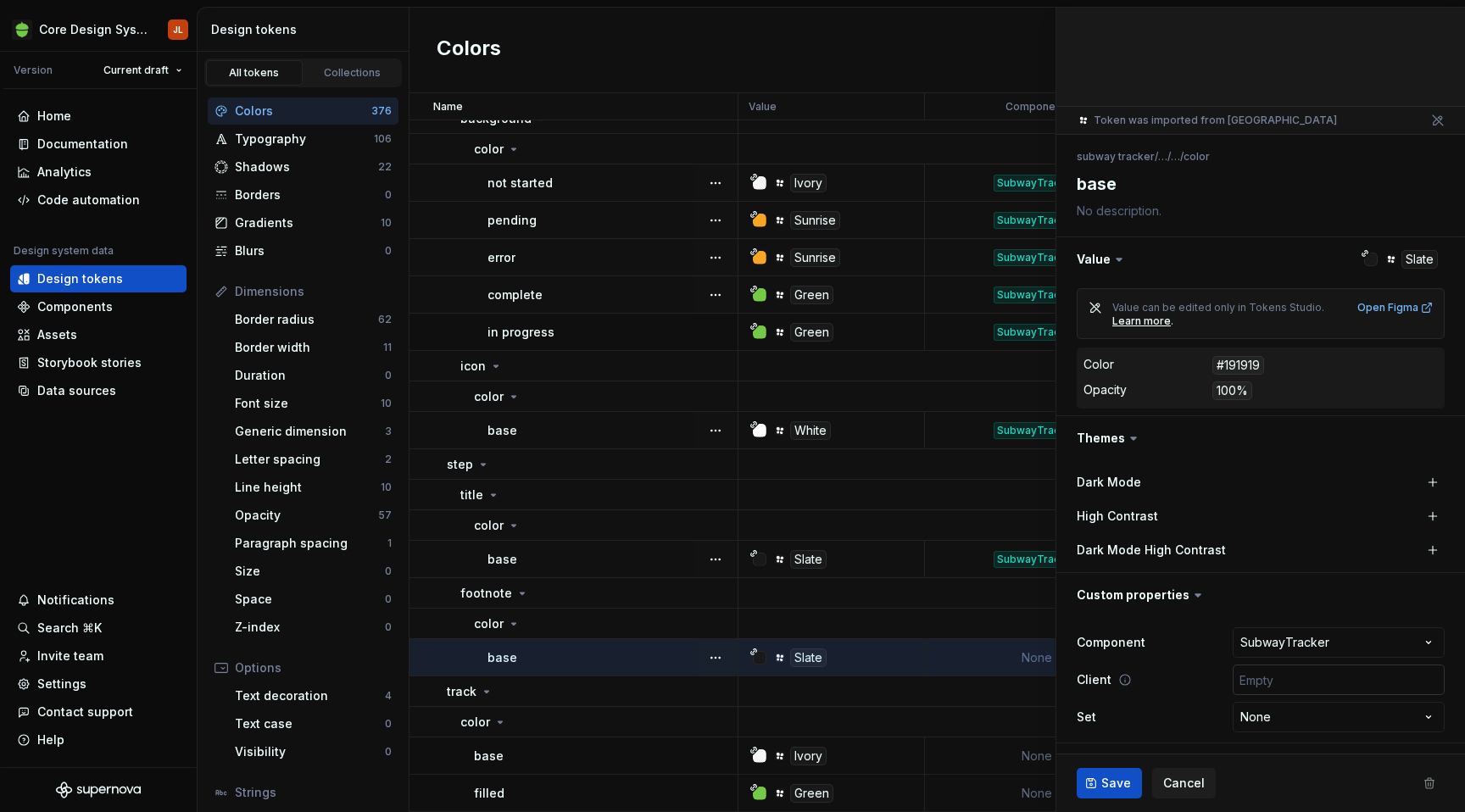
click at [1311, 682] on input "text" at bounding box center [1338, 680] width 212 height 30
type input "['android', 'ios', 'web']"
click at [1120, 774] on span "Save" at bounding box center [1116, 783] width 29 height 17
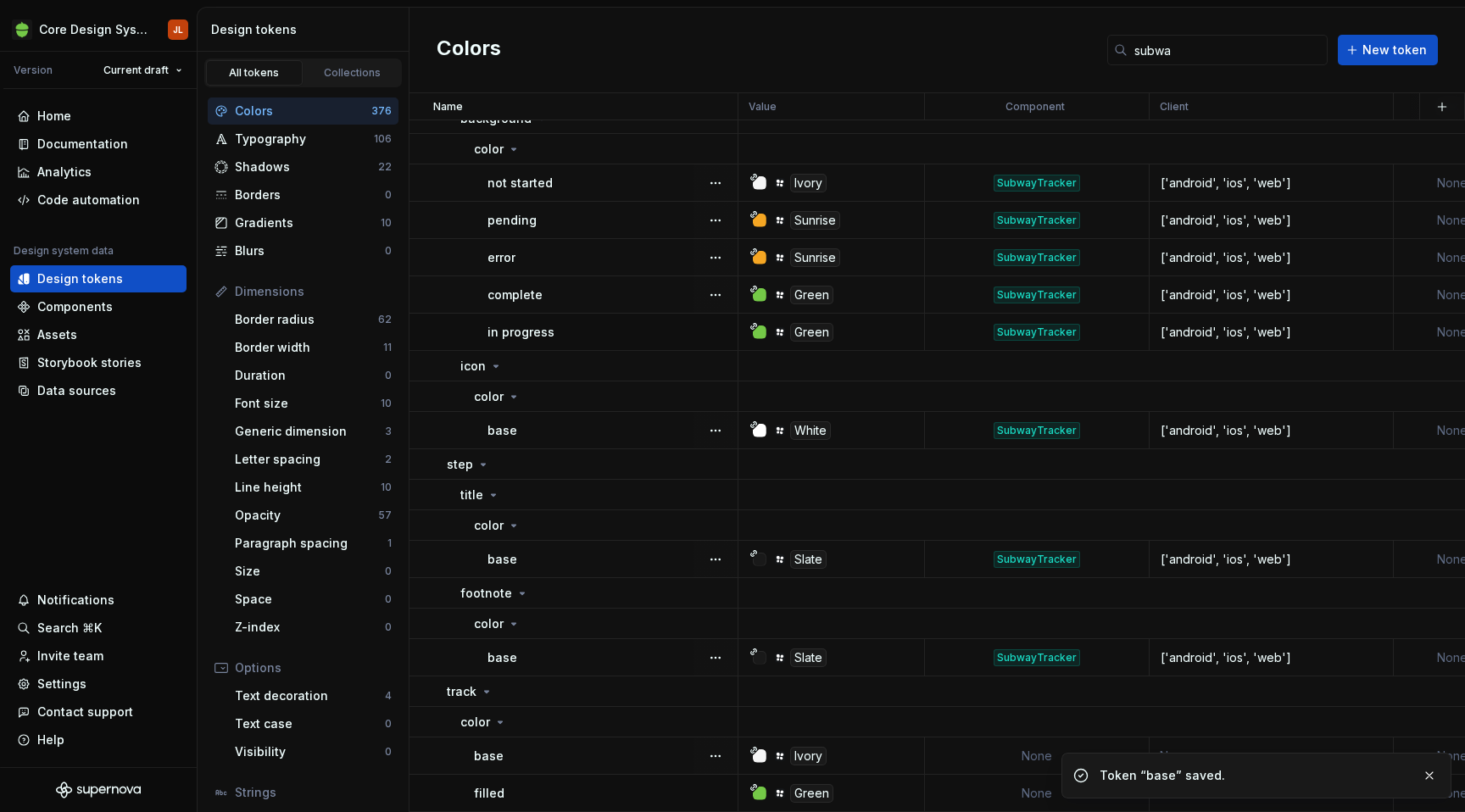
click at [1026, 756] on td "None" at bounding box center [1037, 755] width 225 height 37
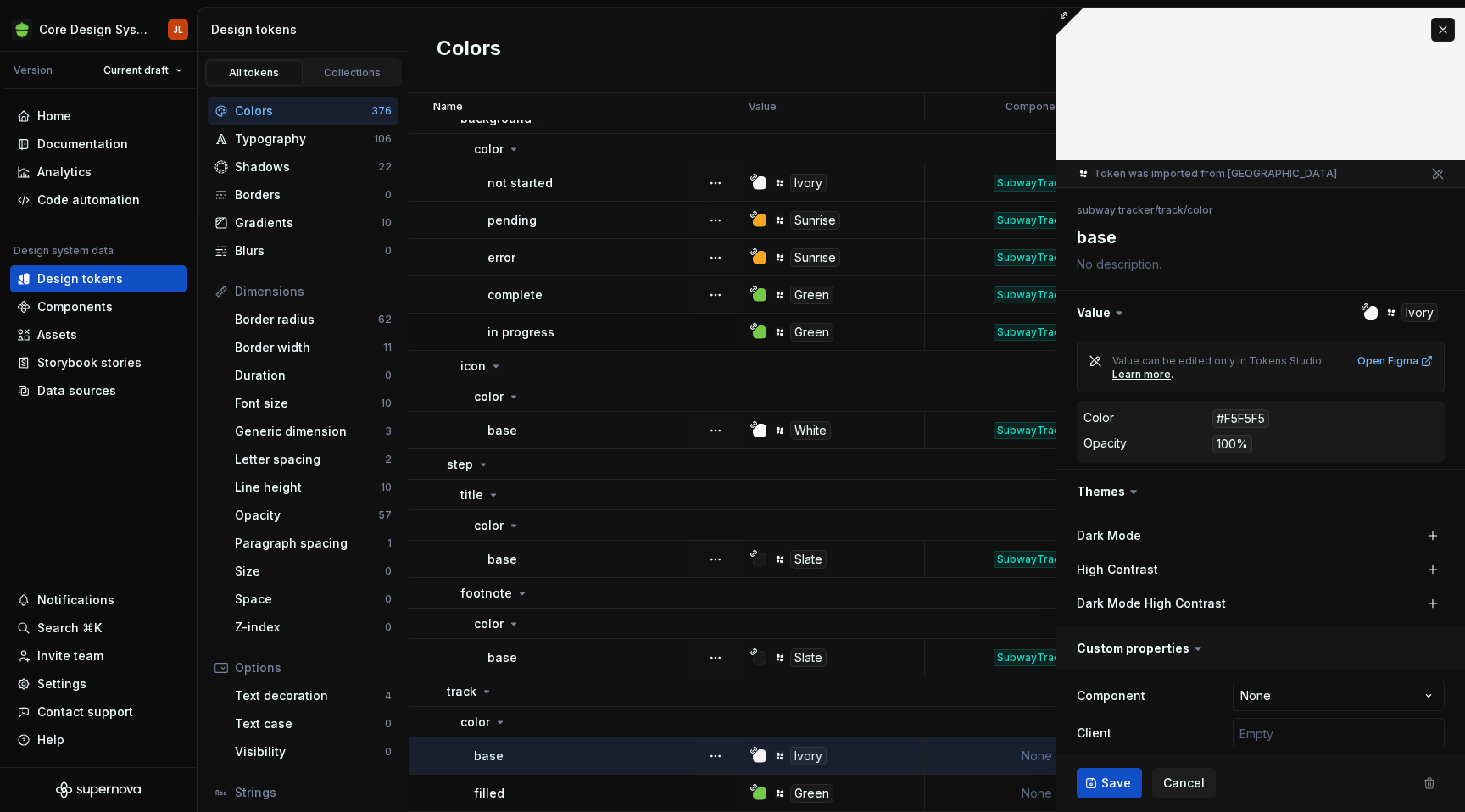
type textarea "*"
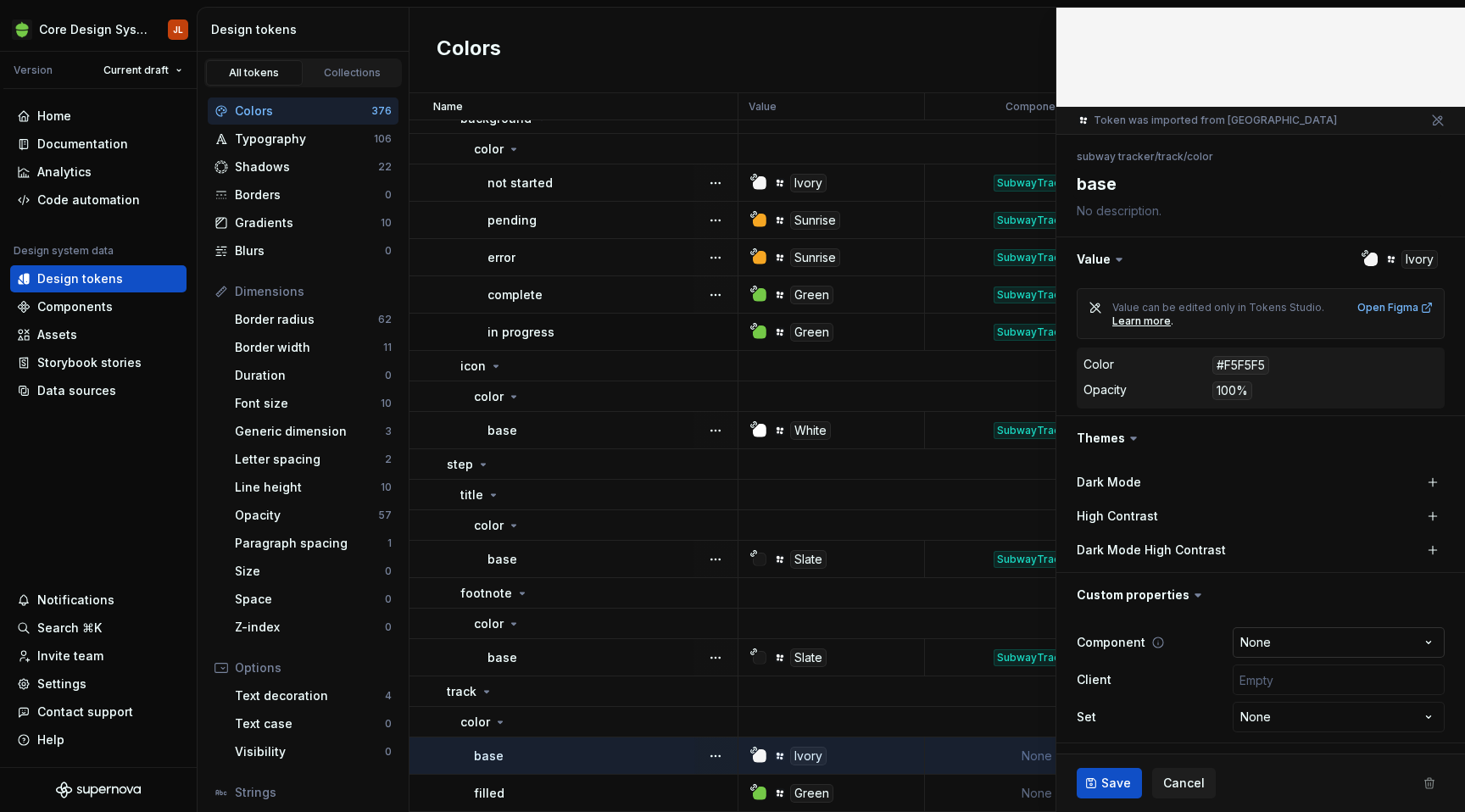
click at [1296, 639] on html "Core Design System JL Version Current draft Home Documentation Analytics Code a…" at bounding box center [732, 406] width 1465 height 812
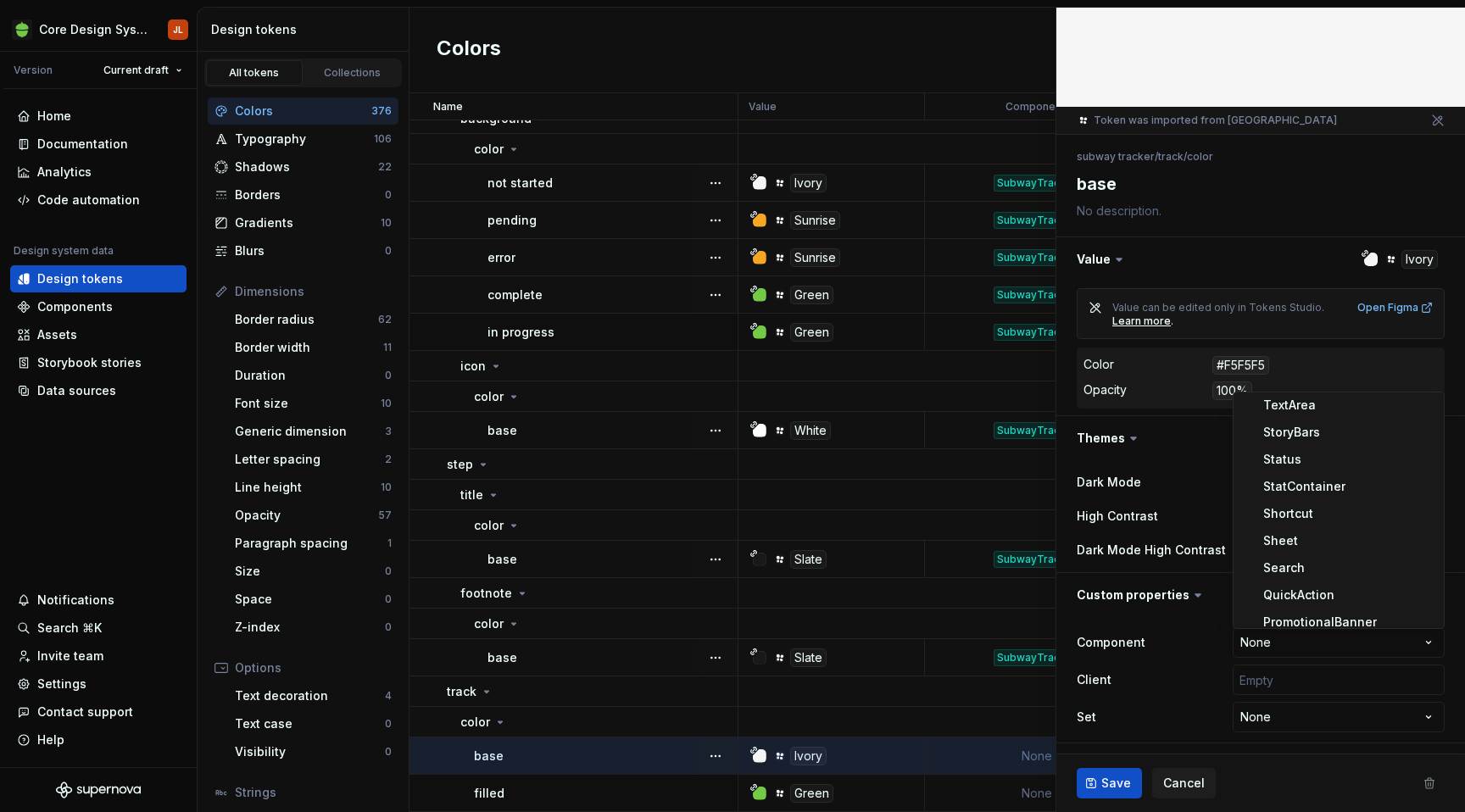
scroll to position [1234, 0]
select select "**********"
type textarea "*"
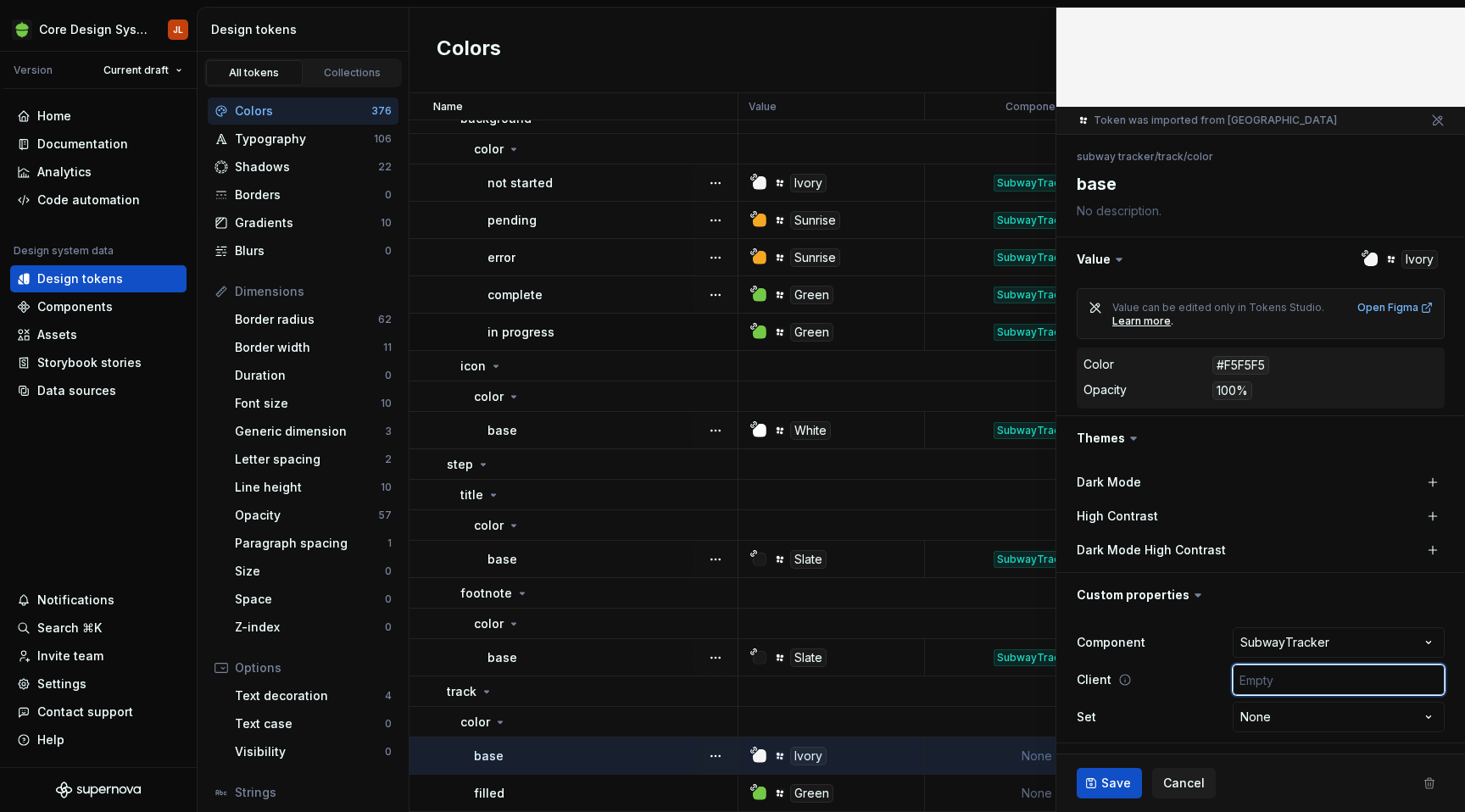
click at [1313, 674] on input "text" at bounding box center [1338, 680] width 212 height 30
type input "['android', 'ios', 'web']"
click at [1131, 773] on button "Save" at bounding box center [1109, 783] width 65 height 30
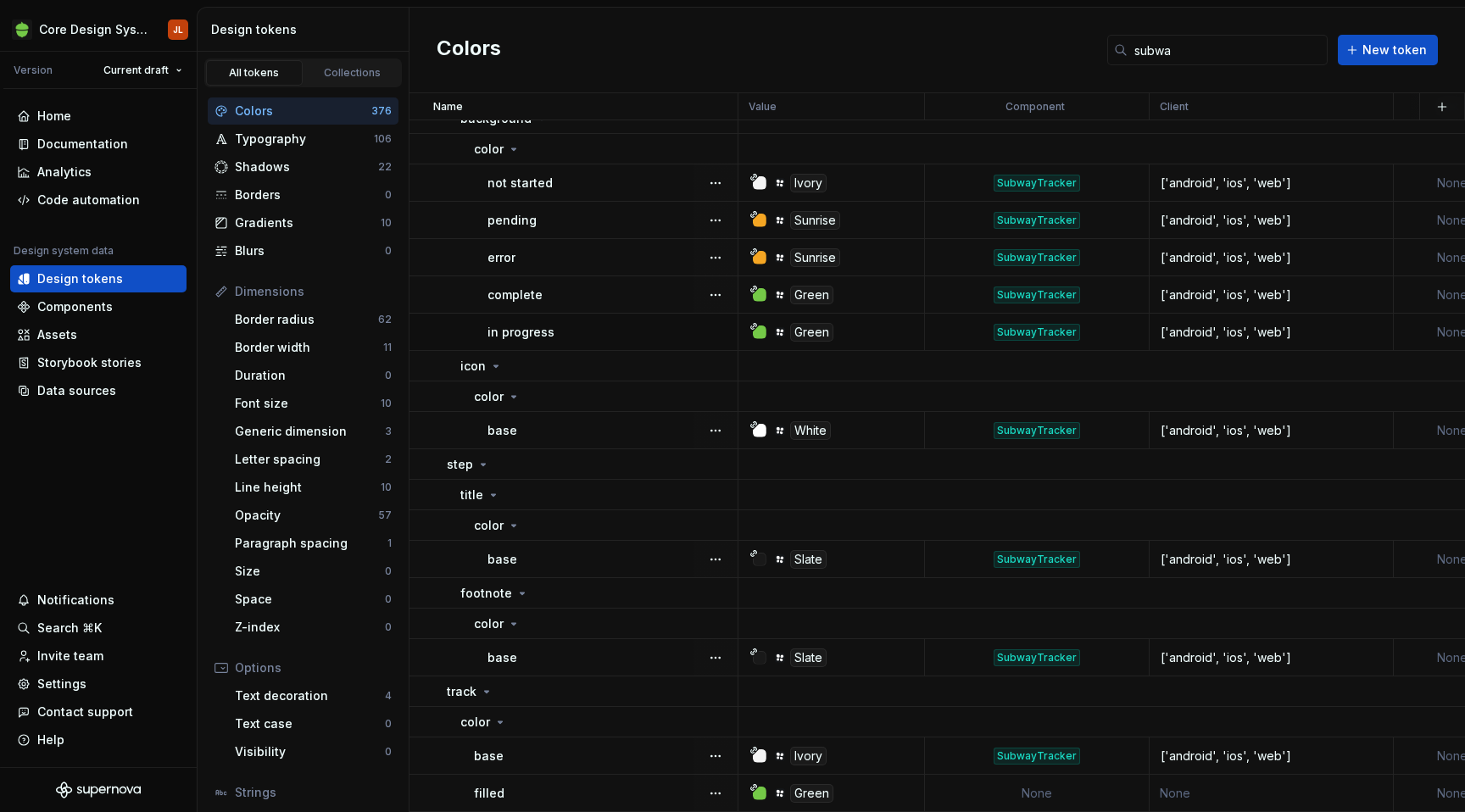
click at [1047, 788] on td "None" at bounding box center [1037, 792] width 225 height 37
type textarea "*"
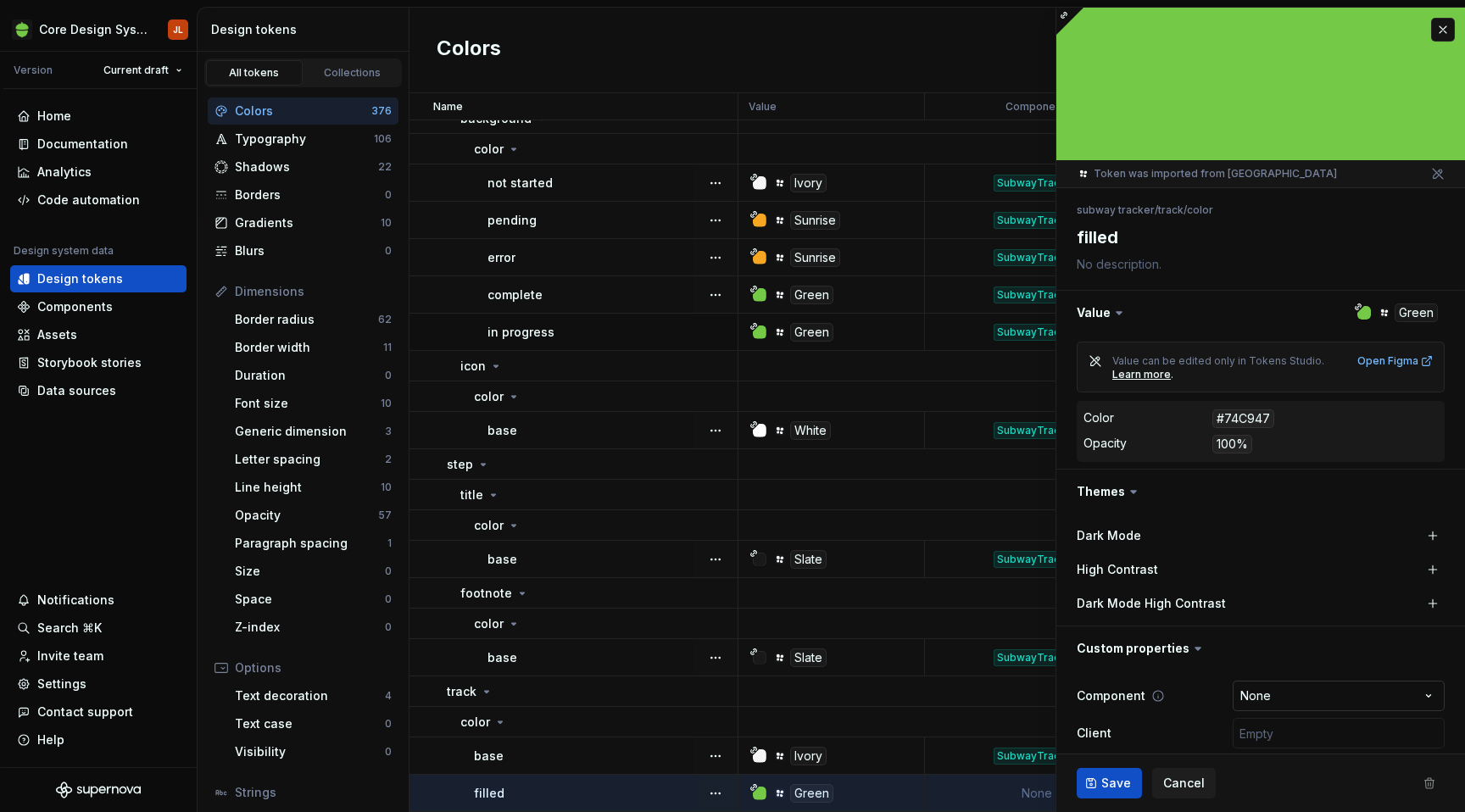
click at [1297, 700] on html "Core Design System JL Version Current draft Home Documentation Analytics Code a…" at bounding box center [732, 406] width 1465 height 812
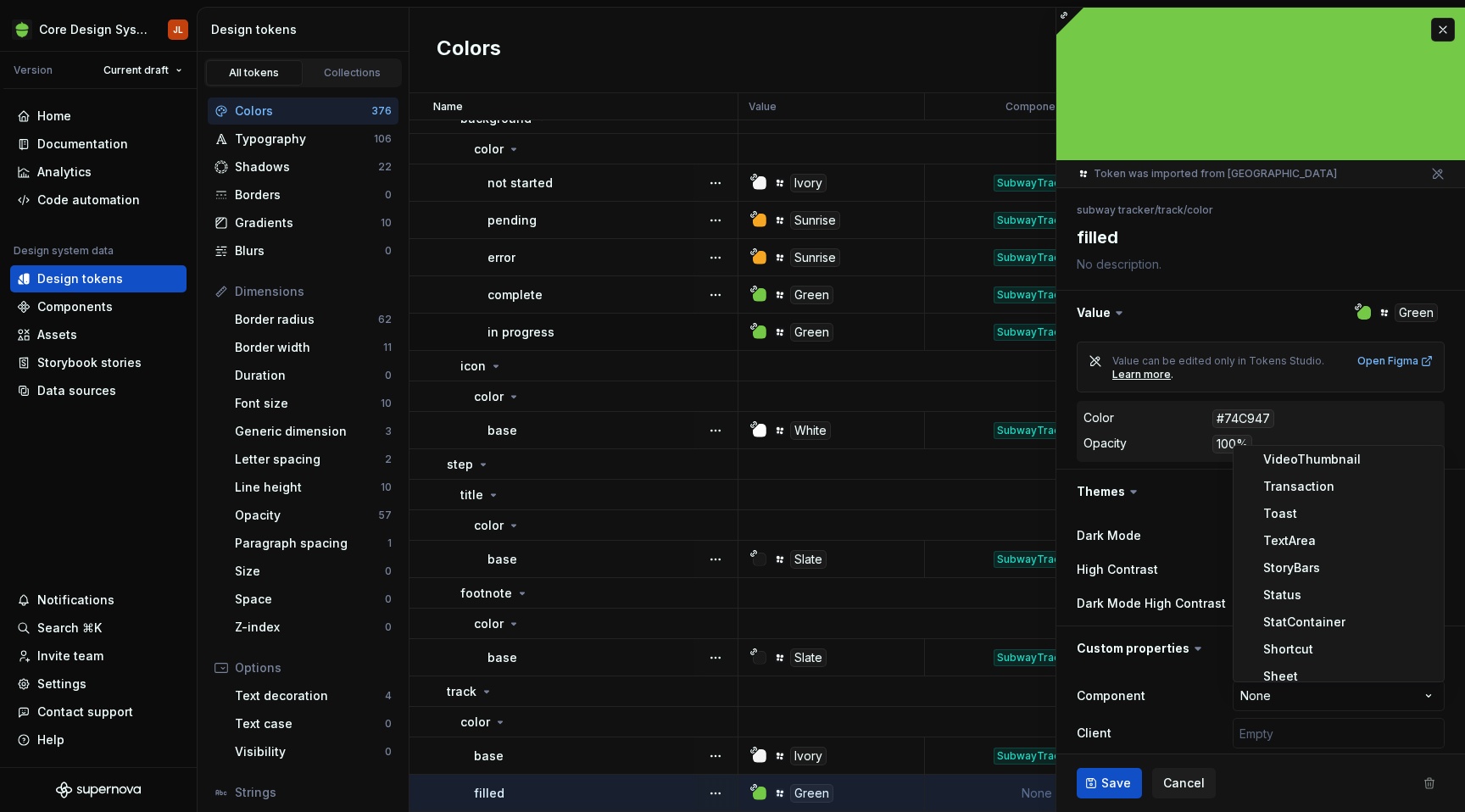
scroll to position [1234, 0]
select select "**********"
type textarea "*"
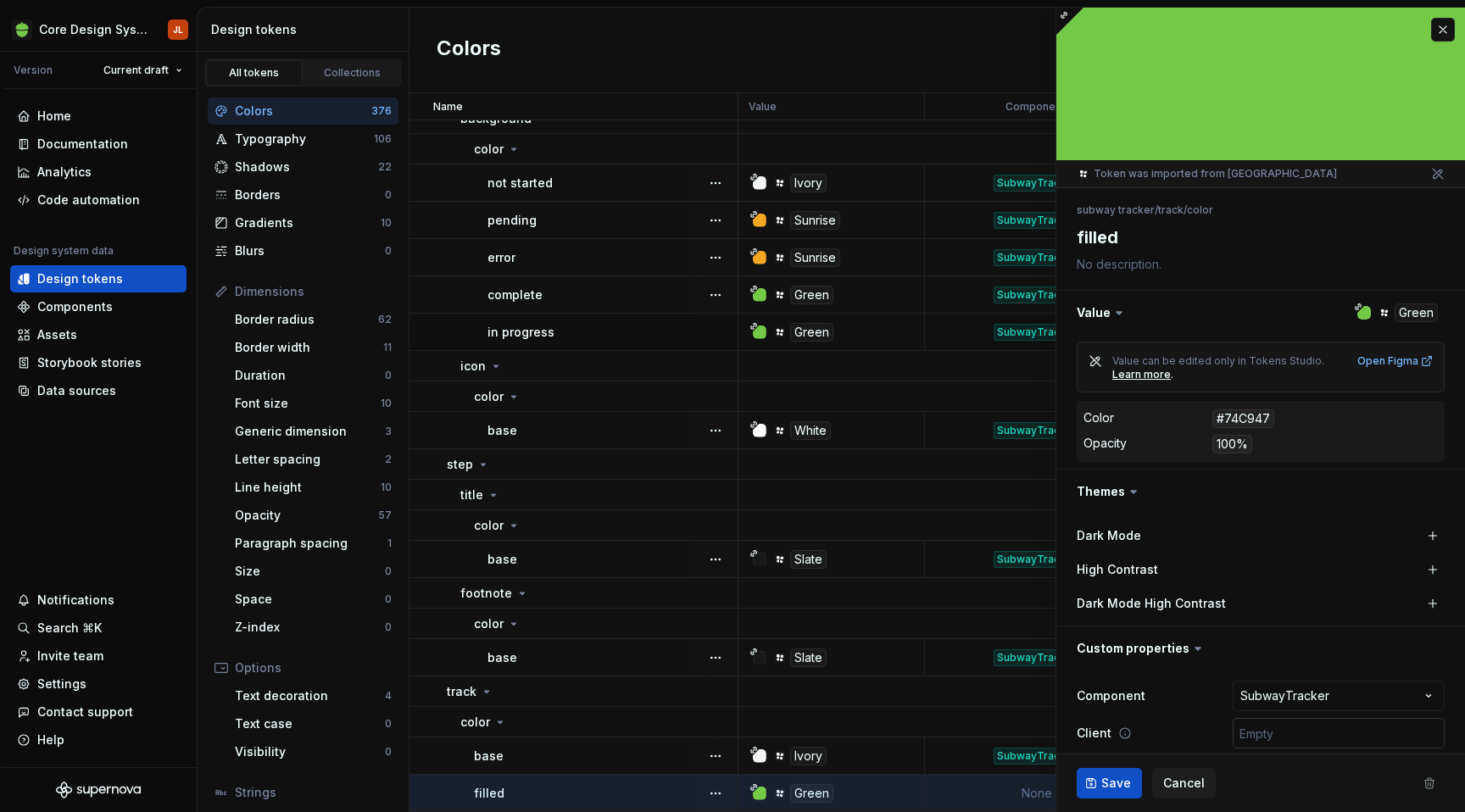
click at [1304, 722] on input "text" at bounding box center [1338, 733] width 212 height 30
type input "['android', 'ios', 'web']"
click at [1114, 776] on span "Save" at bounding box center [1116, 783] width 29 height 17
type textarea "*"
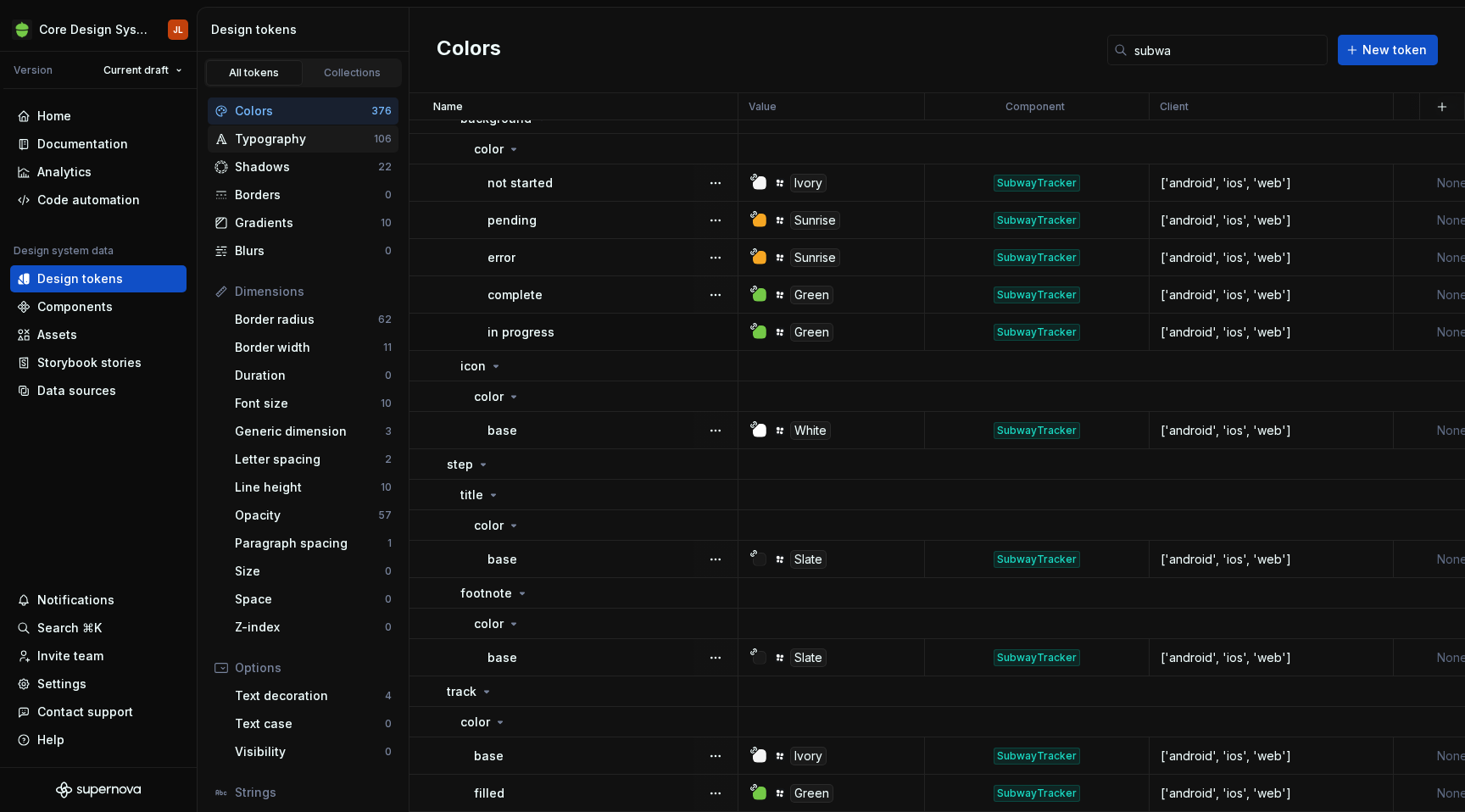
click at [351, 139] on div "Typography" at bounding box center [304, 139] width 139 height 17
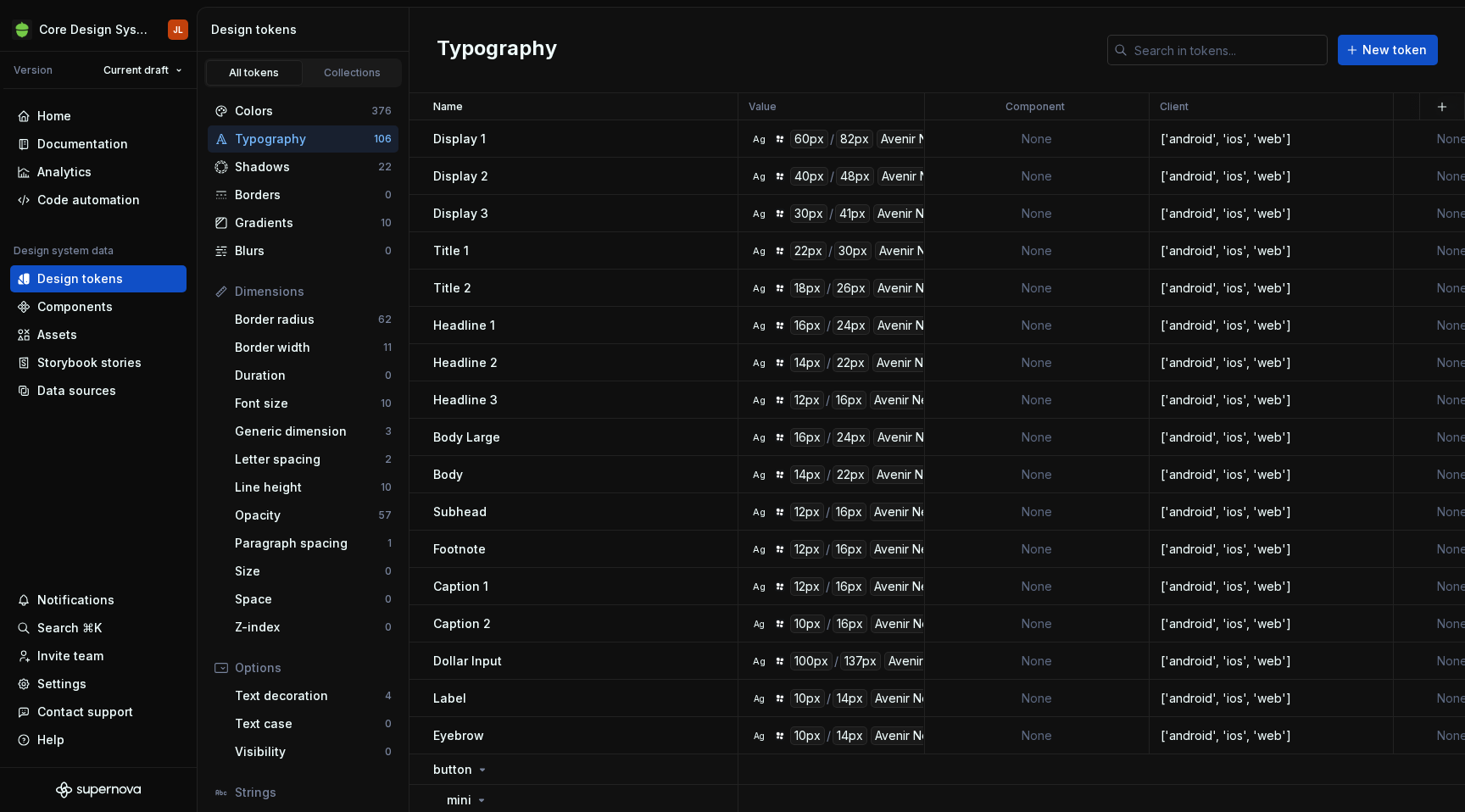
click at [1179, 46] on input "text" at bounding box center [1227, 50] width 200 height 30
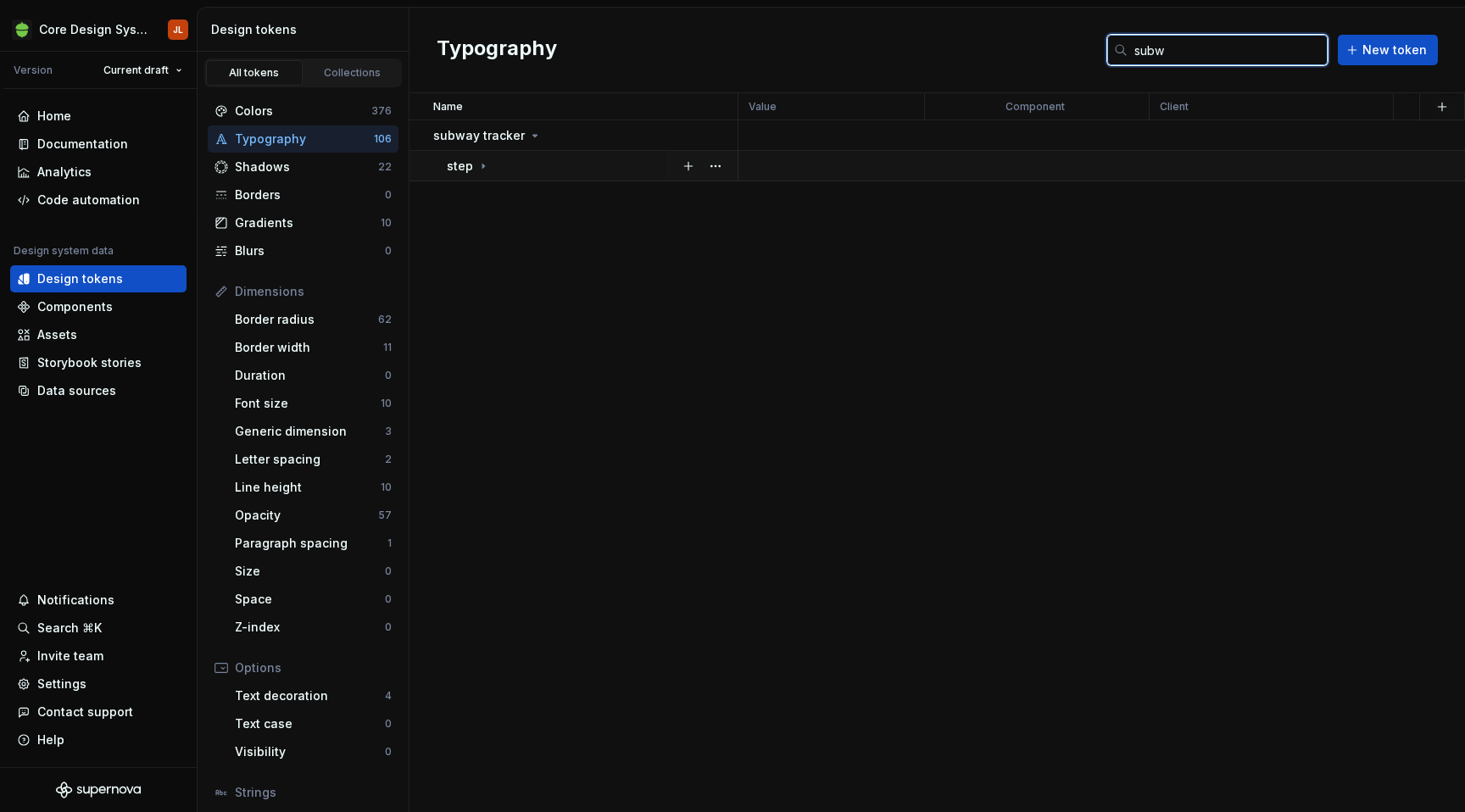
type input "subw"
click at [606, 160] on div "step" at bounding box center [591, 166] width 290 height 17
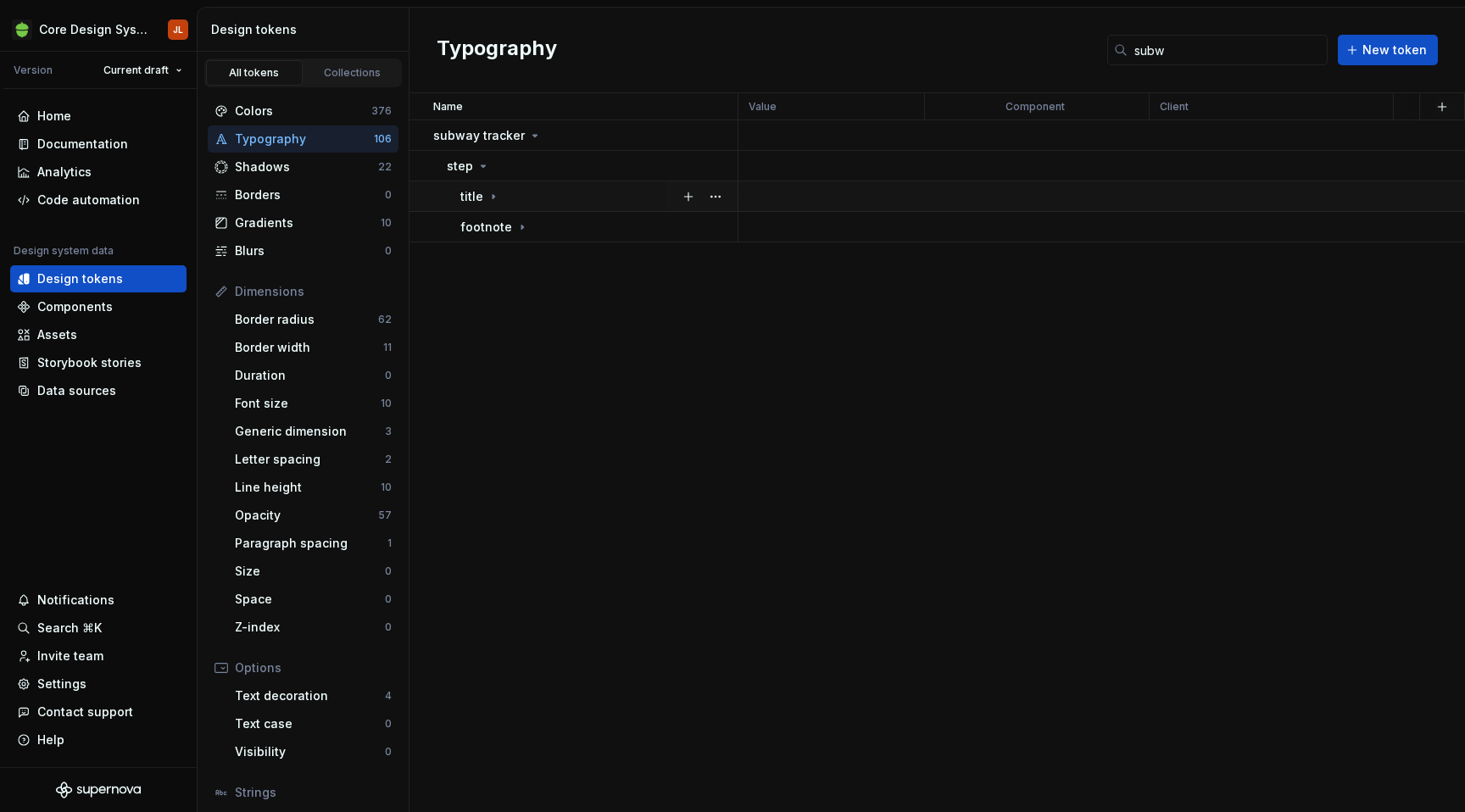
click at [571, 192] on div "title" at bounding box center [598, 196] width 277 height 17
click at [564, 268] on div "footnote" at bounding box center [598, 264] width 277 height 17
click at [1091, 235] on td "None" at bounding box center [1037, 229] width 225 height 37
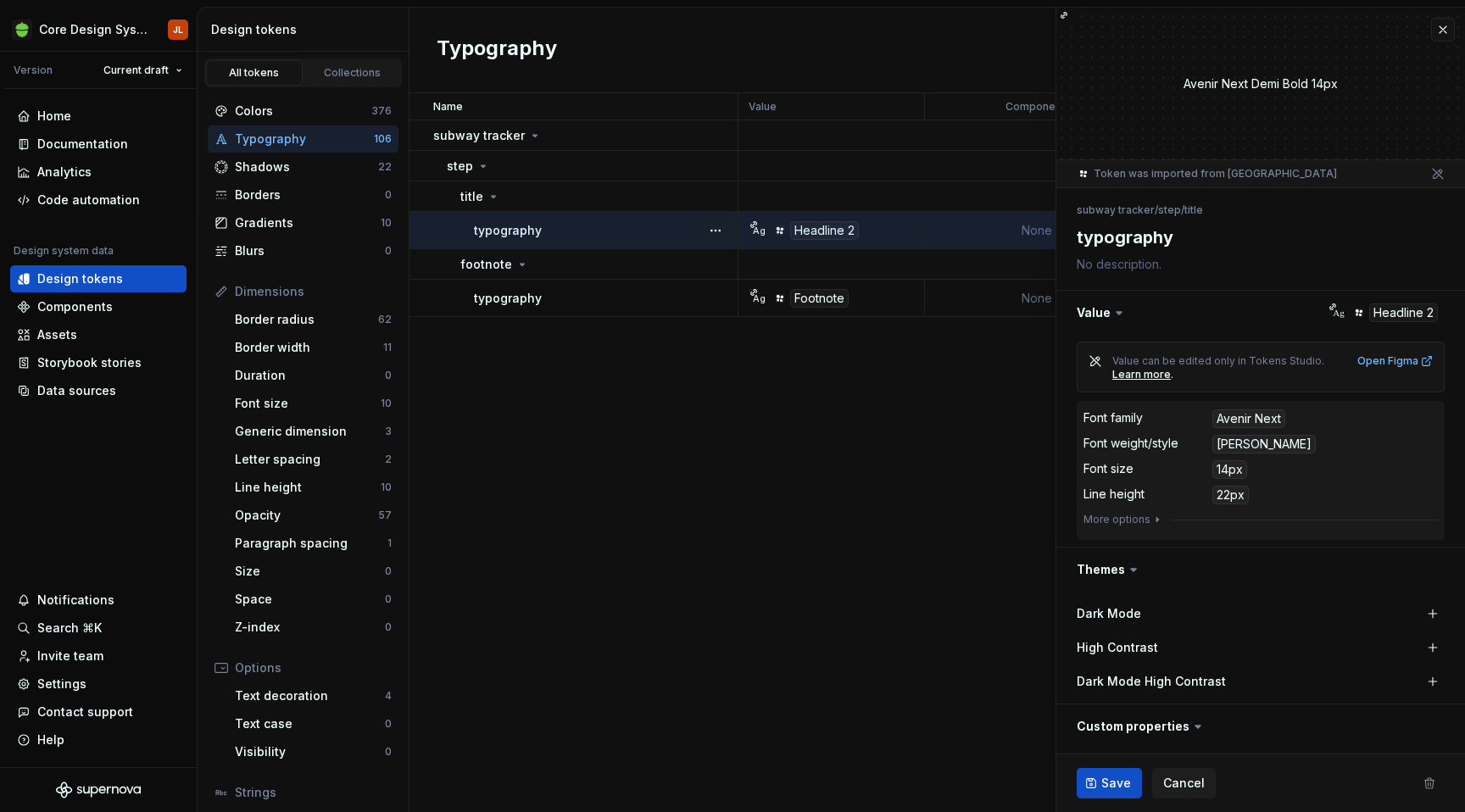
type textarea "*"
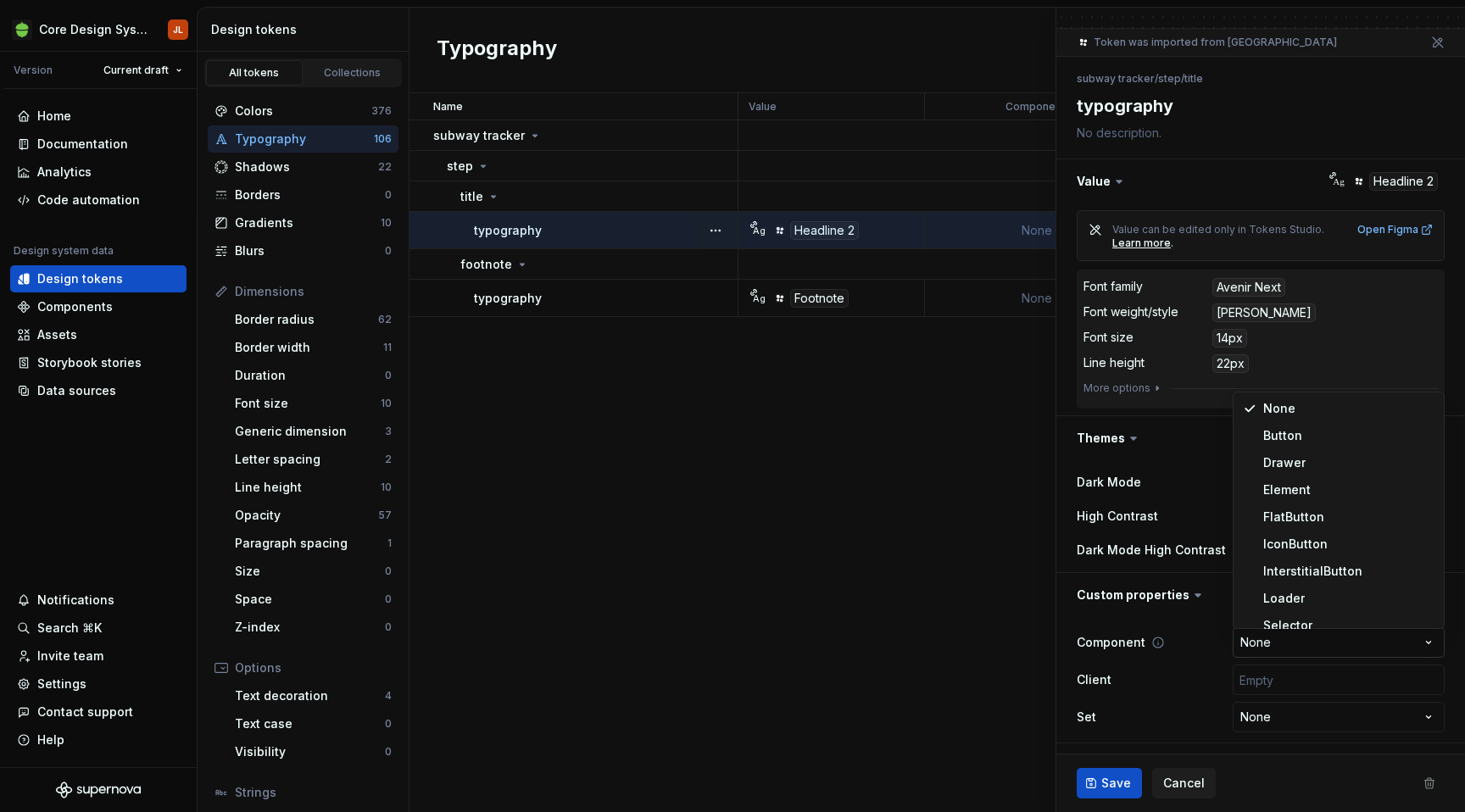
click at [1307, 648] on html "Core Design System JL Version Current draft Home Documentation Analytics Code a…" at bounding box center [732, 406] width 1465 height 812
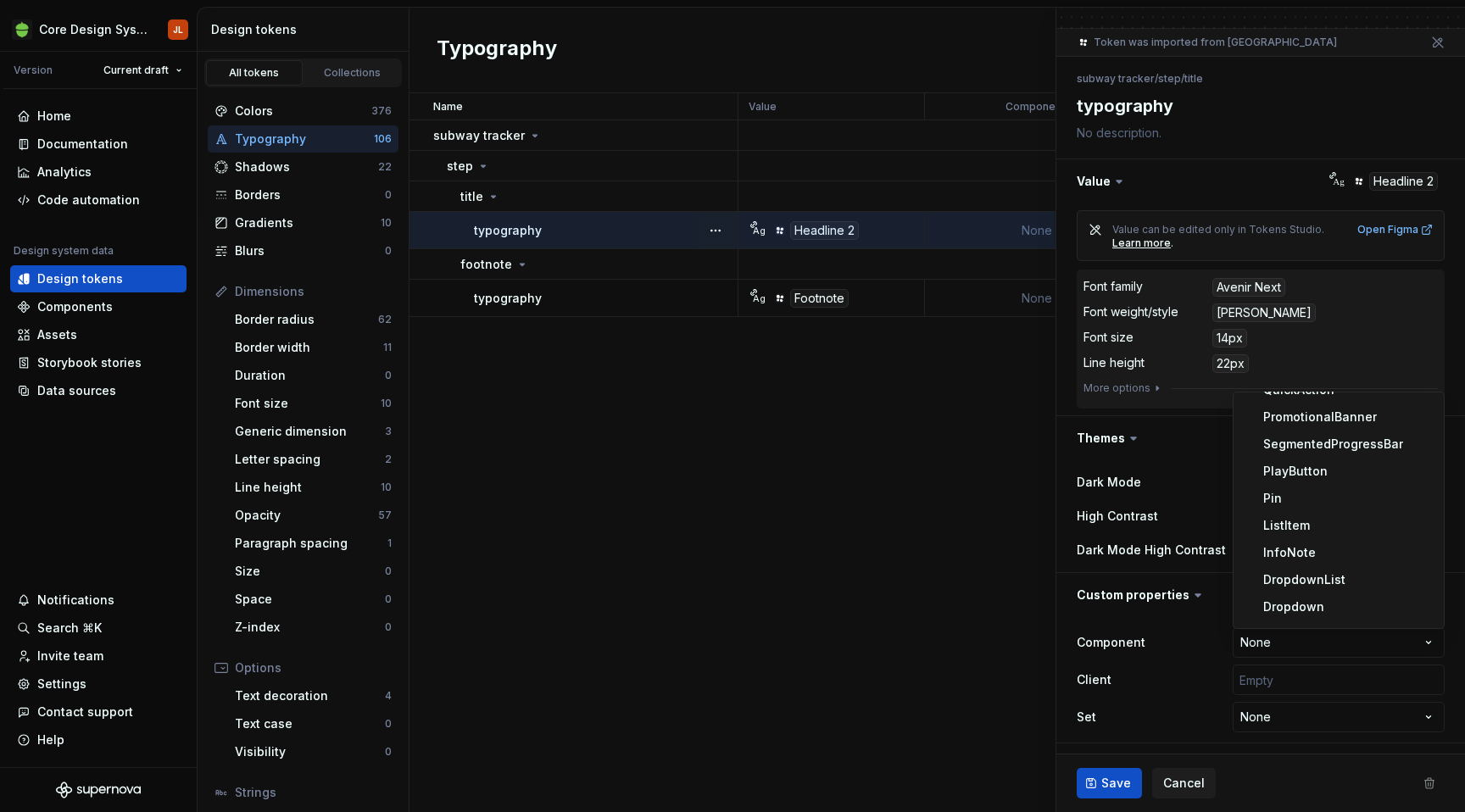
scroll to position [1234, 0]
select select "**********"
type textarea "*"
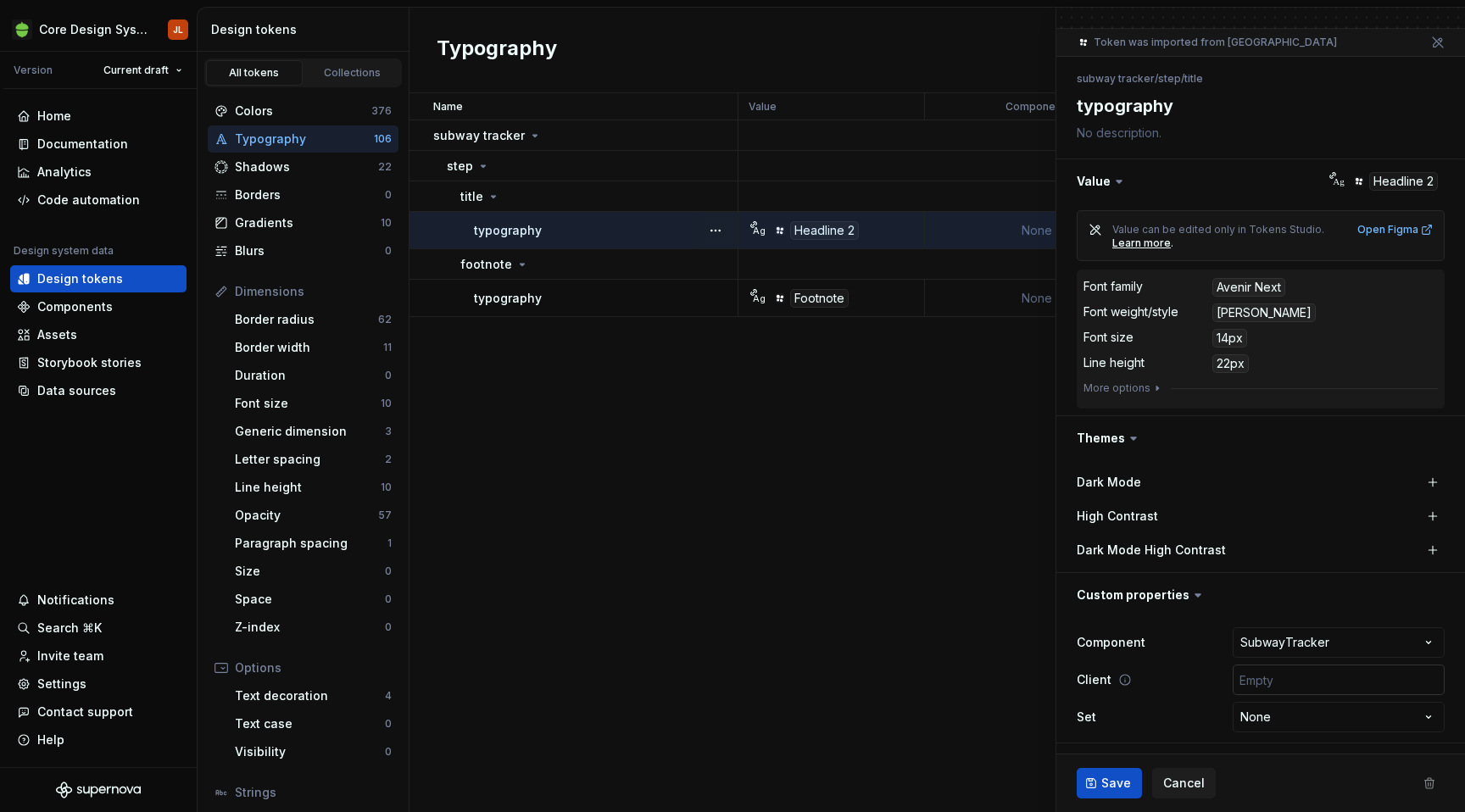
click at [1311, 672] on input "text" at bounding box center [1338, 680] width 212 height 30
type input "['android', 'ios', 'web']"
click at [1102, 790] on span "Save" at bounding box center [1116, 783] width 29 height 17
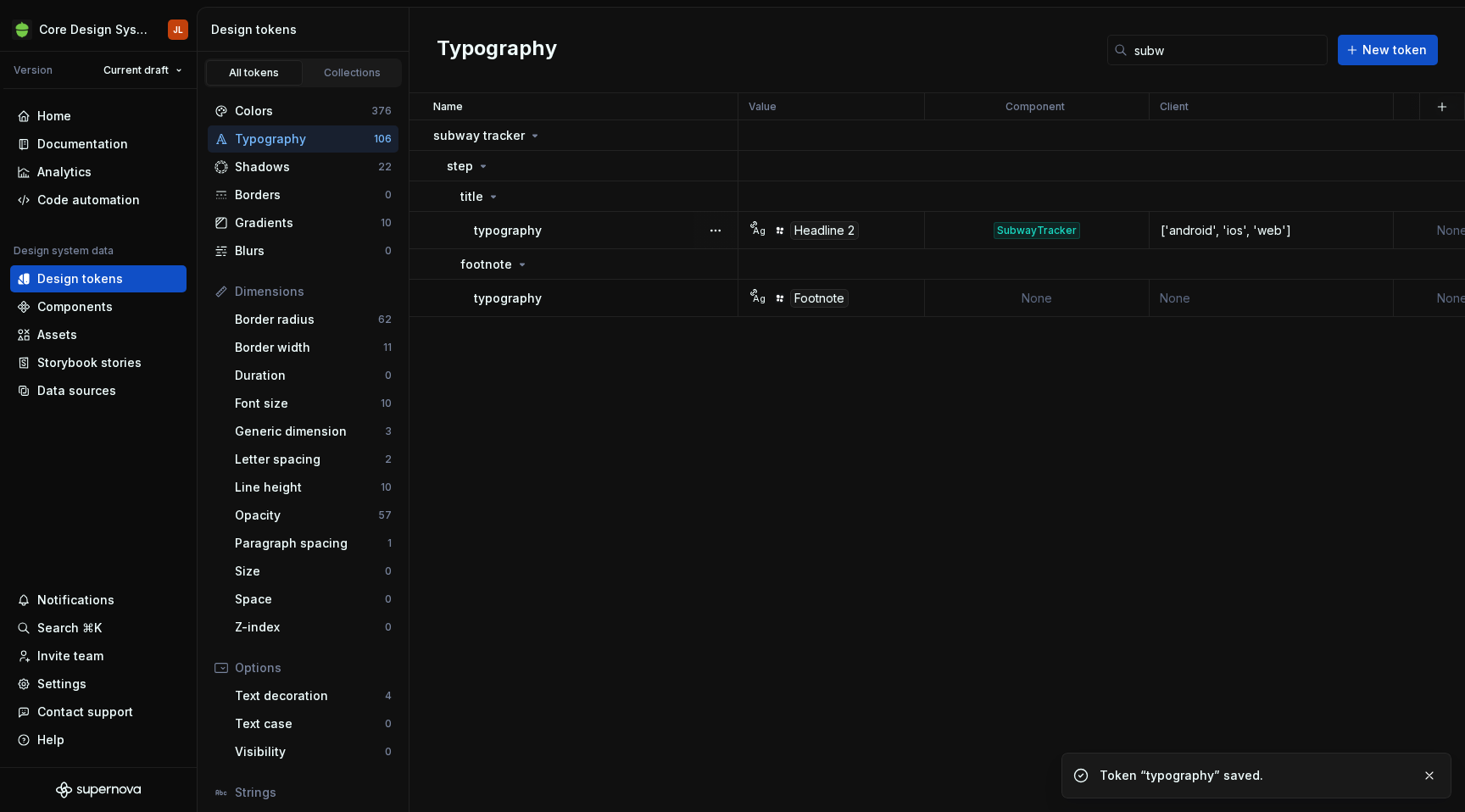
click at [1010, 301] on td "None" at bounding box center [1037, 297] width 225 height 37
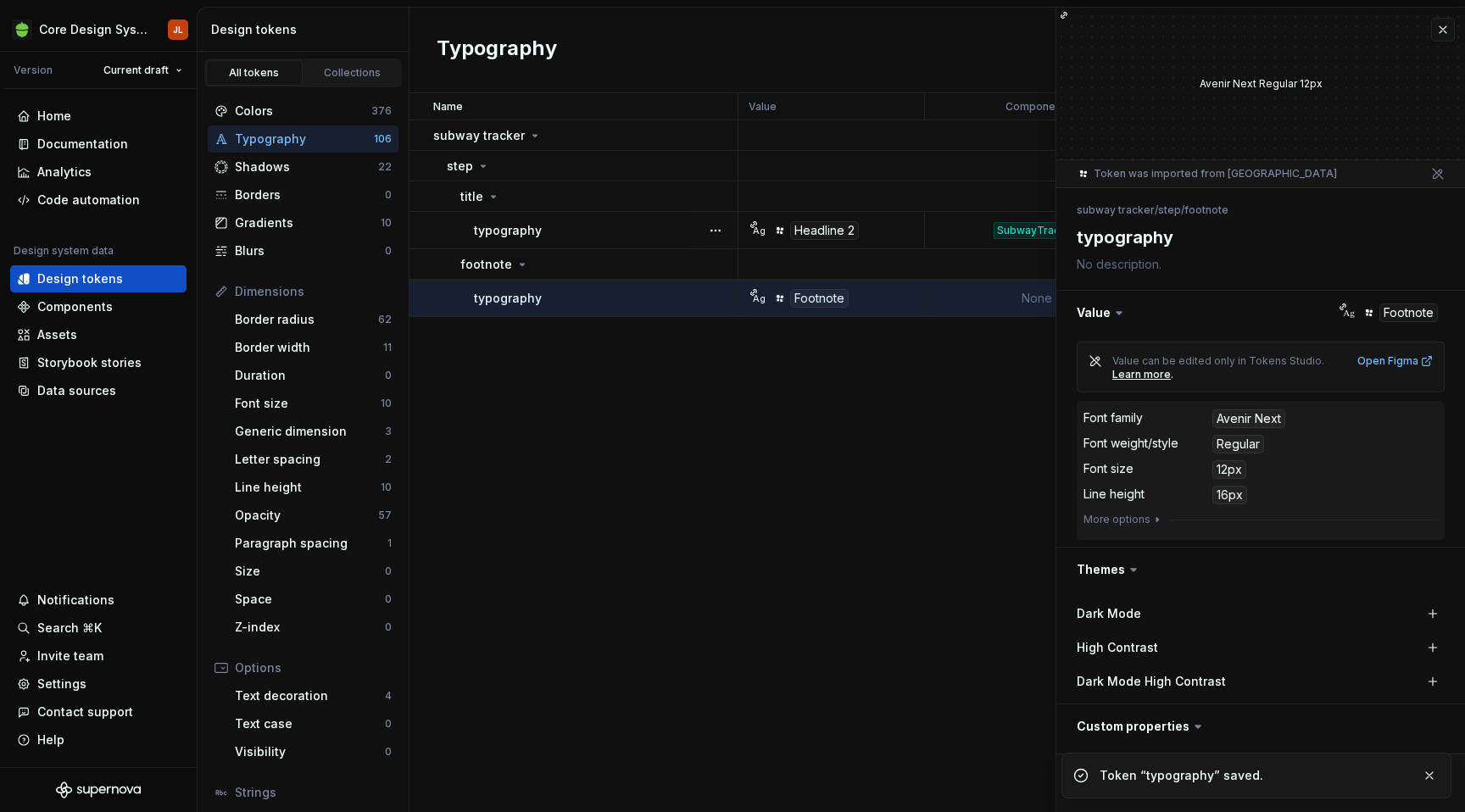
scroll to position [131, 0]
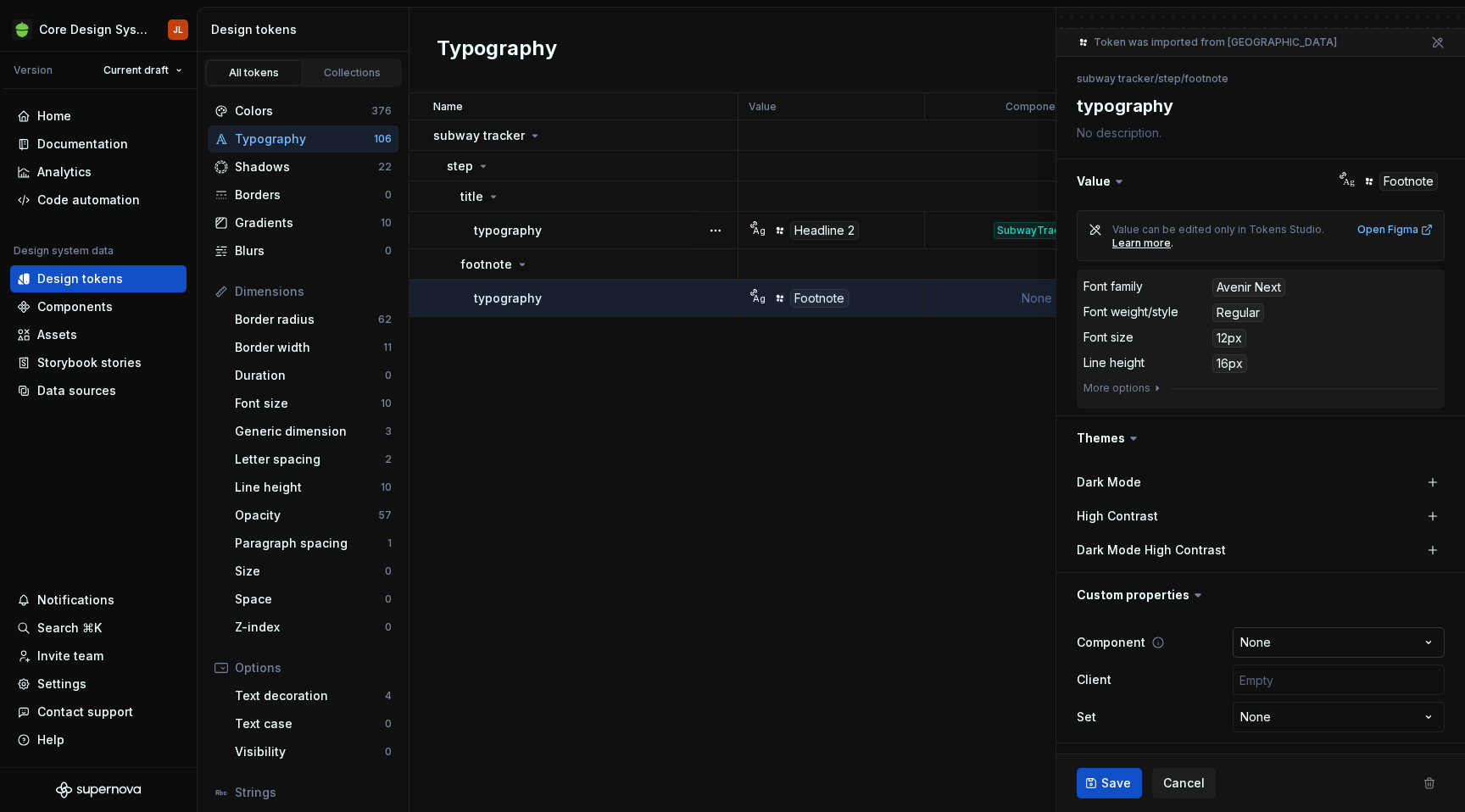
type textarea "*"
click at [1275, 634] on html "Core Design System JL Version Current draft Home Documentation Analytics Code a…" at bounding box center [732, 406] width 1465 height 812
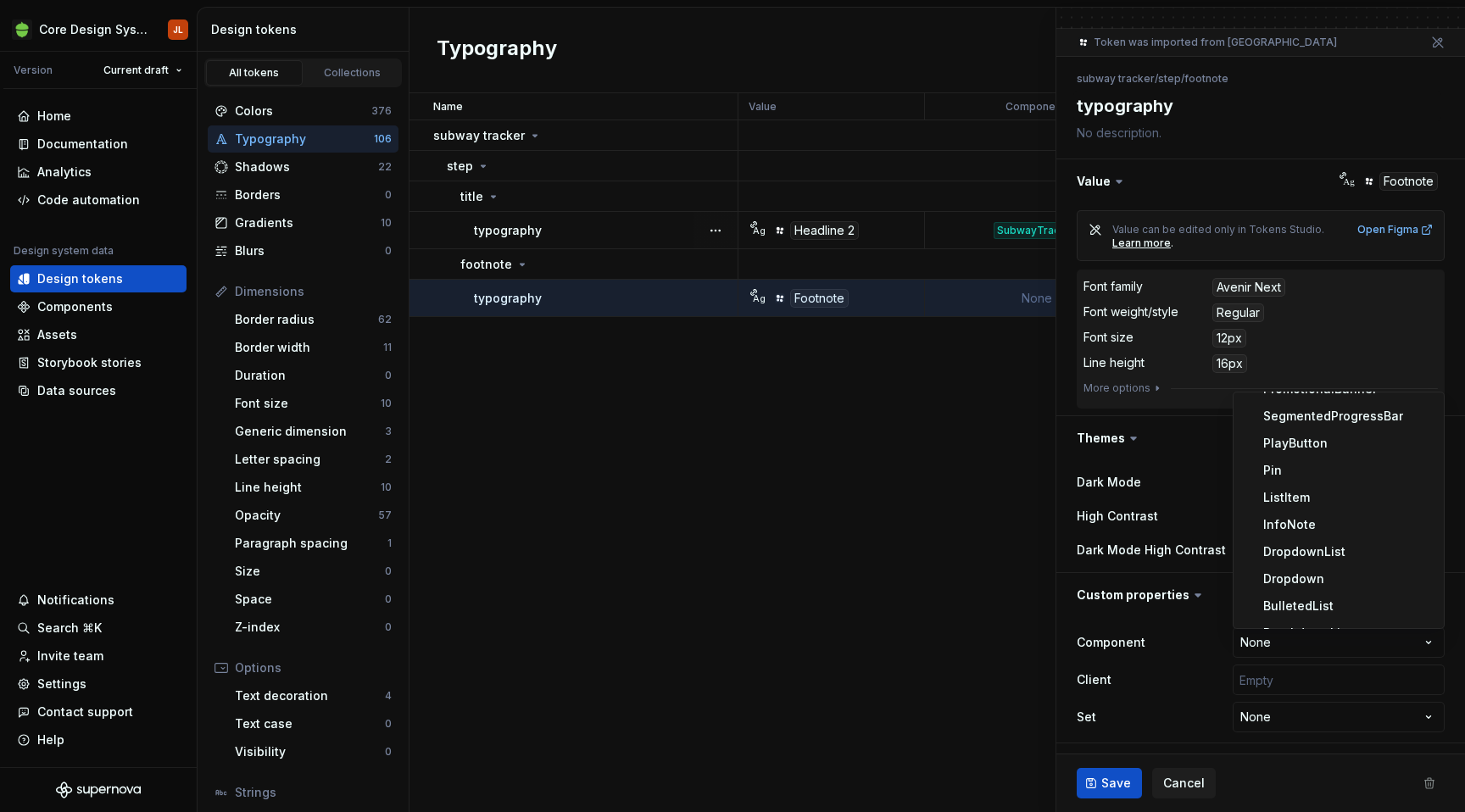
scroll to position [1234, 0]
select select "**********"
type textarea "*"
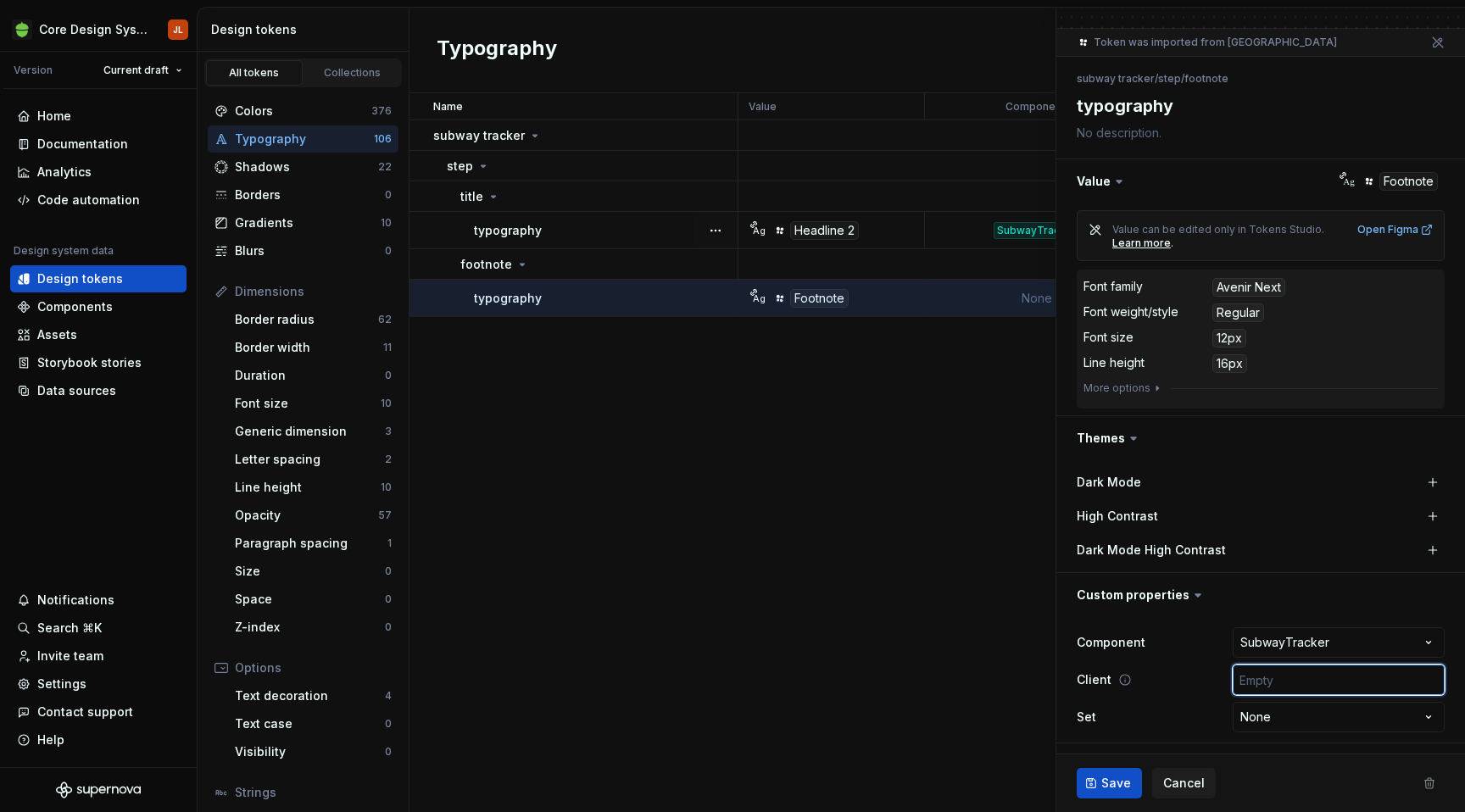
click at [1286, 669] on input "text" at bounding box center [1338, 680] width 212 height 30
type input "['android', 'ios', 'web']"
click at [1118, 774] on span "Save" at bounding box center [1116, 783] width 29 height 17
type textarea "*"
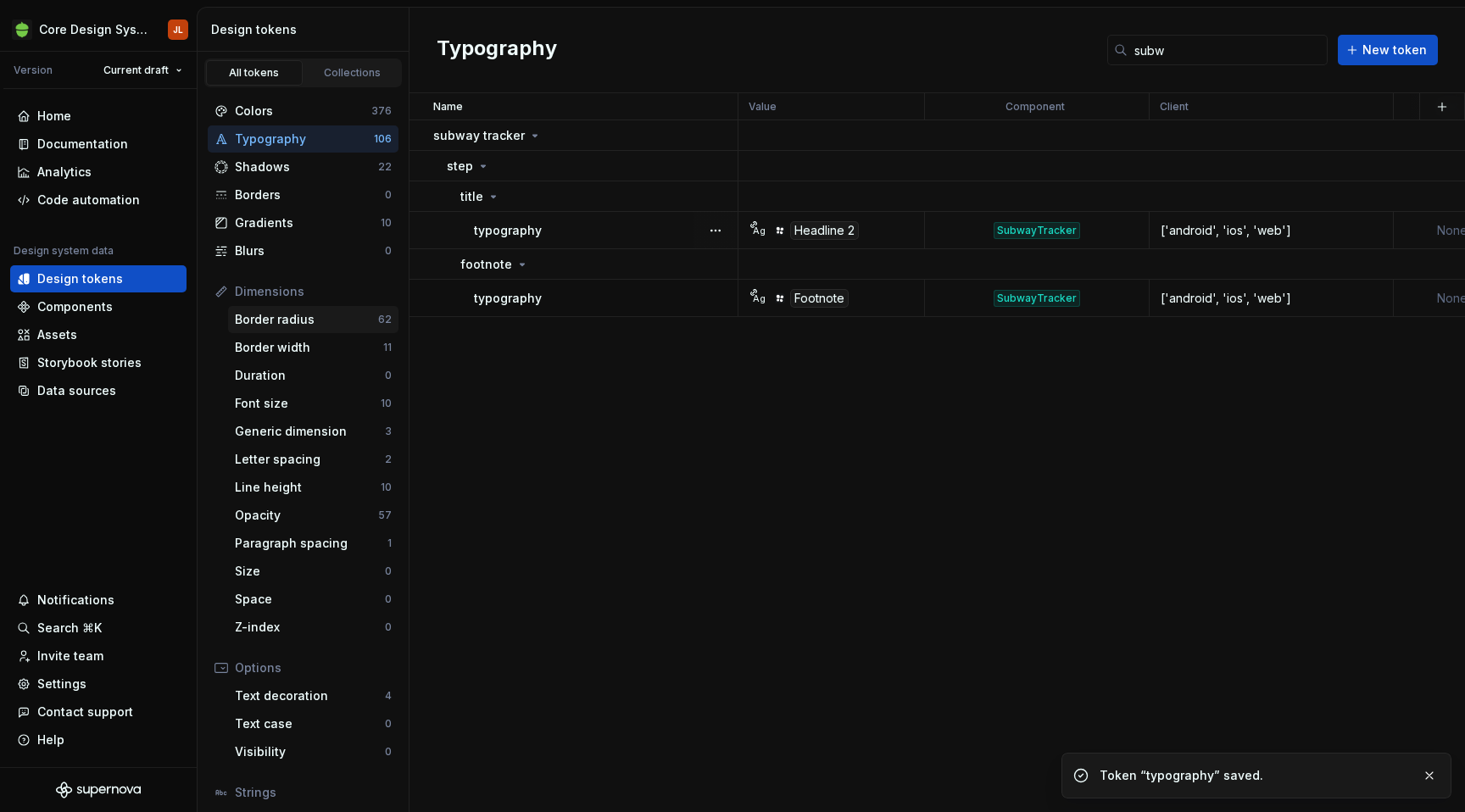
click at [319, 315] on div "Border radius" at bounding box center [307, 319] width 144 height 17
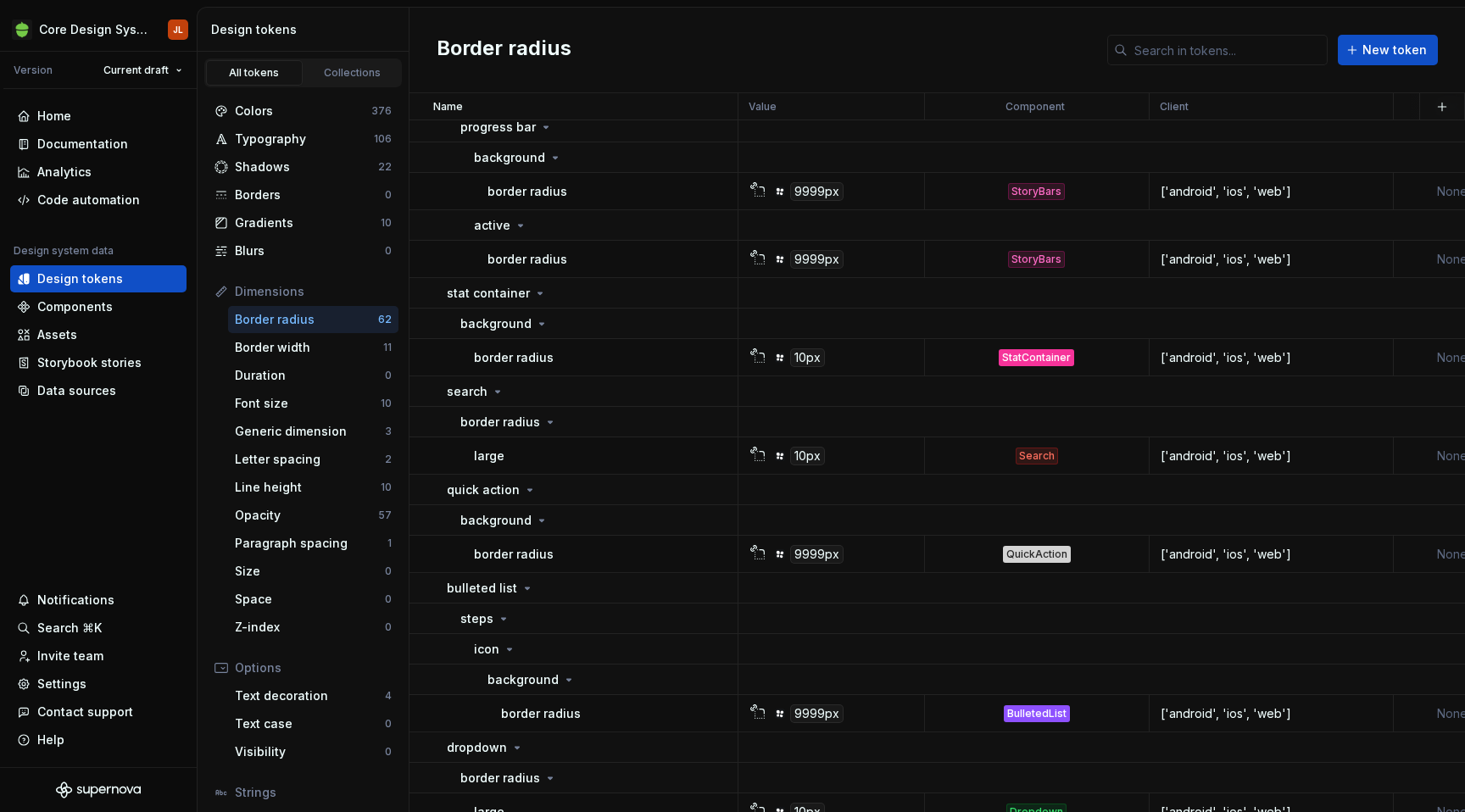
scroll to position [3933, 0]
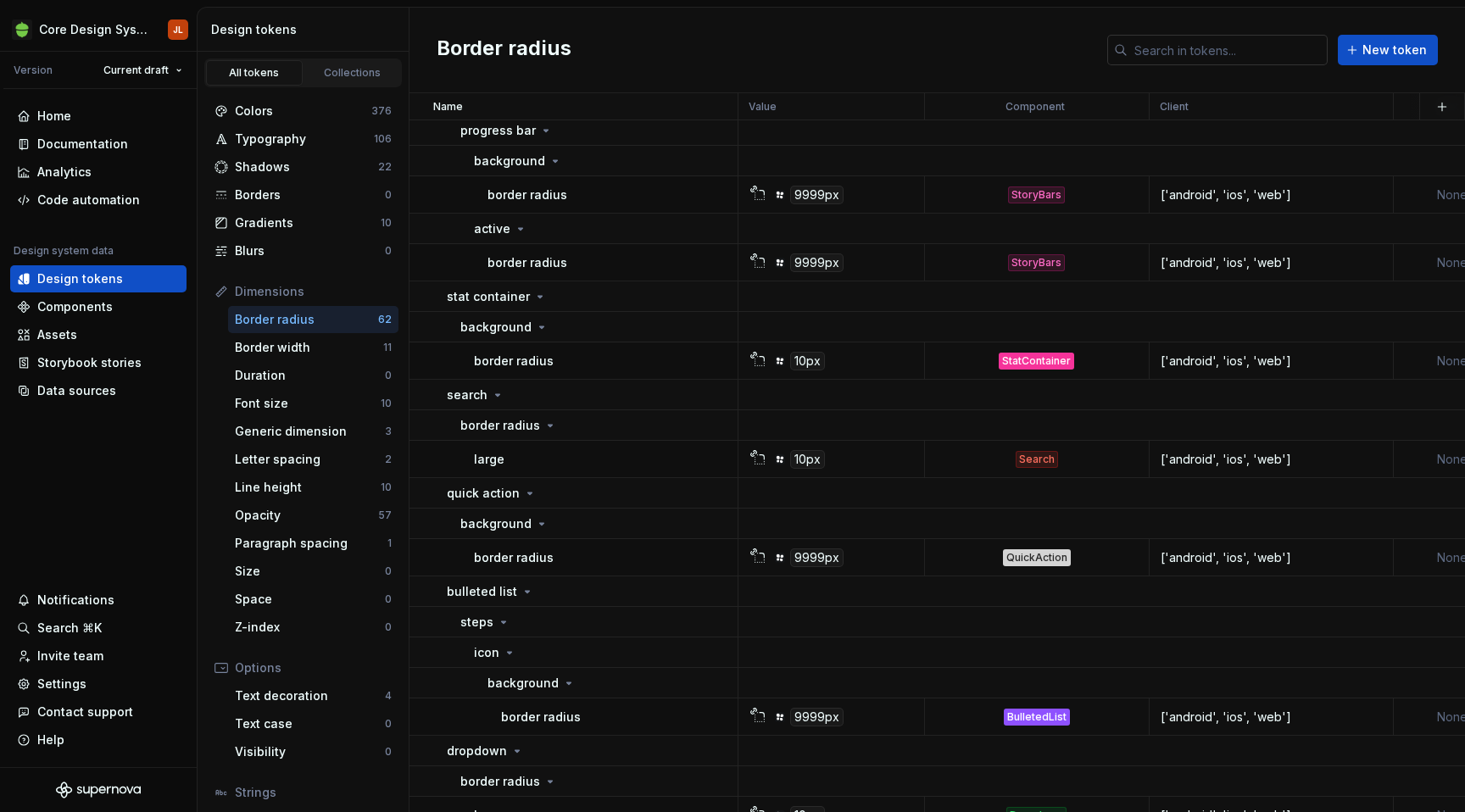
click at [1144, 38] on input "text" at bounding box center [1227, 50] width 200 height 30
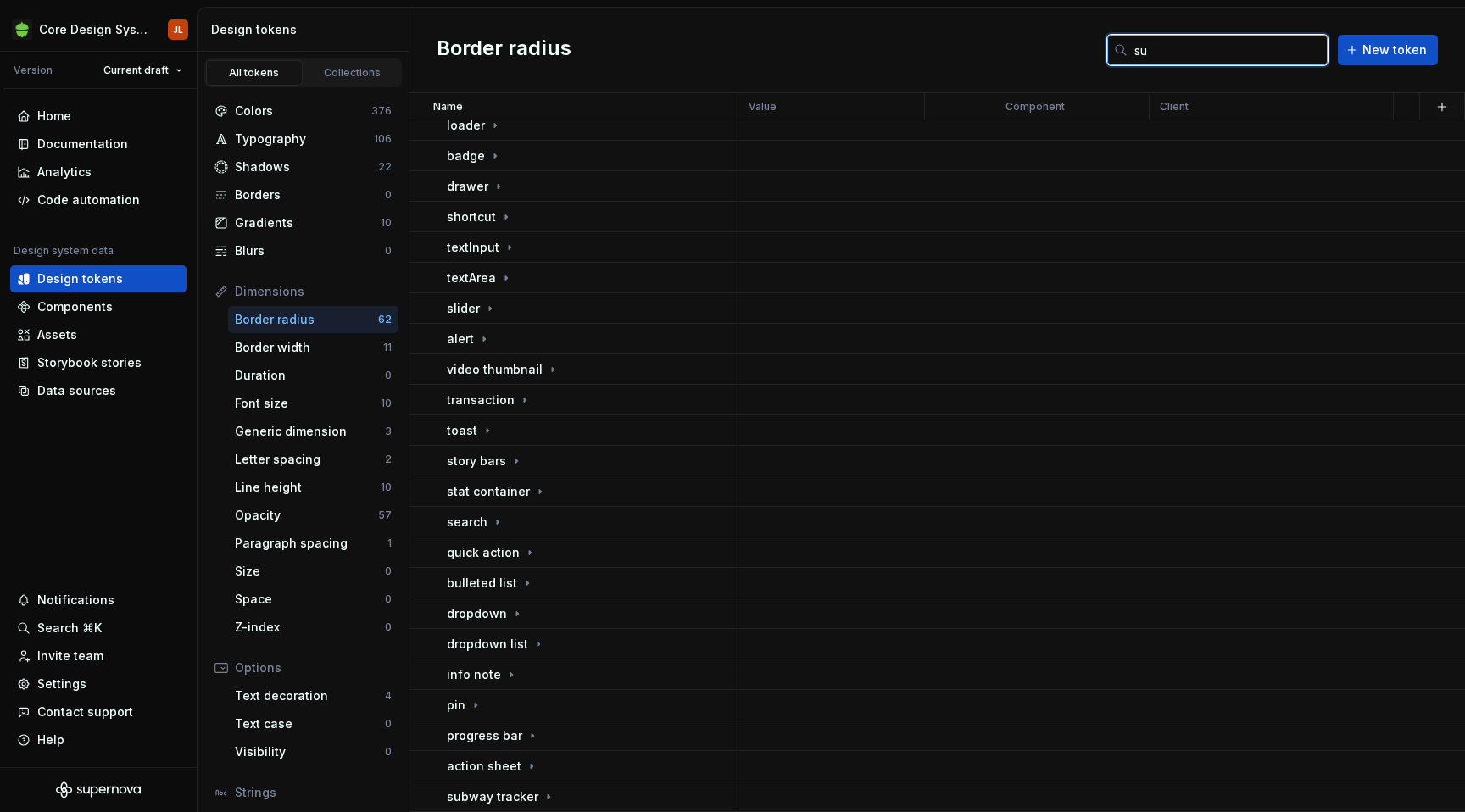
scroll to position [0, 0]
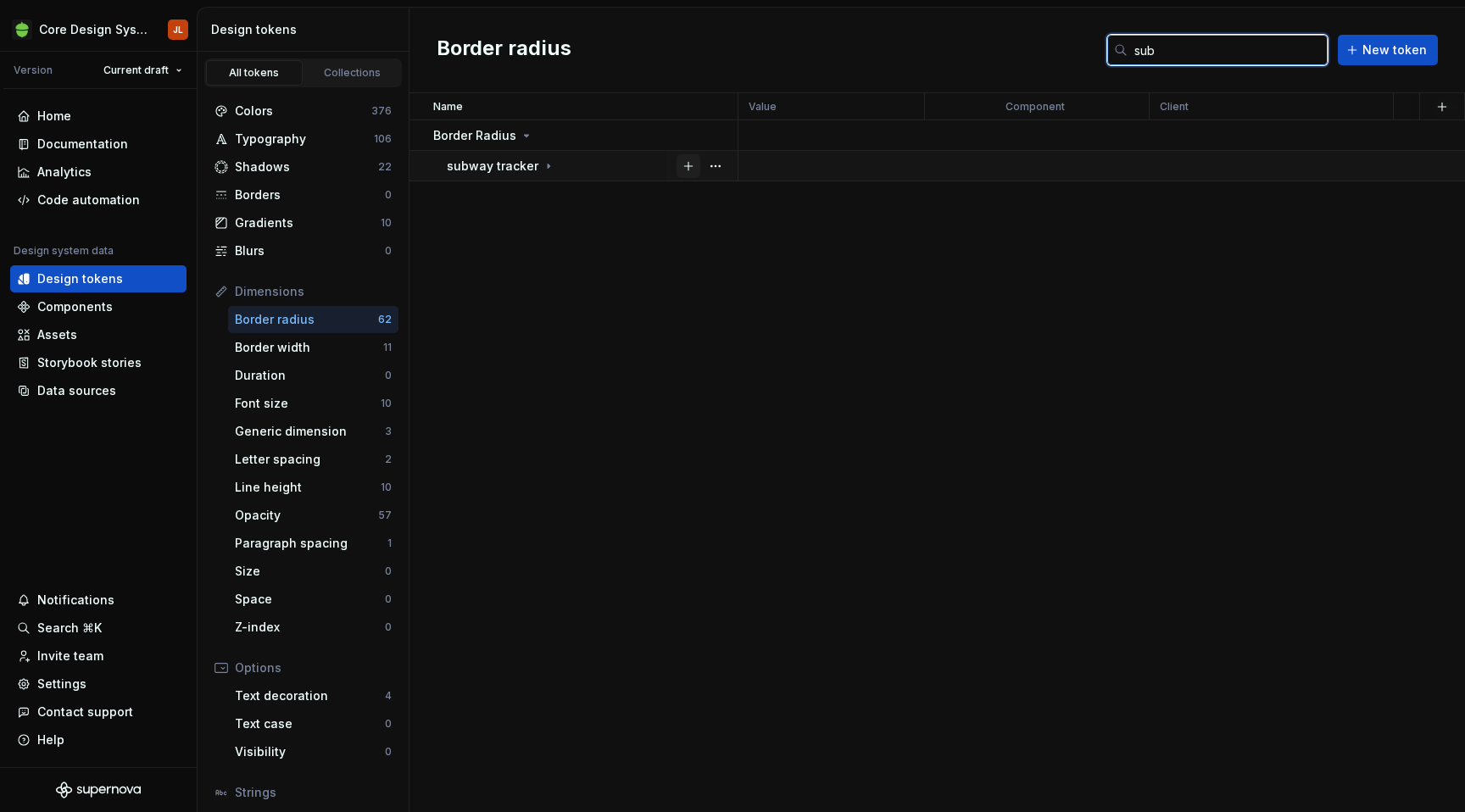
type input "sub"
click at [685, 158] on button "button" at bounding box center [688, 165] width 24 height 24
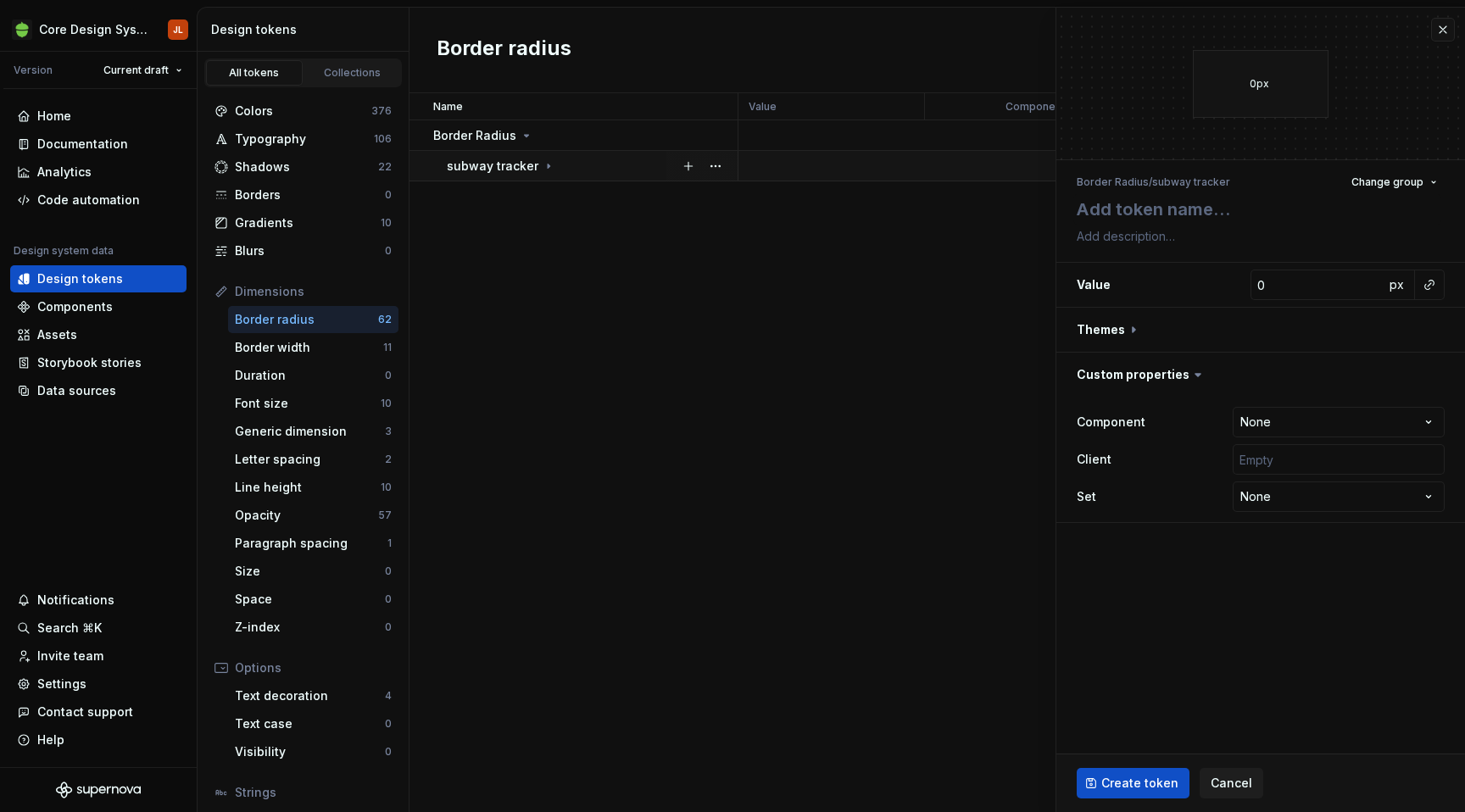
click at [551, 163] on div "subway tracker" at bounding box center [591, 166] width 290 height 17
click at [537, 192] on div "indicator" at bounding box center [598, 196] width 277 height 17
click at [544, 217] on td "background" at bounding box center [573, 227] width 329 height 30
click at [1024, 258] on td "None" at bounding box center [1037, 261] width 225 height 37
type textarea "*"
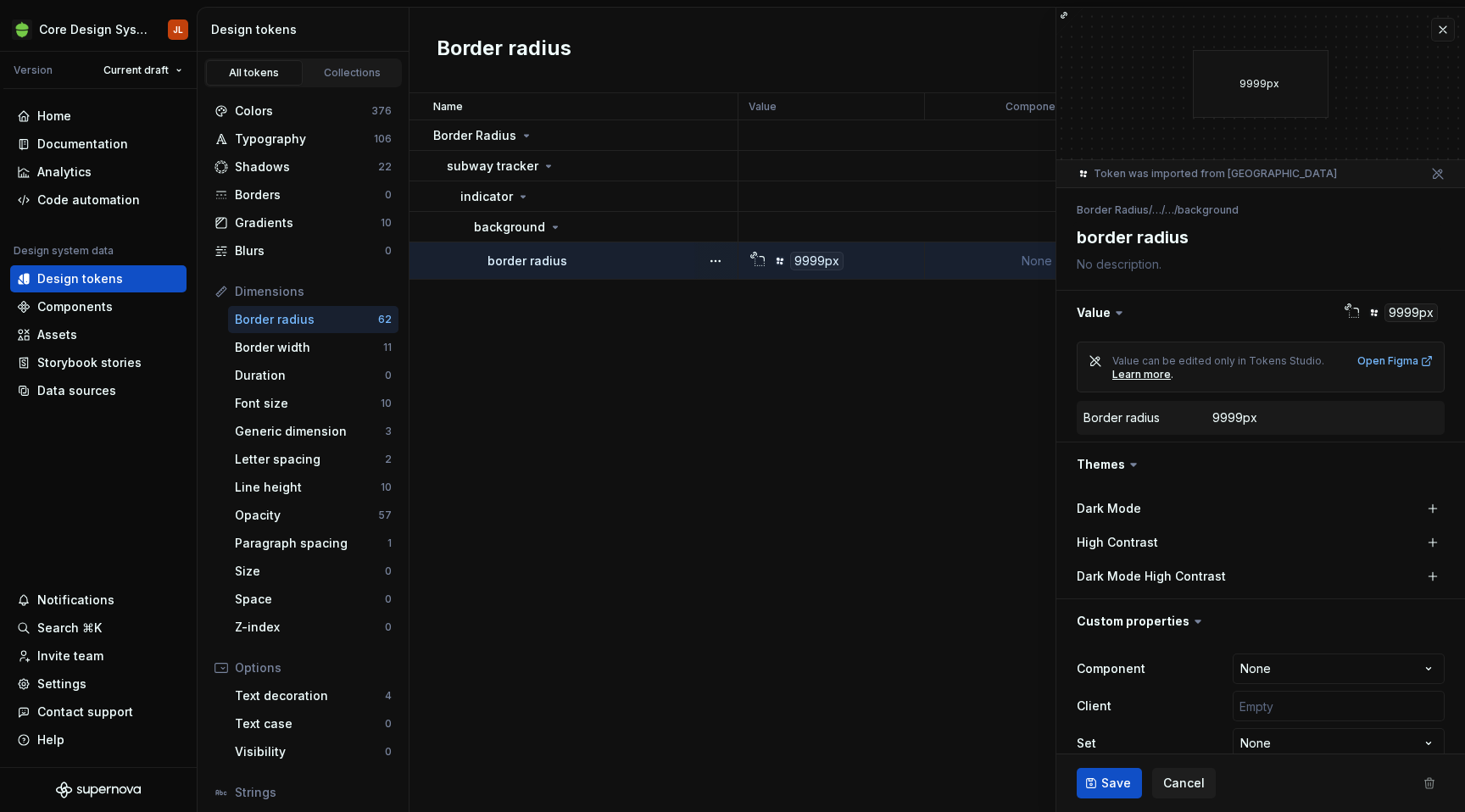
scroll to position [26, 0]
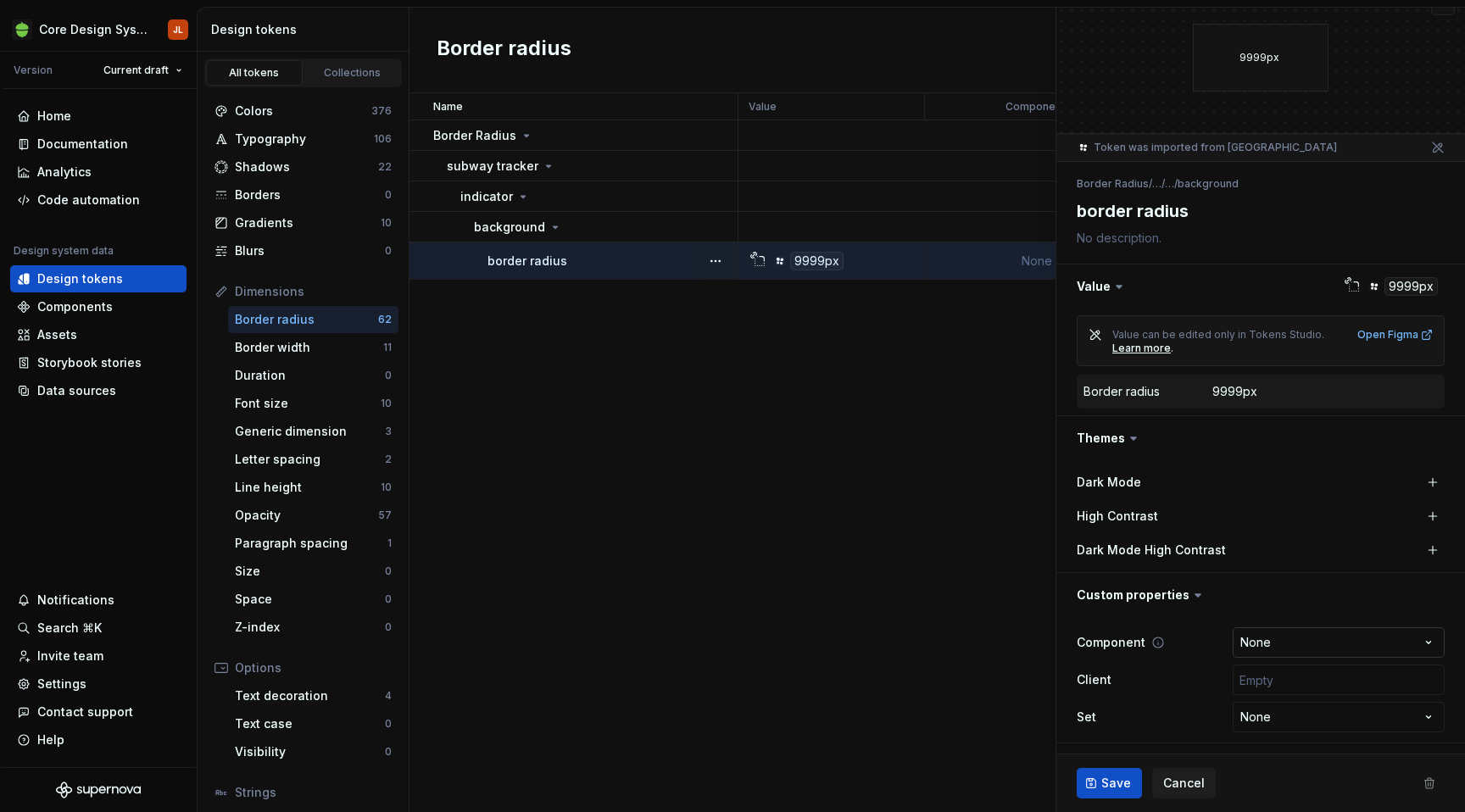
click at [1314, 639] on html "Core Design System JL Version Current draft Home Documentation Analytics Code a…" at bounding box center [732, 406] width 1465 height 812
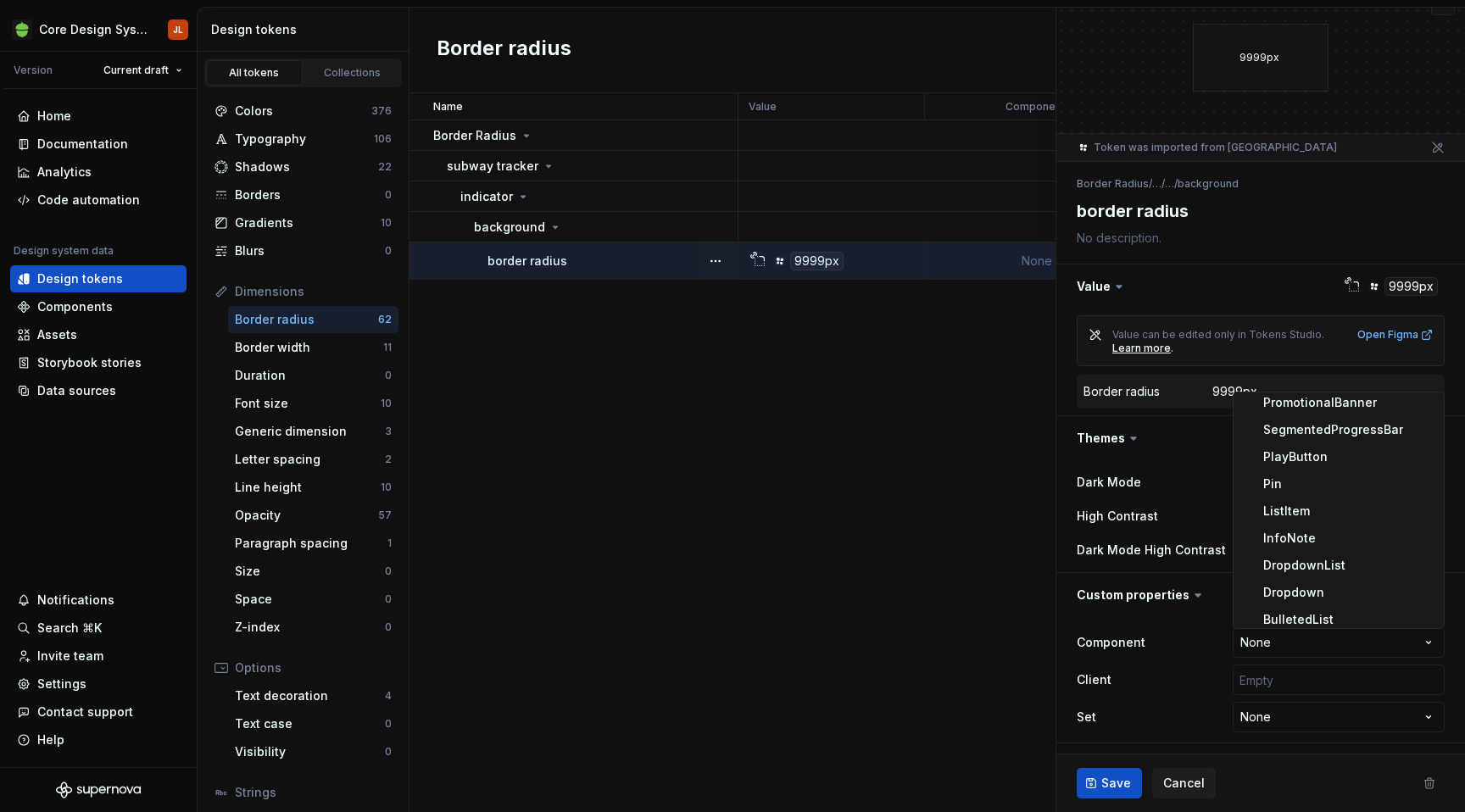
scroll to position [1234, 0]
select select "**********"
type textarea "*"
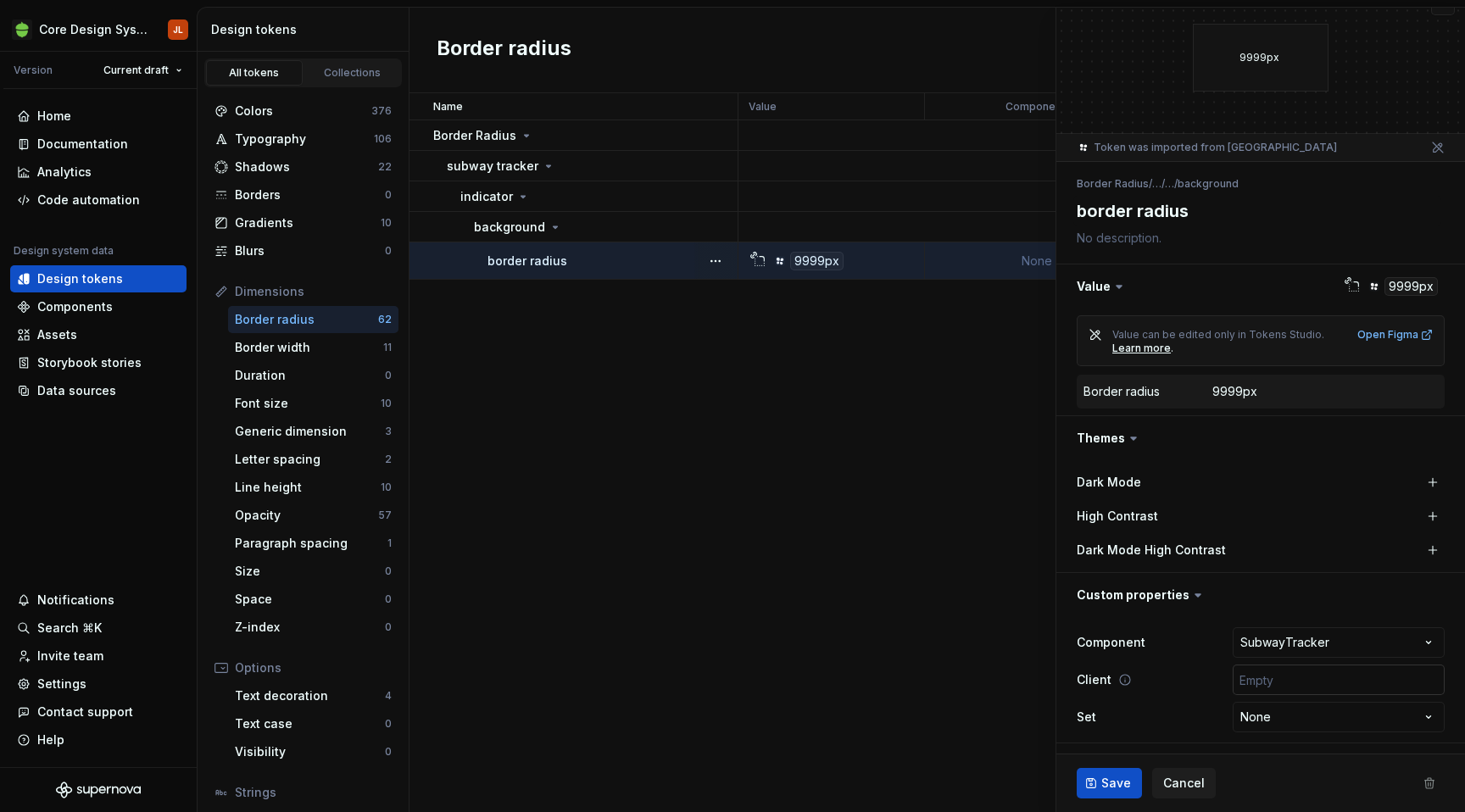
click at [1313, 684] on input "text" at bounding box center [1338, 680] width 212 height 30
type input "['android', 'ios', 'web']"
click at [1116, 787] on span "Save" at bounding box center [1116, 783] width 29 height 17
type textarea "*"
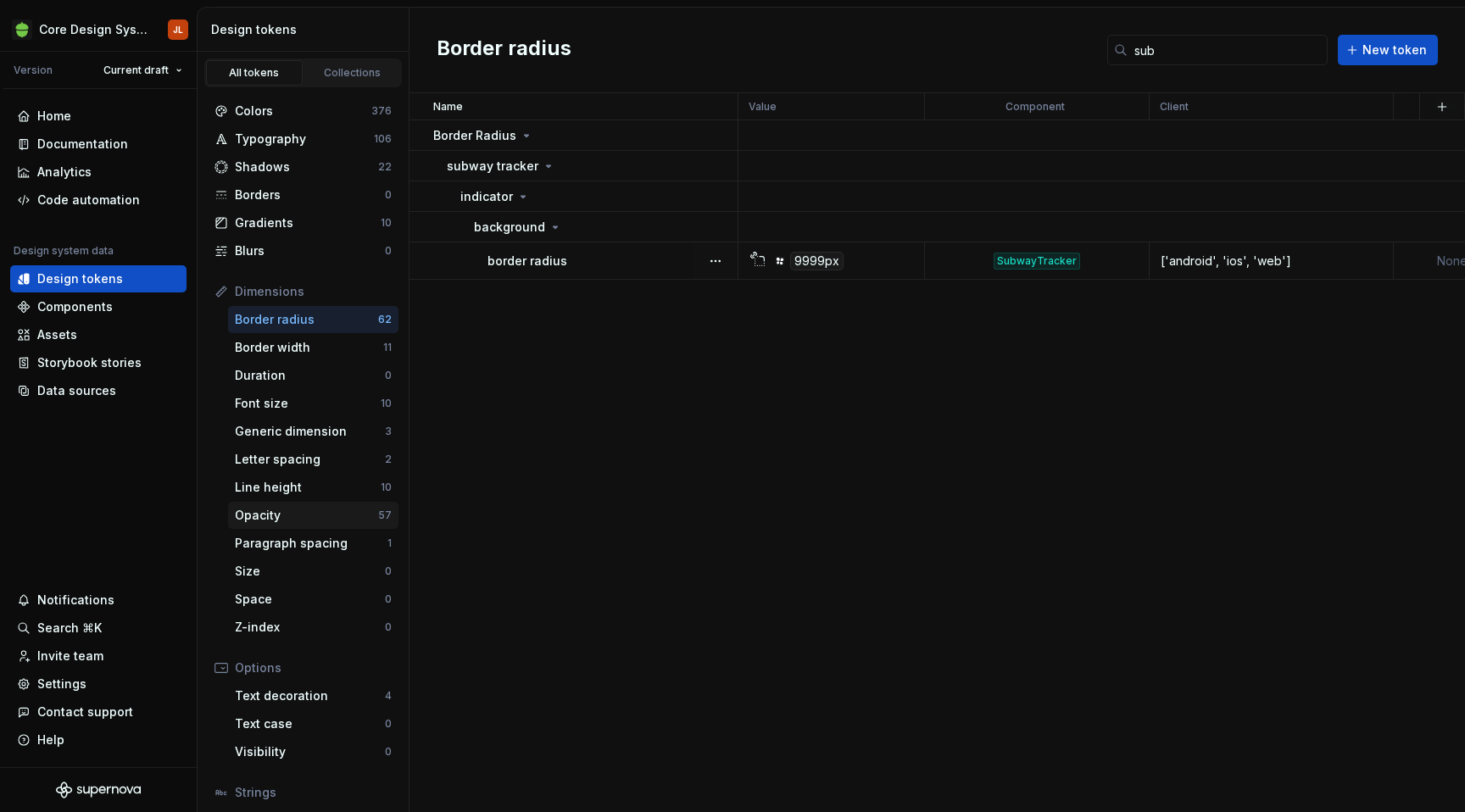
scroll to position [1, 0]
click at [82, 206] on div "Code automation" at bounding box center [88, 200] width 103 height 17
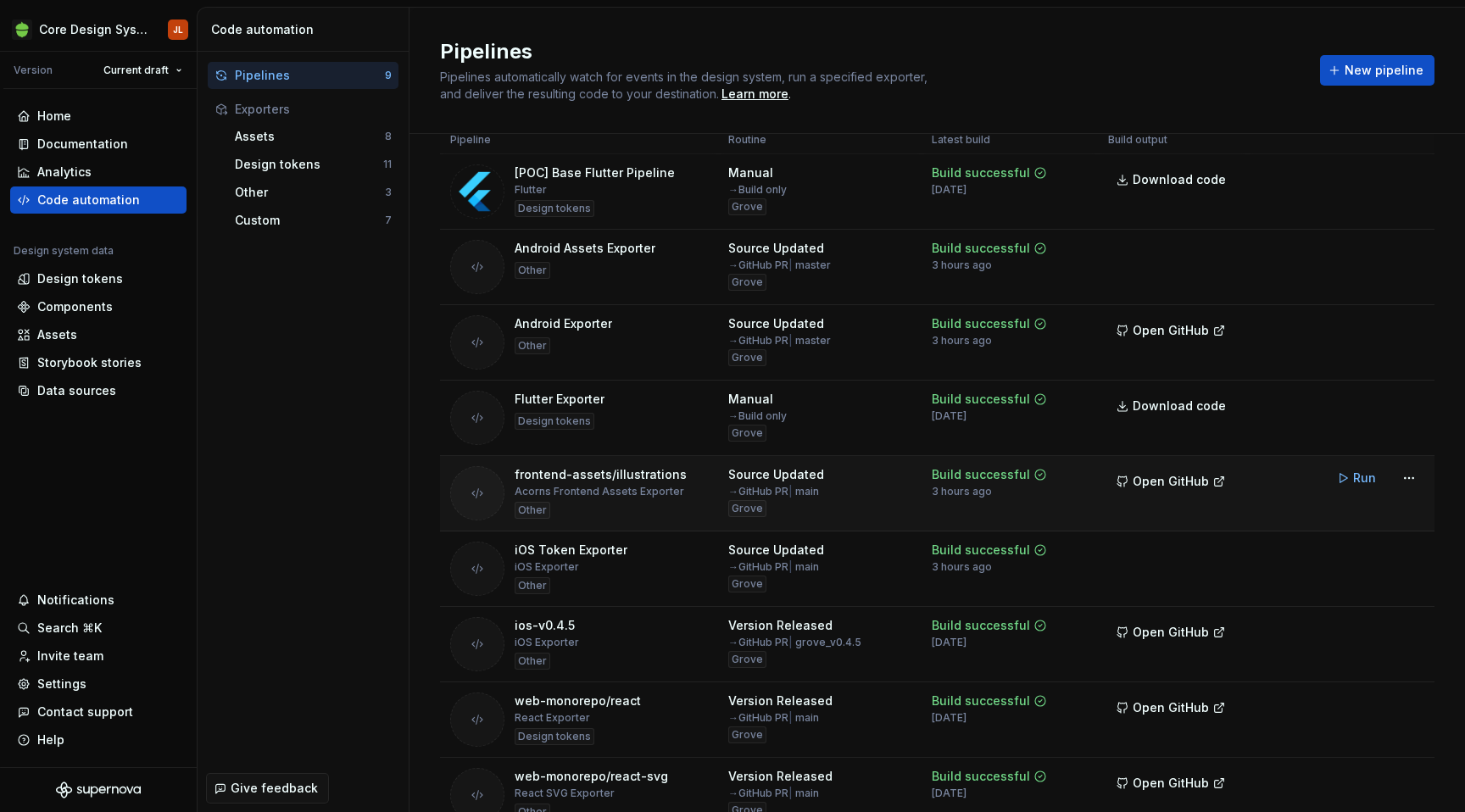
scroll to position [123, 0]
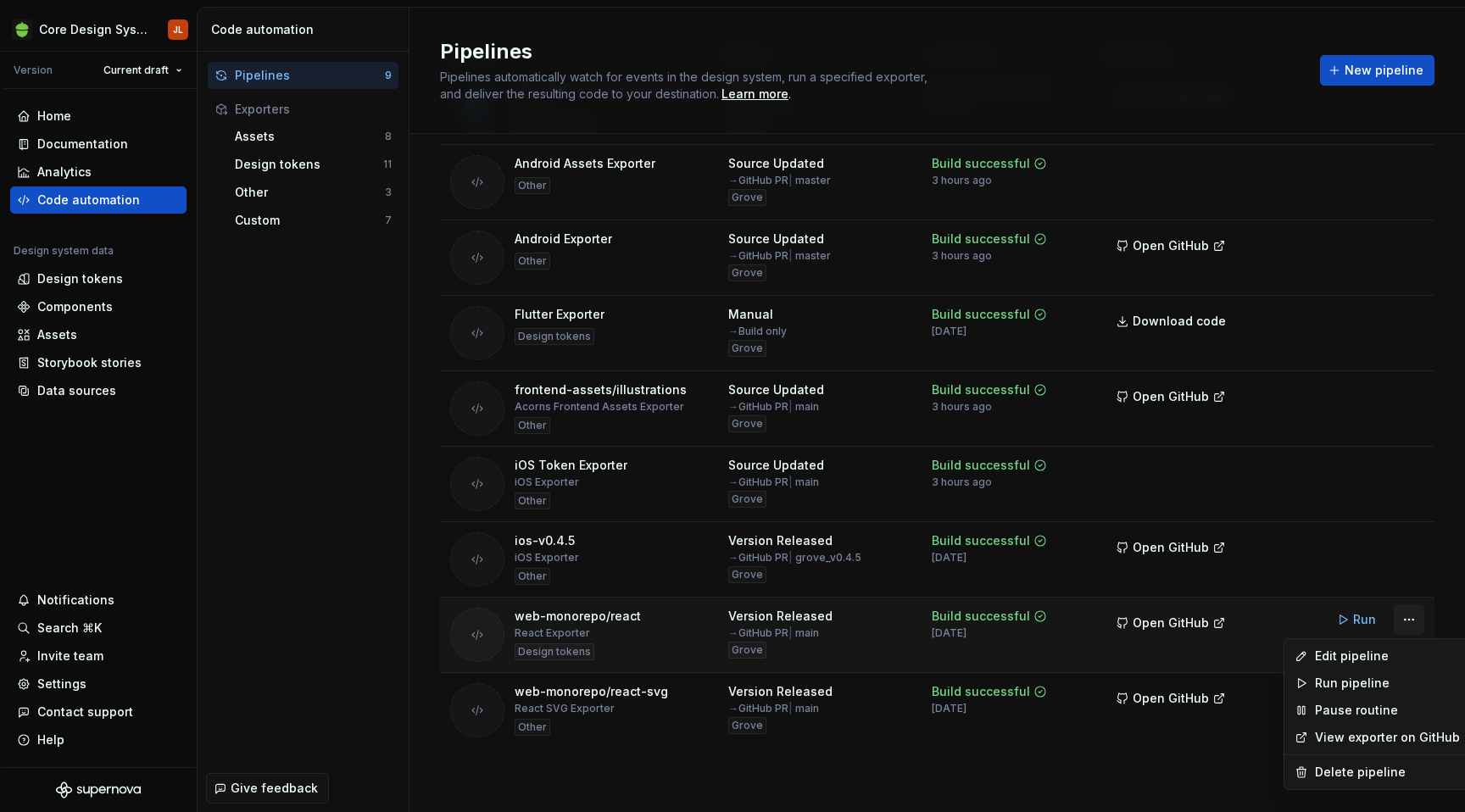
click at [1414, 622] on html "Core Design System JL Version Current draft Home Documentation Analytics Code a…" at bounding box center [732, 406] width 1465 height 812
click at [1381, 656] on div "Edit pipeline" at bounding box center [1387, 656] width 145 height 17
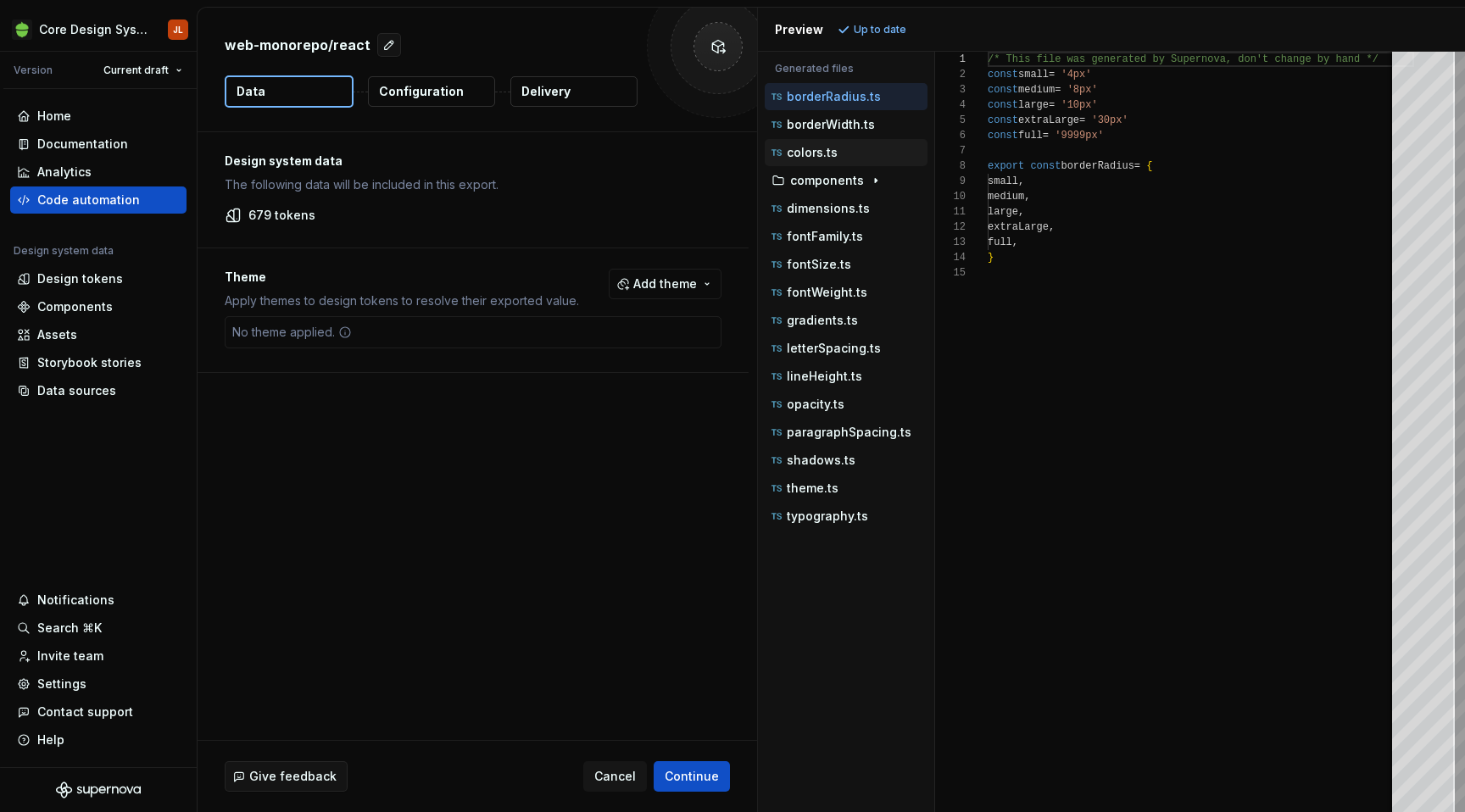
click at [829, 149] on p "colors.ts" at bounding box center [812, 152] width 51 height 13
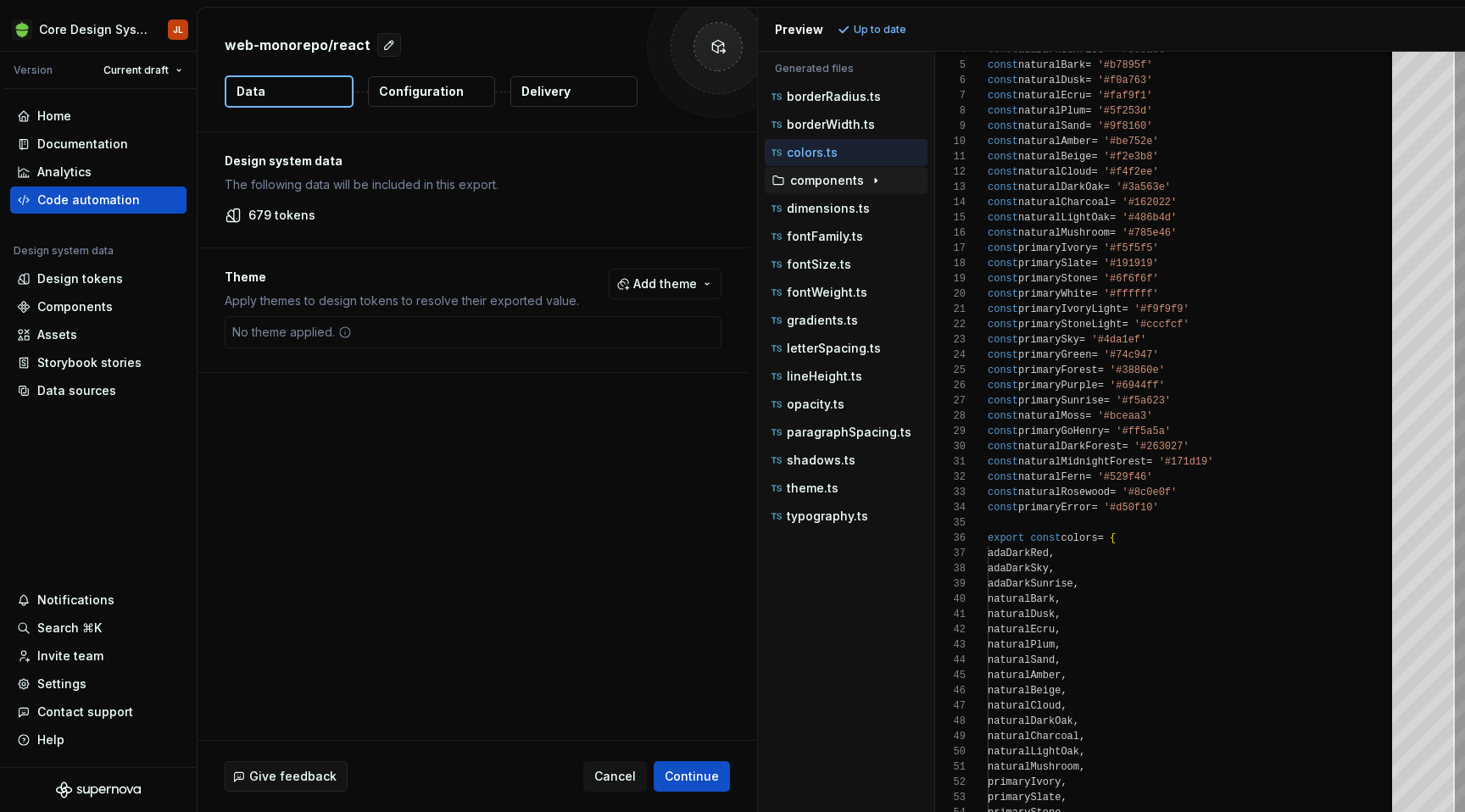
click at [871, 186] on icon "button" at bounding box center [876, 180] width 13 height 13
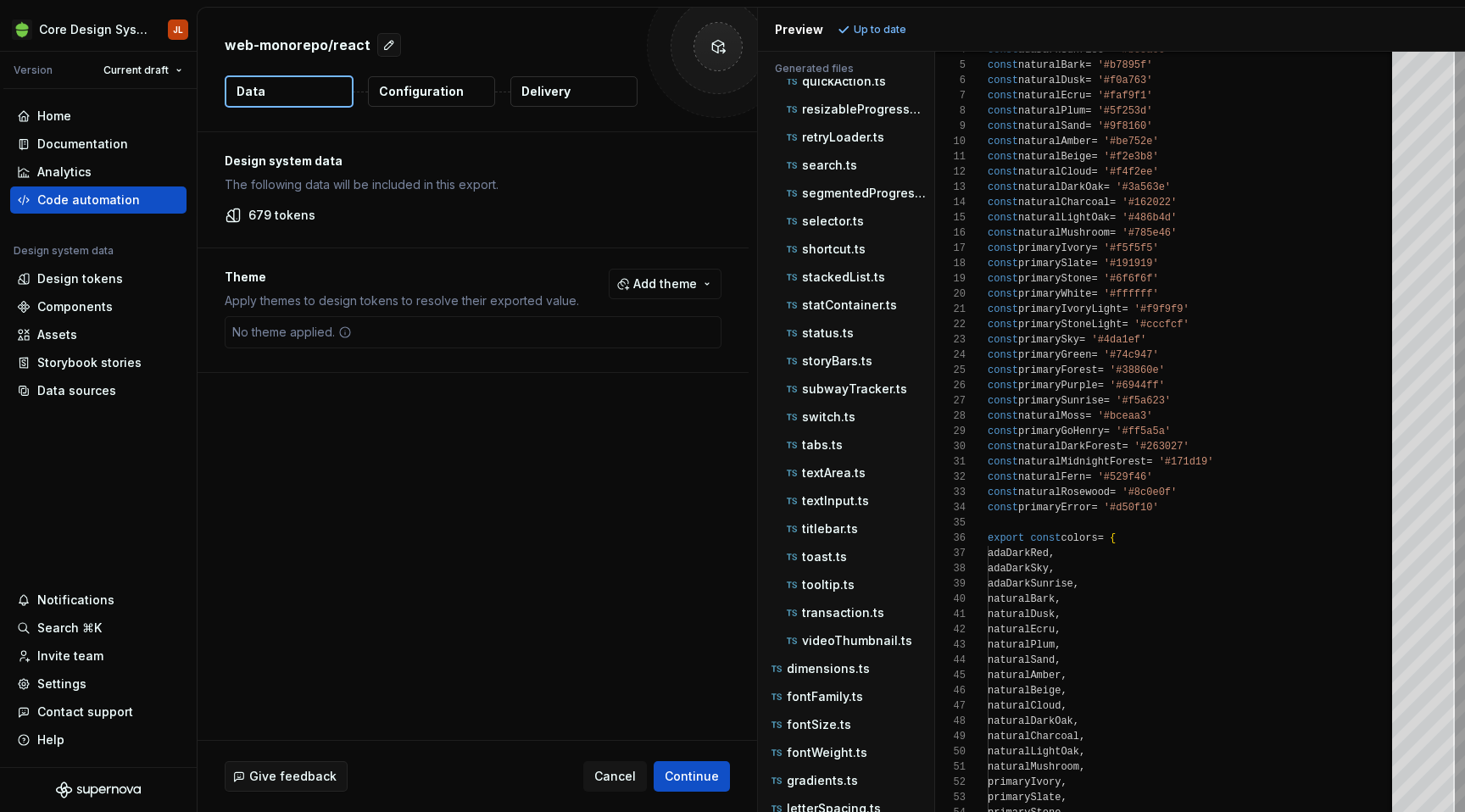
scroll to position [987, 0]
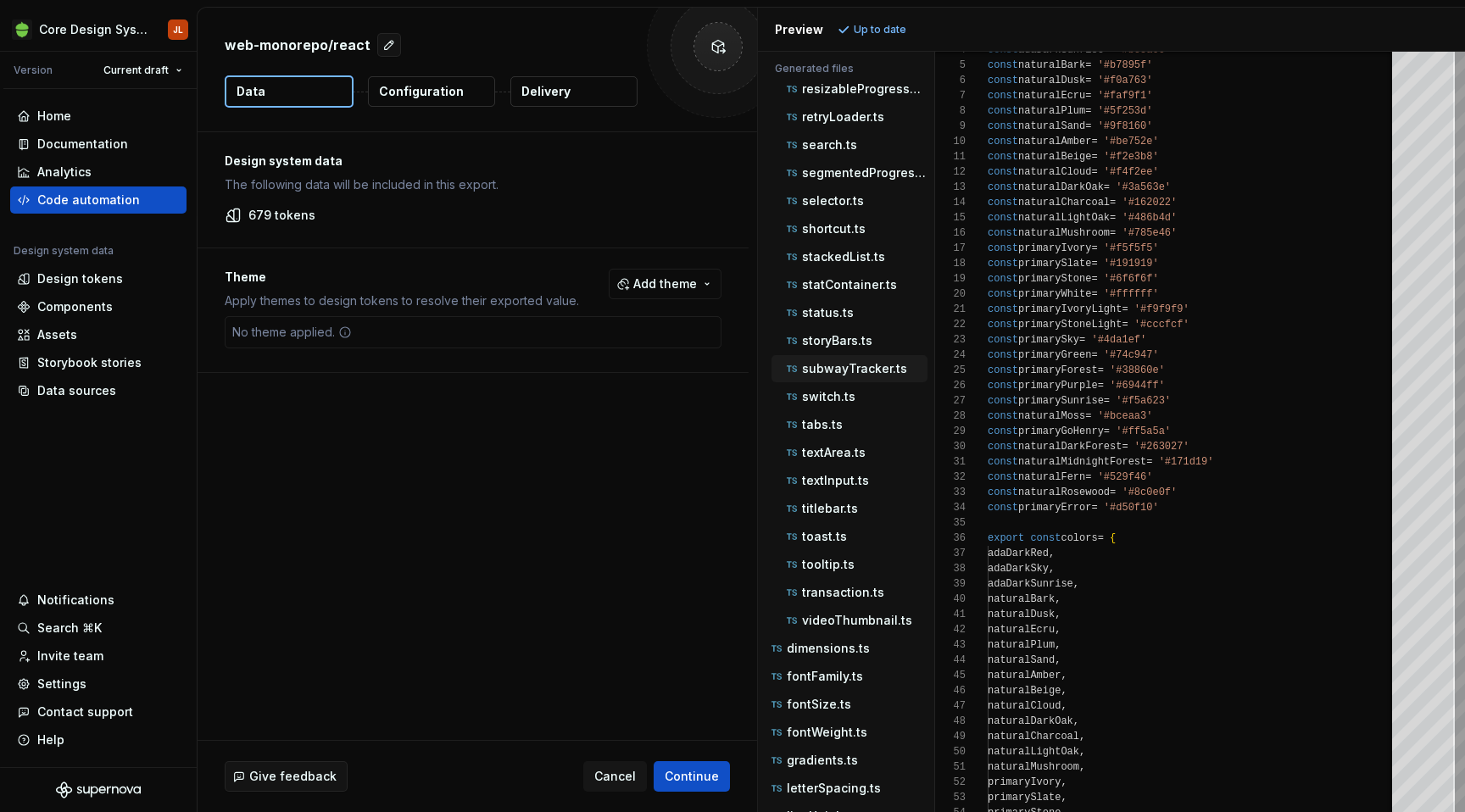
click at [846, 365] on p "subwayTracker.ts" at bounding box center [854, 368] width 105 height 13
type textarea "**********"
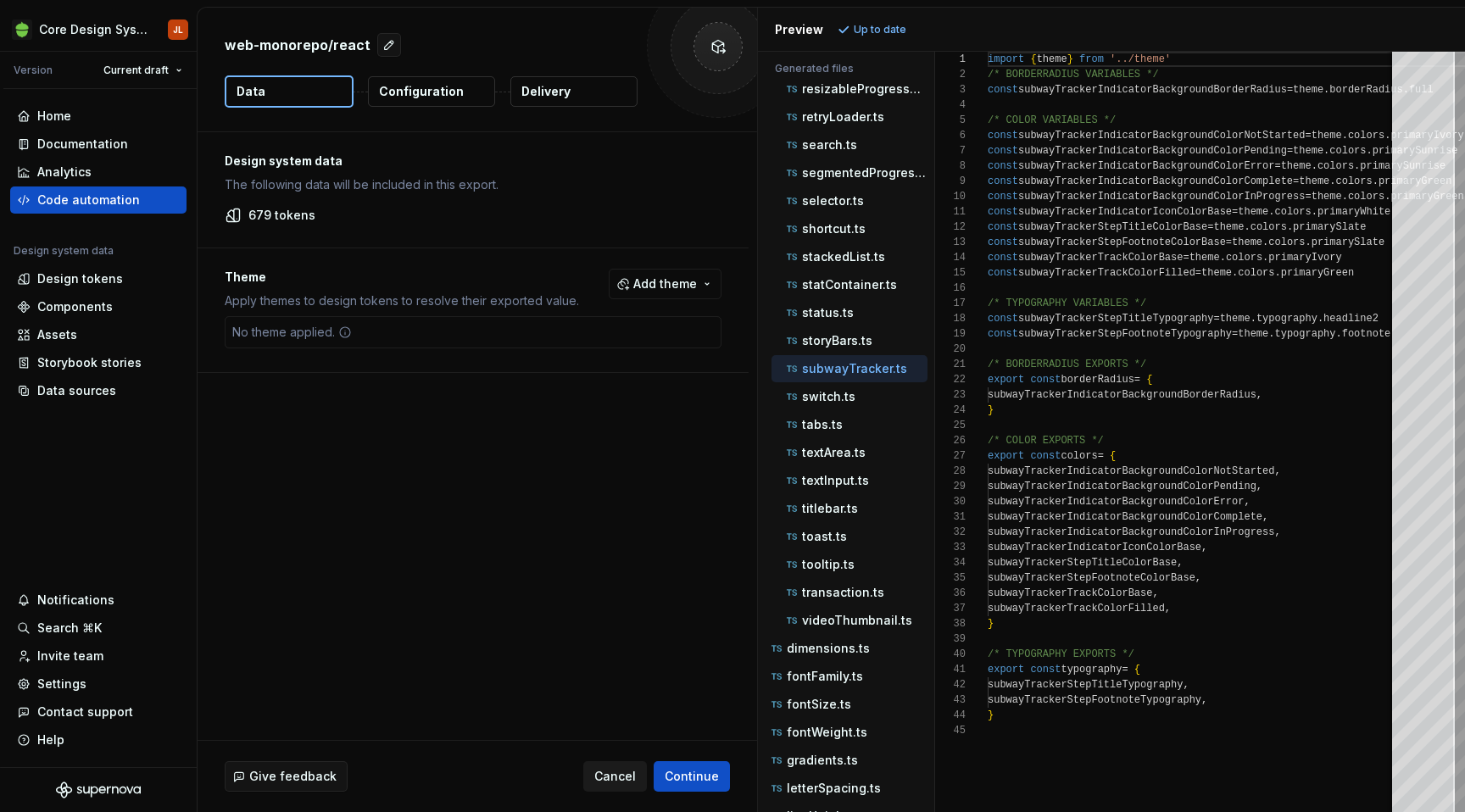
click at [612, 779] on span "Cancel" at bounding box center [615, 776] width 42 height 17
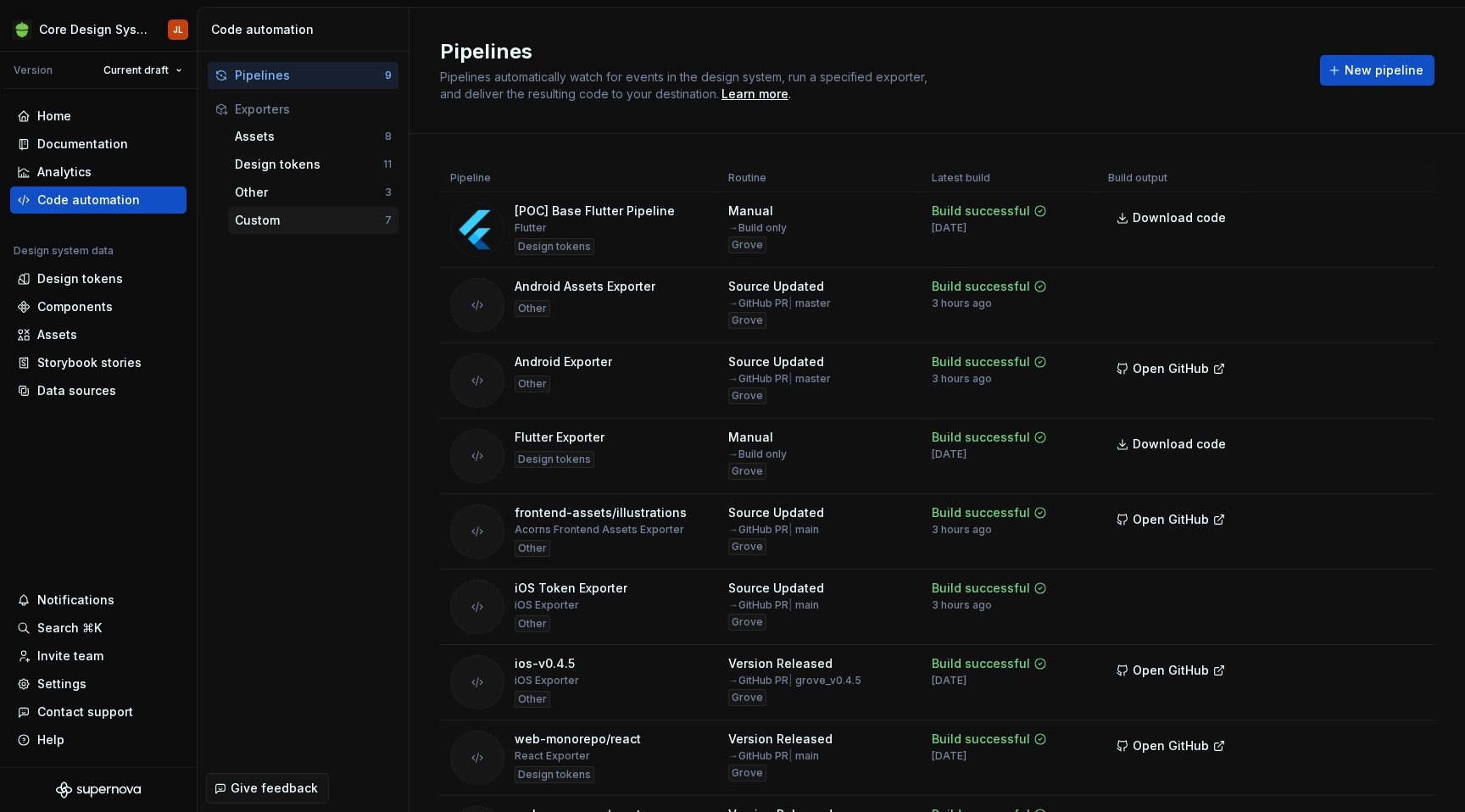
click at [336, 222] on div "Custom" at bounding box center [310, 220] width 150 height 17
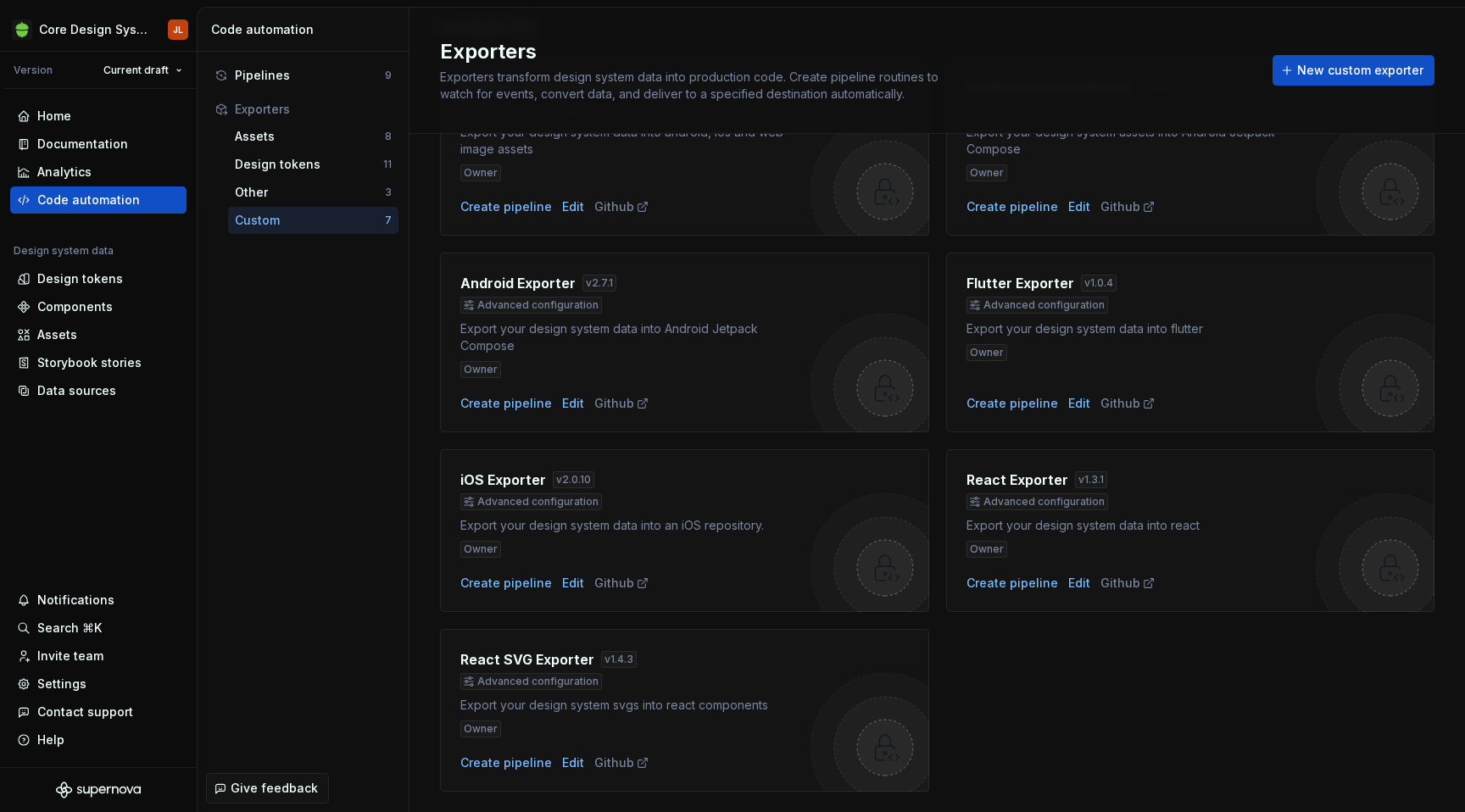
scroll to position [166, 0]
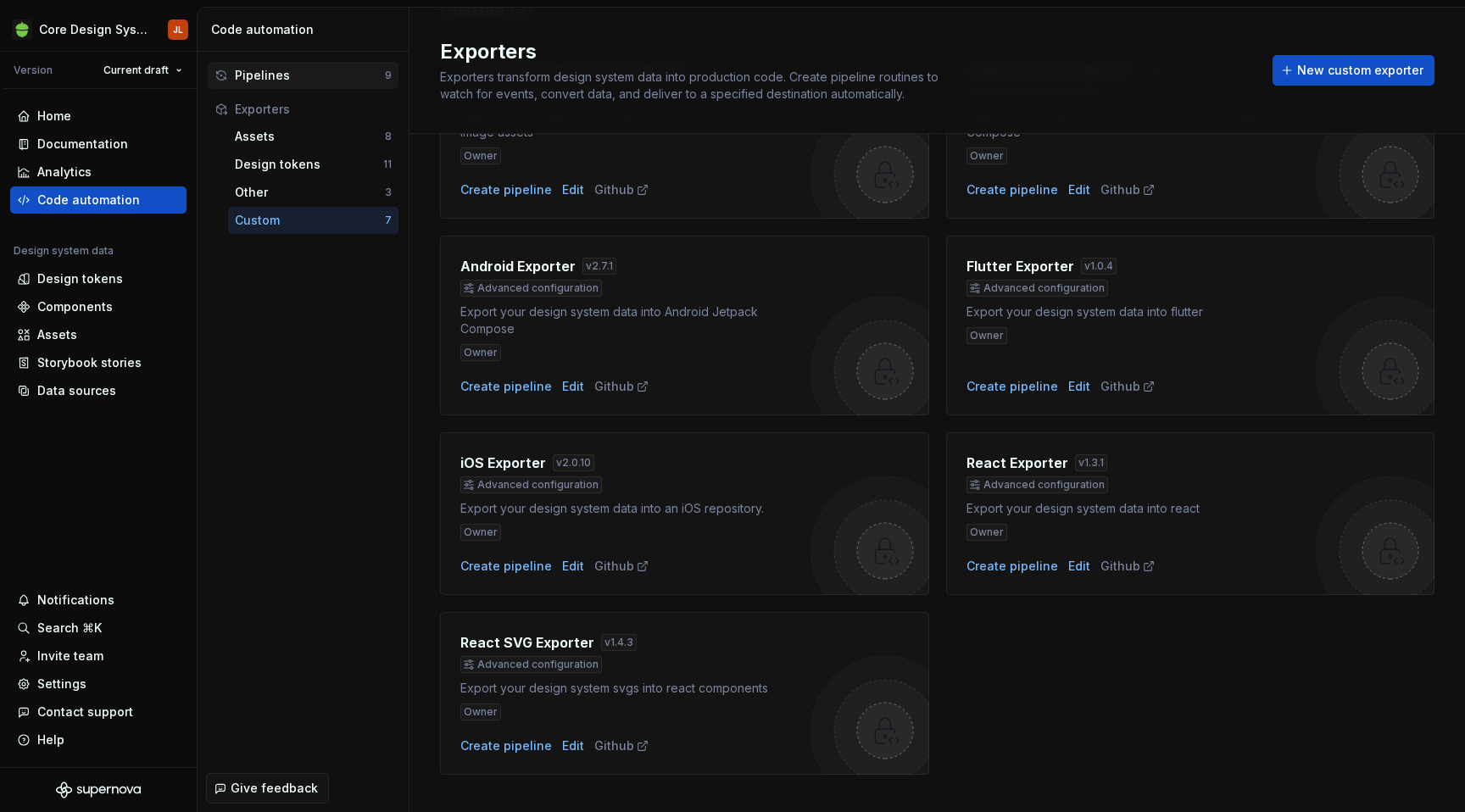
click at [337, 71] on div "Pipelines" at bounding box center [310, 76] width 150 height 17
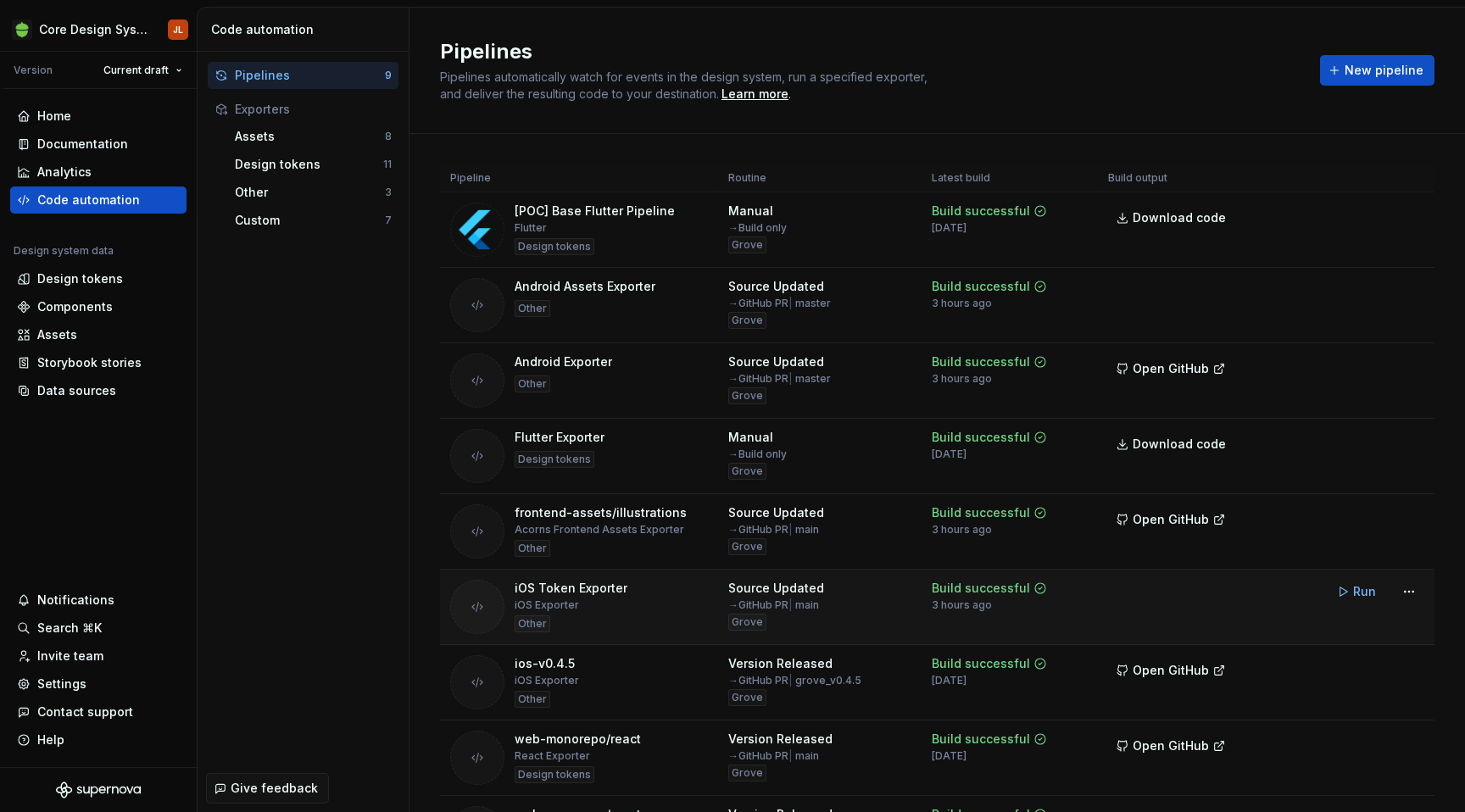
scroll to position [123, 0]
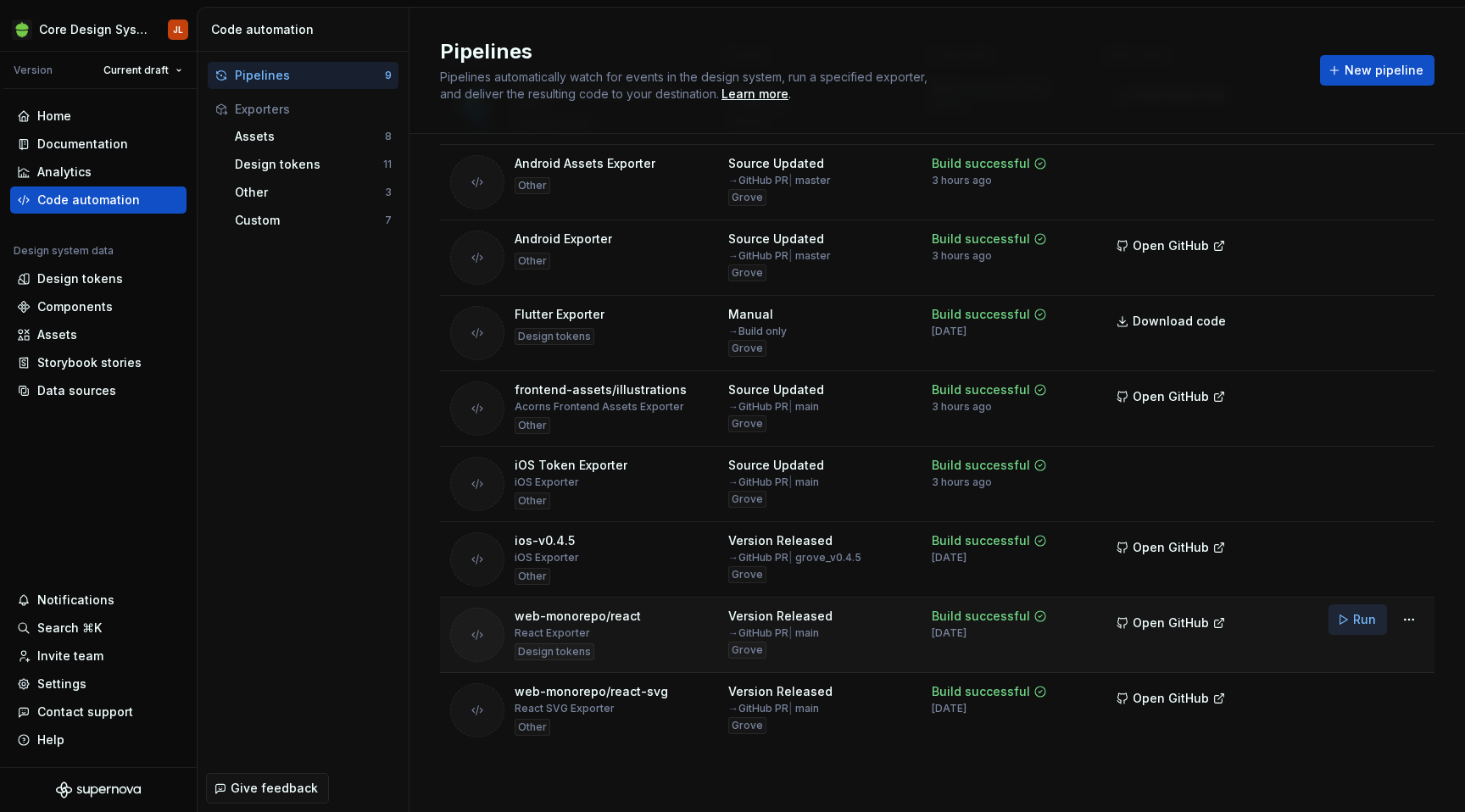
click at [1366, 621] on span "Run" at bounding box center [1364, 619] width 23 height 17
click at [1198, 622] on span "Open GitHub" at bounding box center [1170, 623] width 77 height 17
